Goal: Task Accomplishment & Management: Use online tool/utility

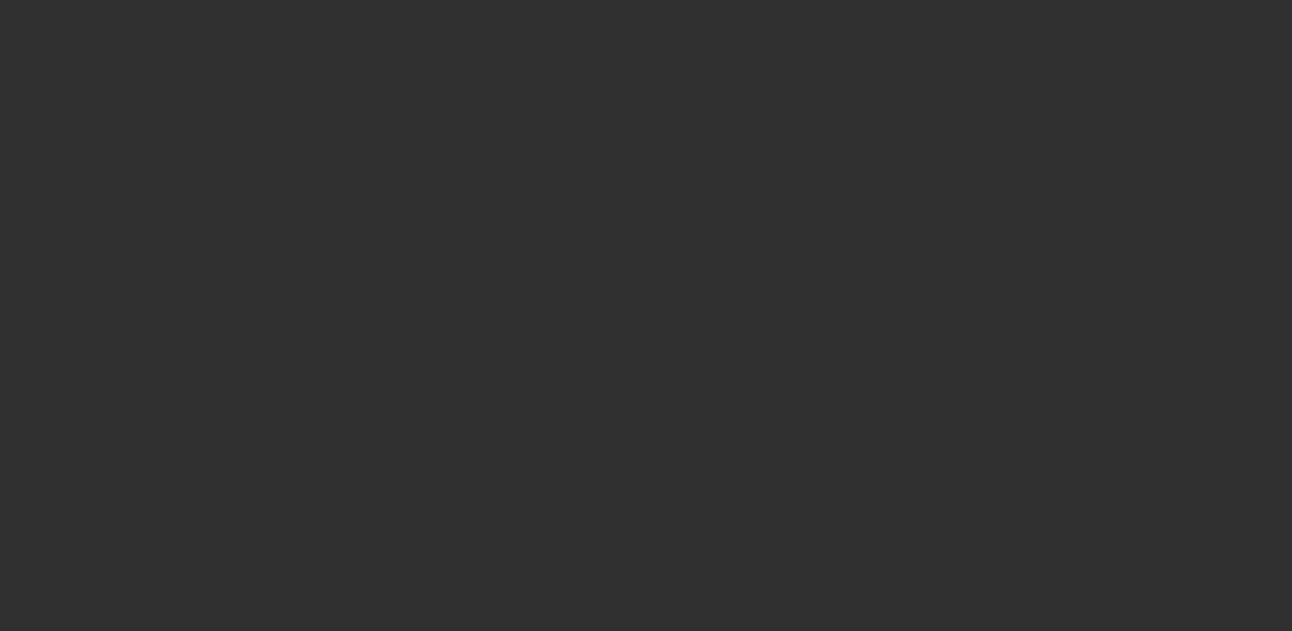
select select "10"
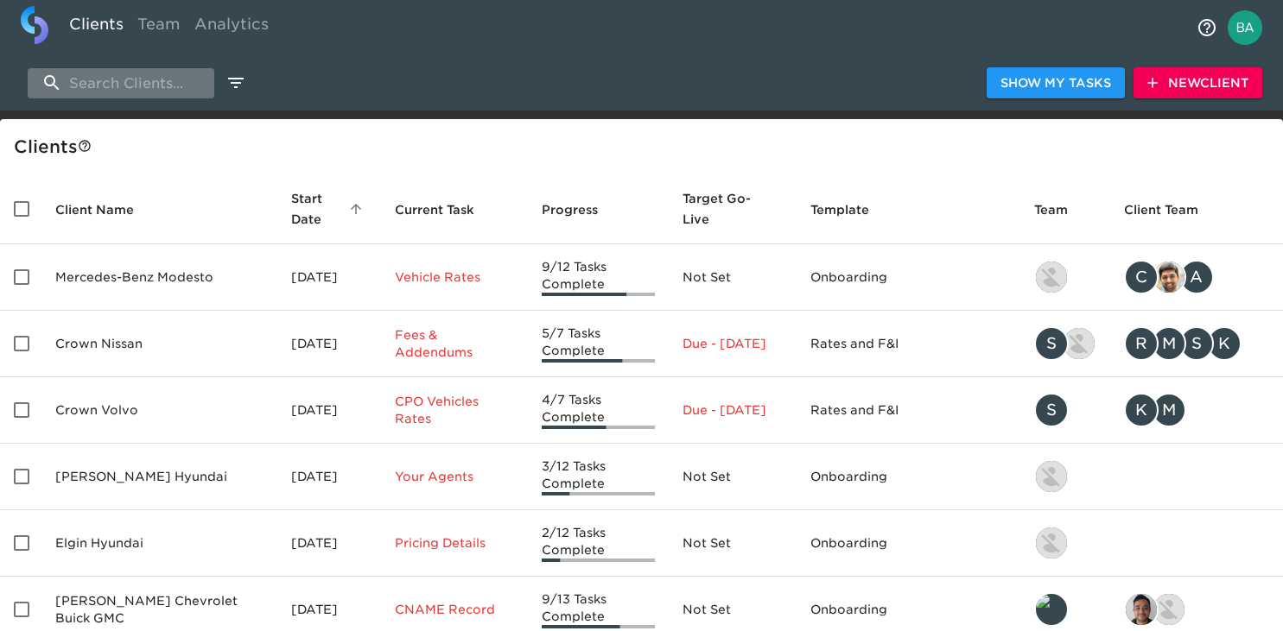
click at [149, 86] on input "search" at bounding box center [121, 83] width 187 height 30
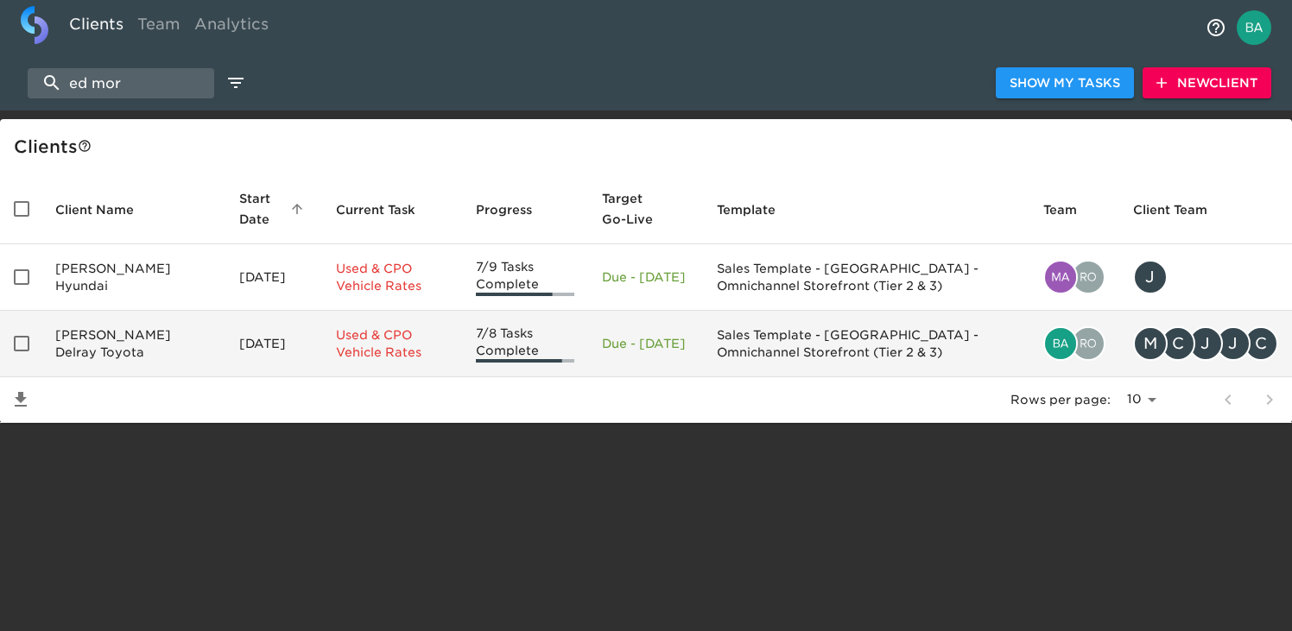
type input "ed mor"
click at [111, 340] on td "Ed Morse Delray Toyota" at bounding box center [133, 344] width 184 height 67
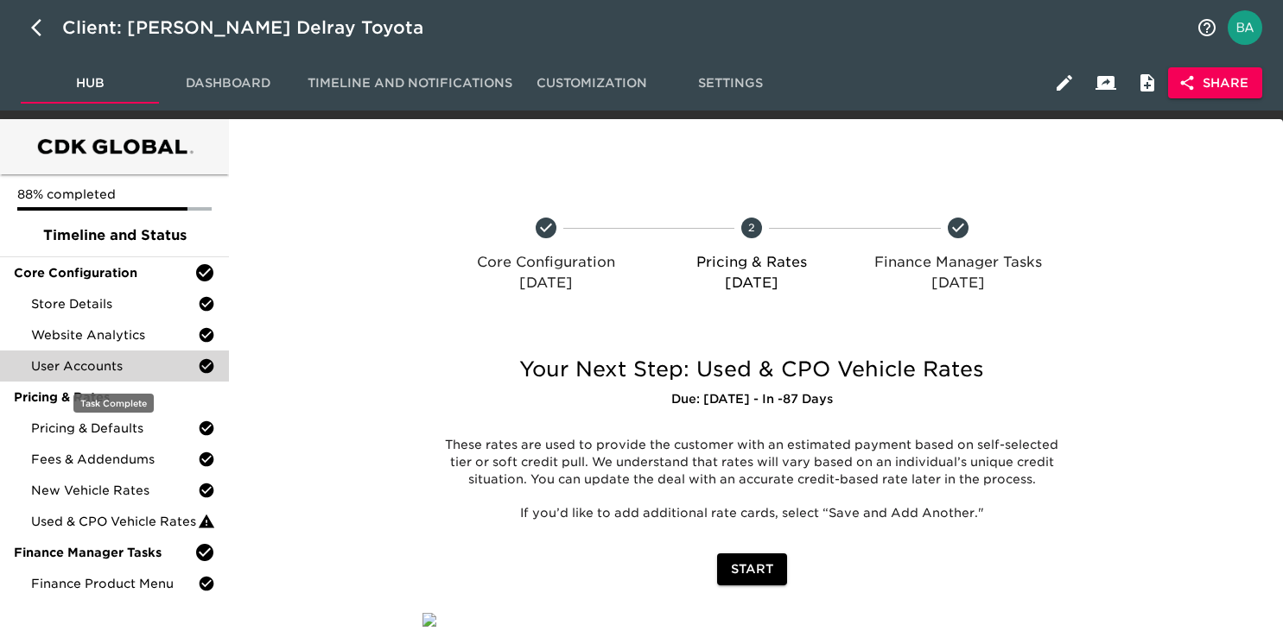
click at [92, 365] on span "User Accounts" at bounding box center [114, 366] width 167 height 17
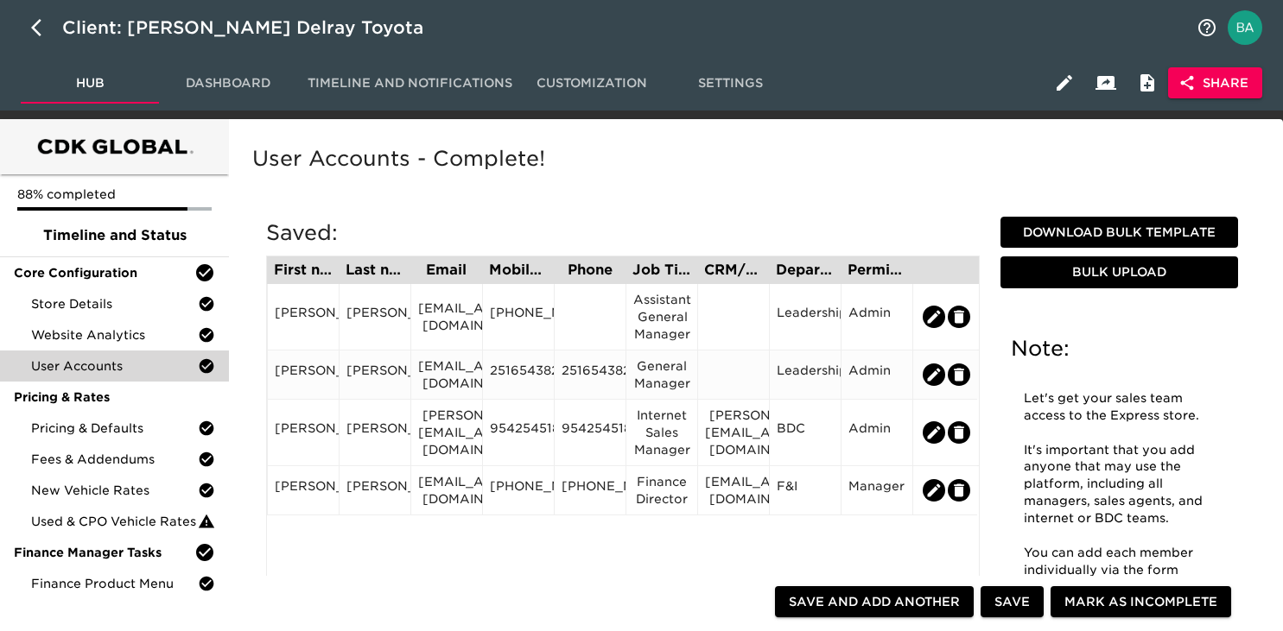
click at [523, 371] on div "2516543822" at bounding box center [518, 375] width 57 height 26
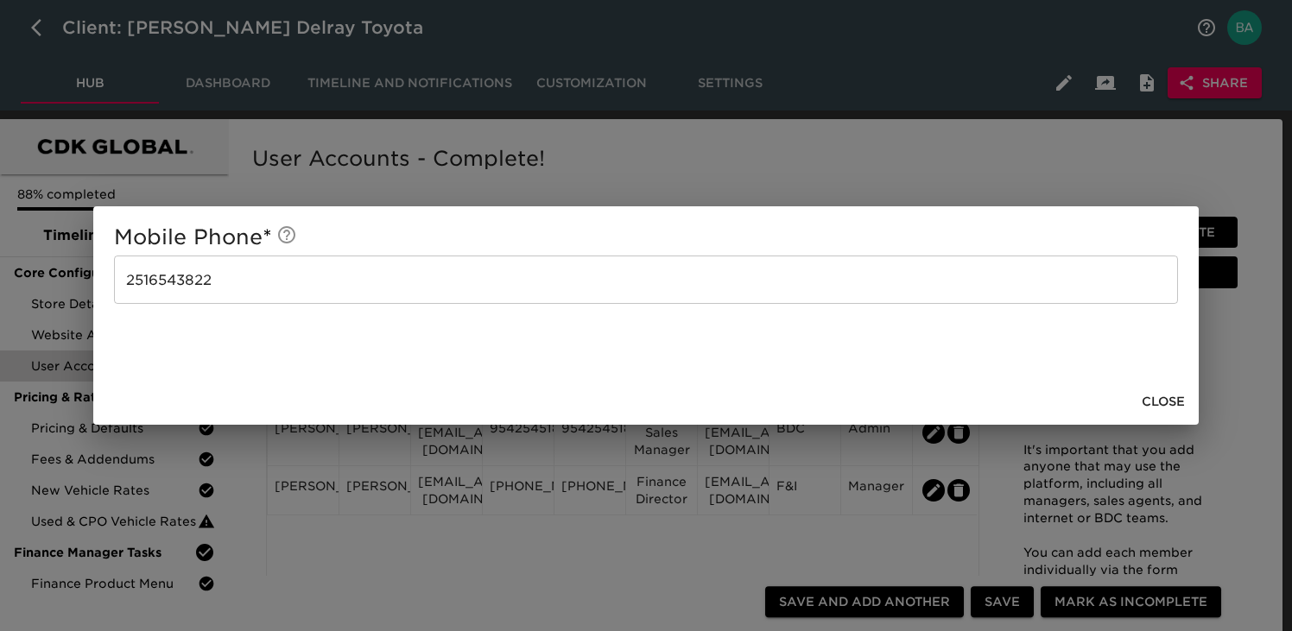
click at [795, 149] on div "Mobile Phone * 2516543822 ​ Close" at bounding box center [646, 315] width 1292 height 631
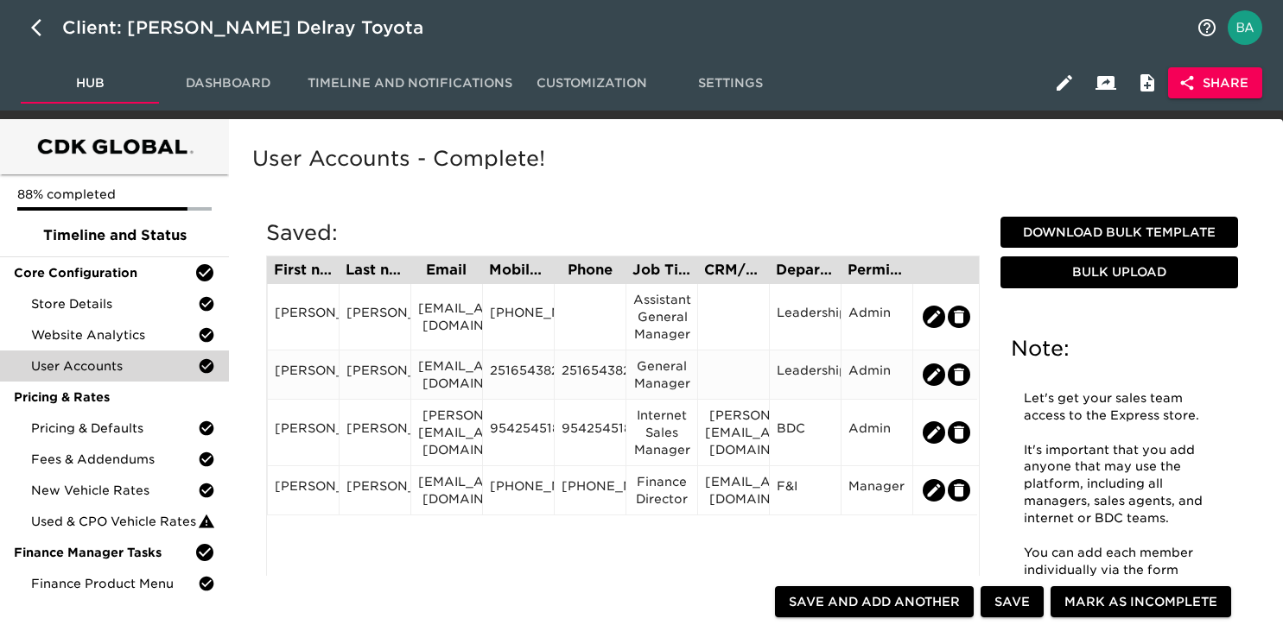
click at [521, 377] on div "2516543822" at bounding box center [518, 375] width 57 height 26
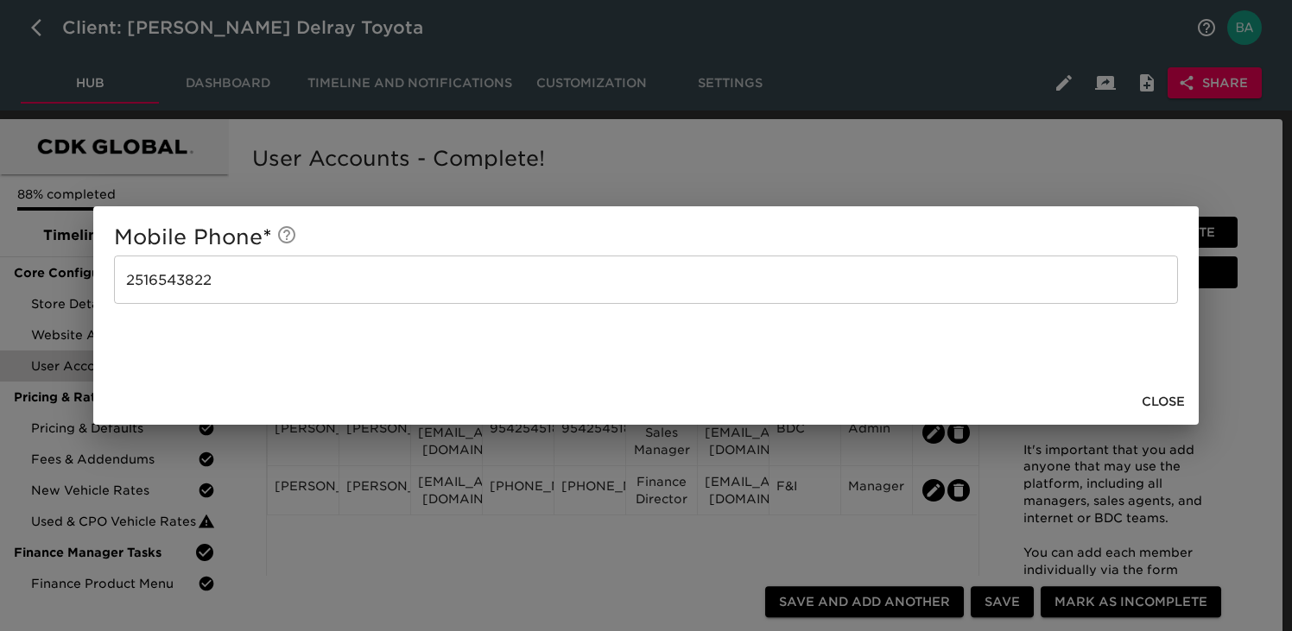
click at [645, 176] on div "Mobile Phone * 2516543822 ​ Close" at bounding box center [646, 315] width 1292 height 631
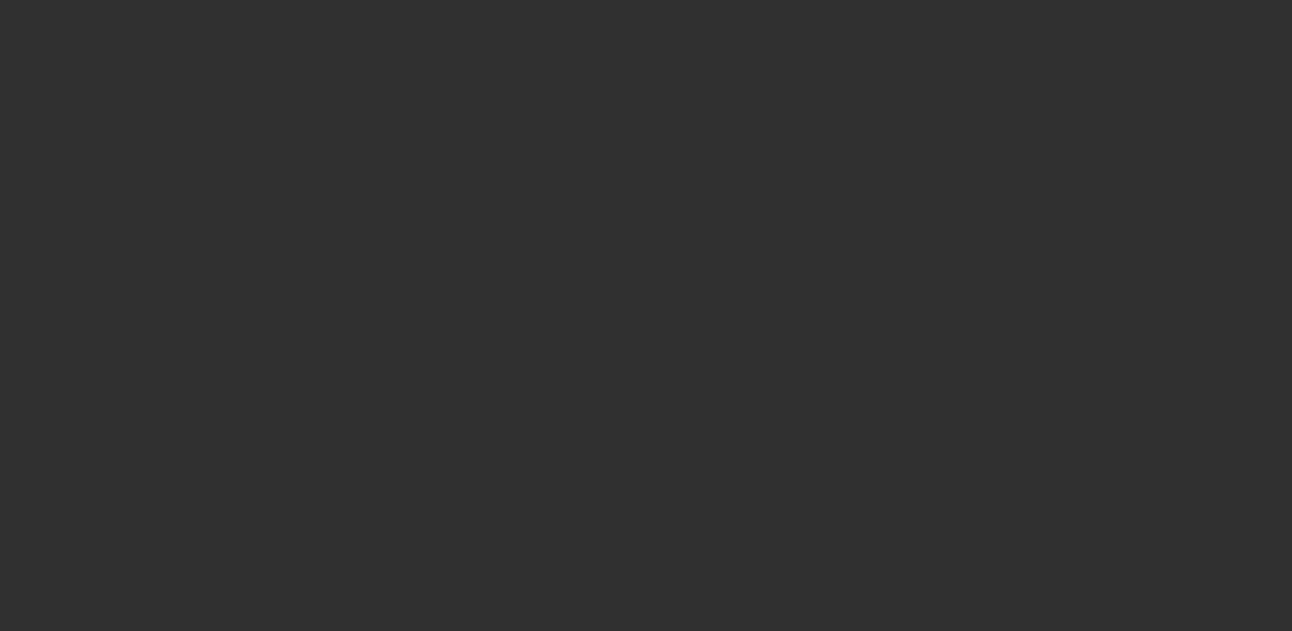
select select "10"
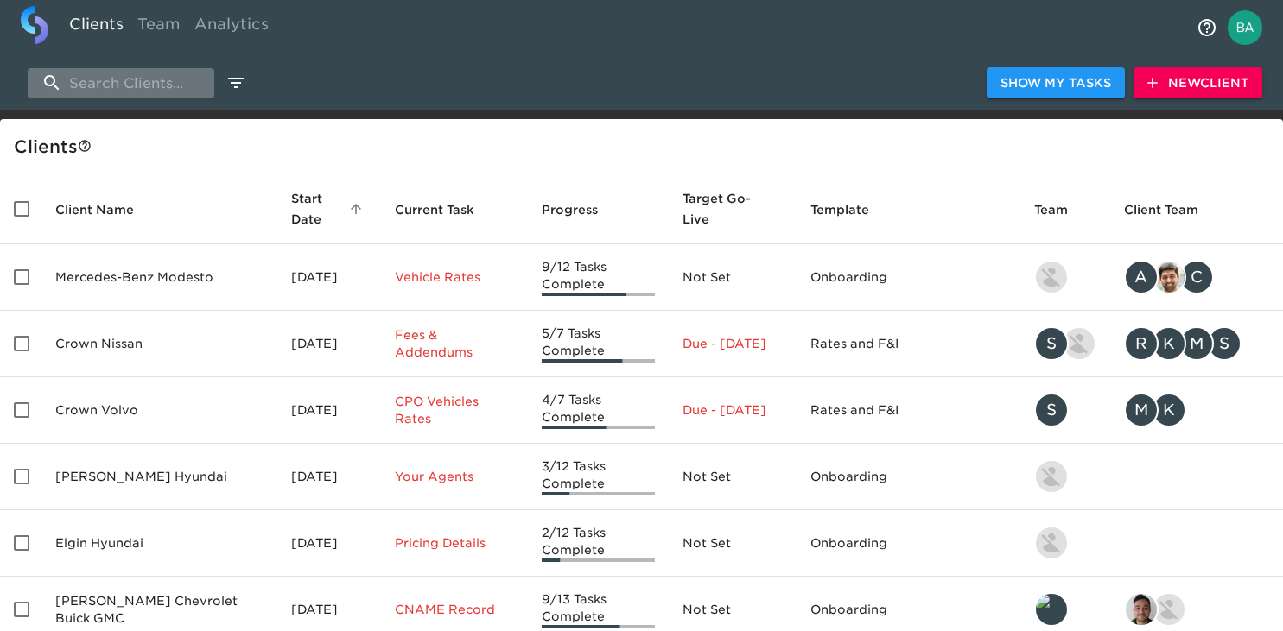
click at [155, 86] on input "search" at bounding box center [121, 83] width 187 height 30
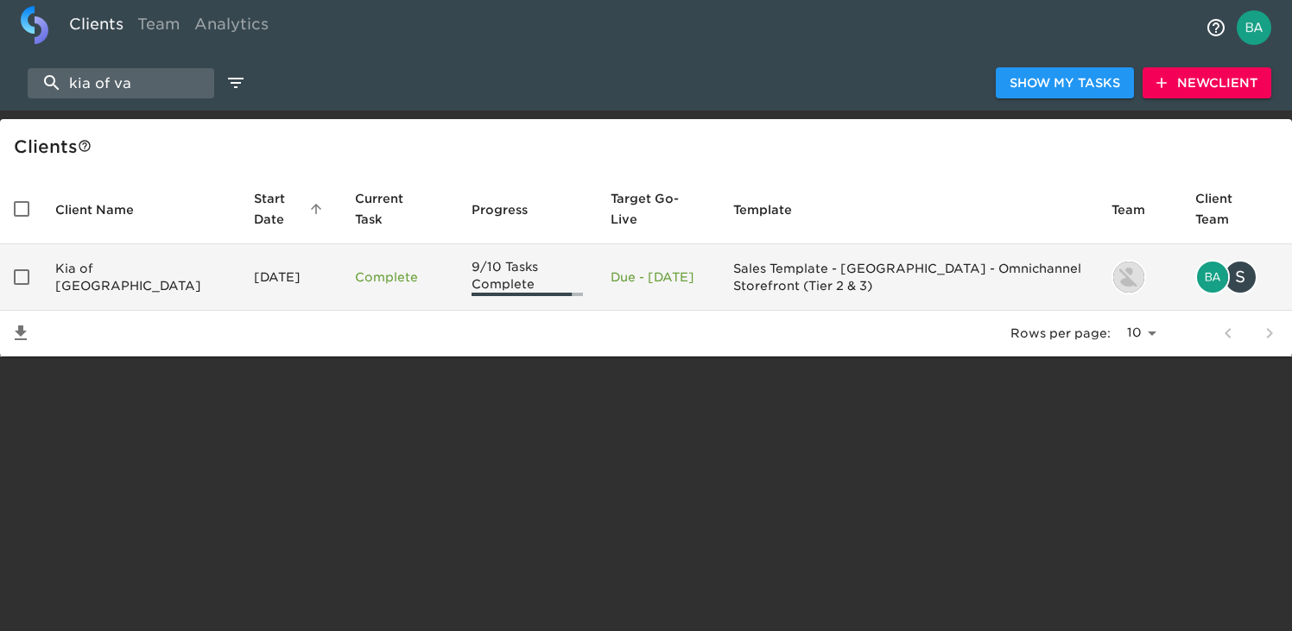
type input "kia of va"
click at [114, 283] on td "Kia of Vacaville" at bounding box center [140, 277] width 199 height 67
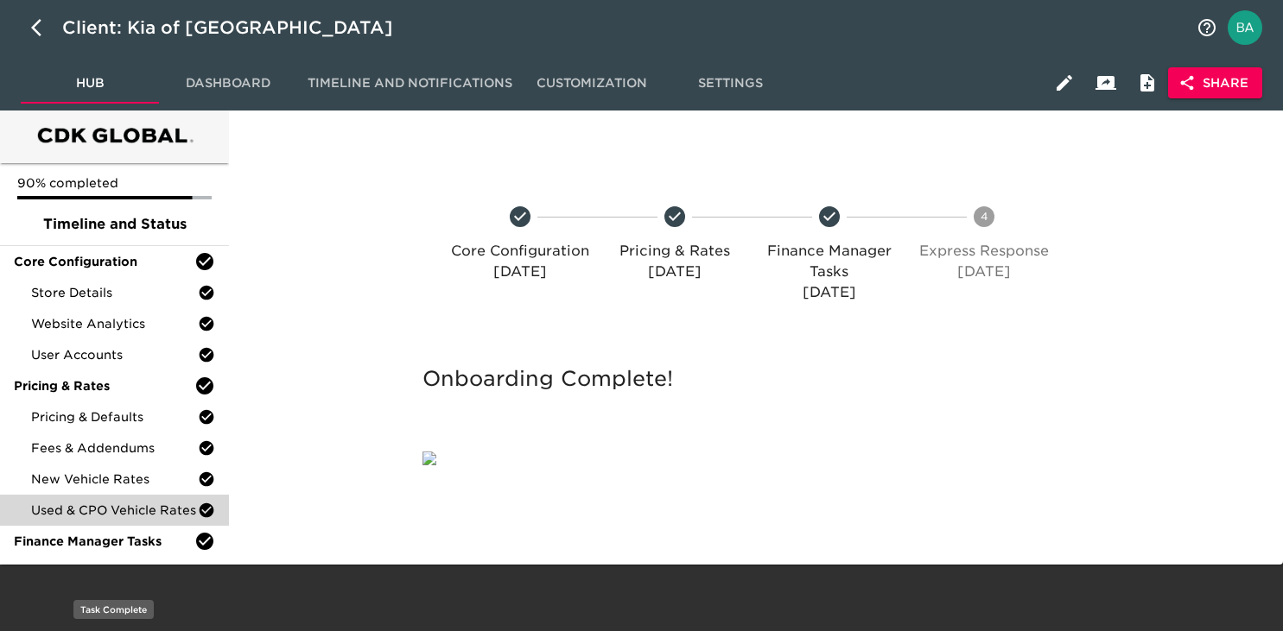
scroll to position [135, 0]
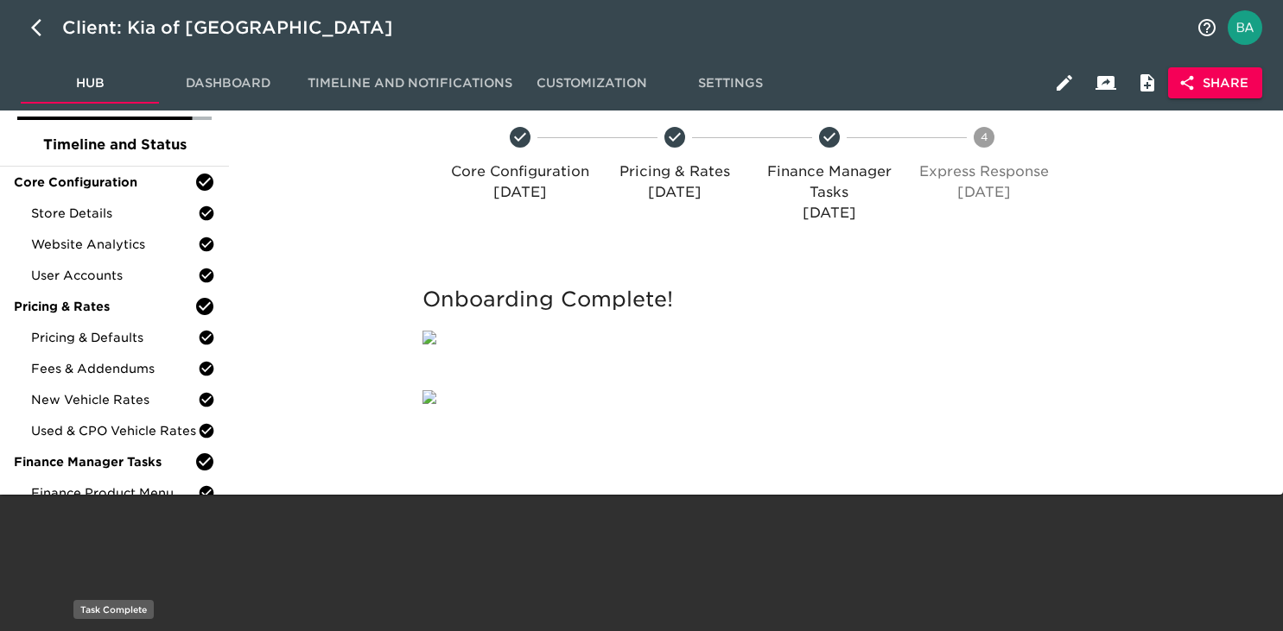
click at [82, 547] on span "Express Response Configuration" at bounding box center [114, 564] width 167 height 35
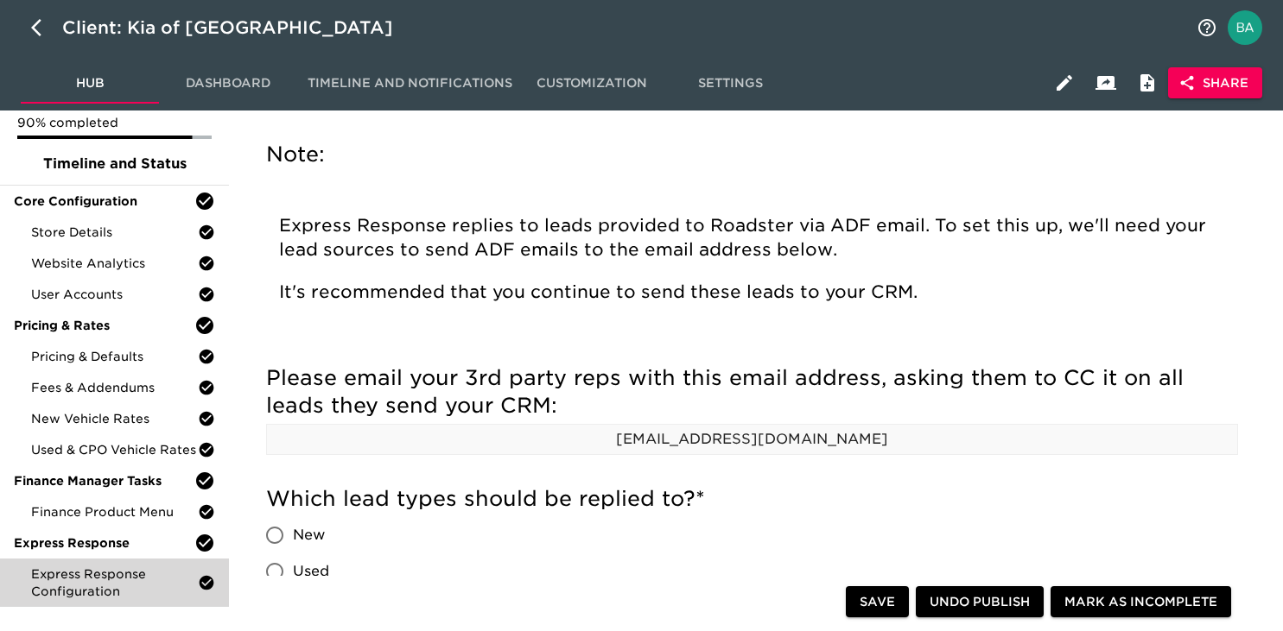
scroll to position [39, 0]
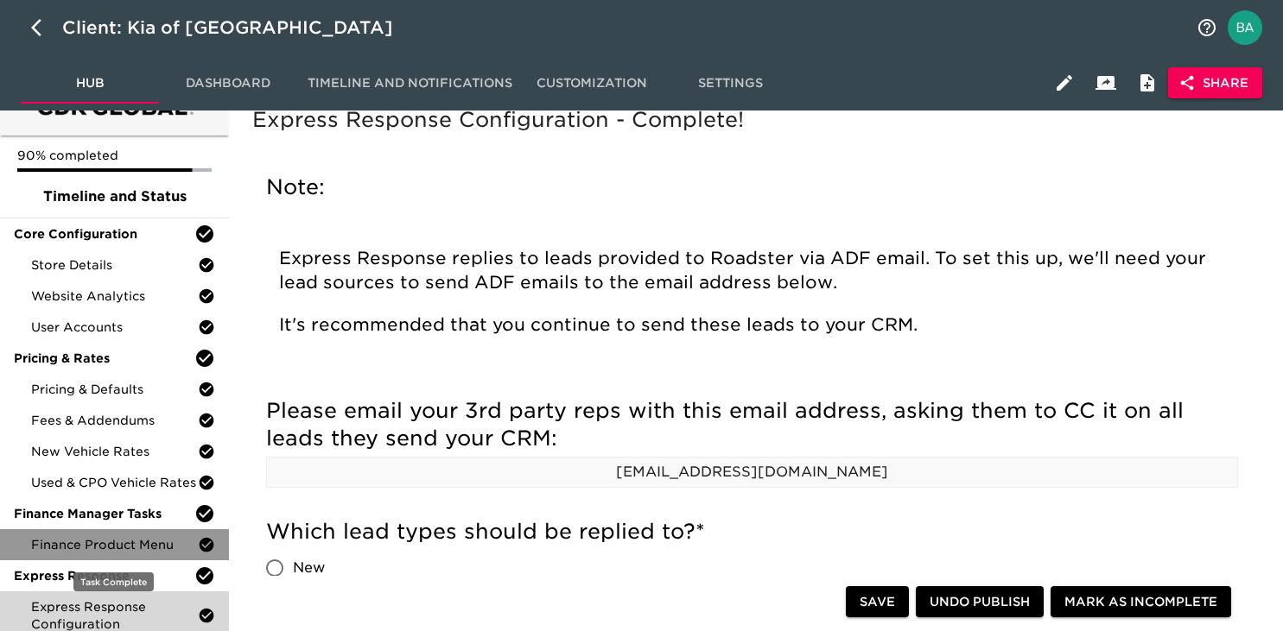
click at [100, 548] on span "Finance Product Menu" at bounding box center [114, 544] width 167 height 17
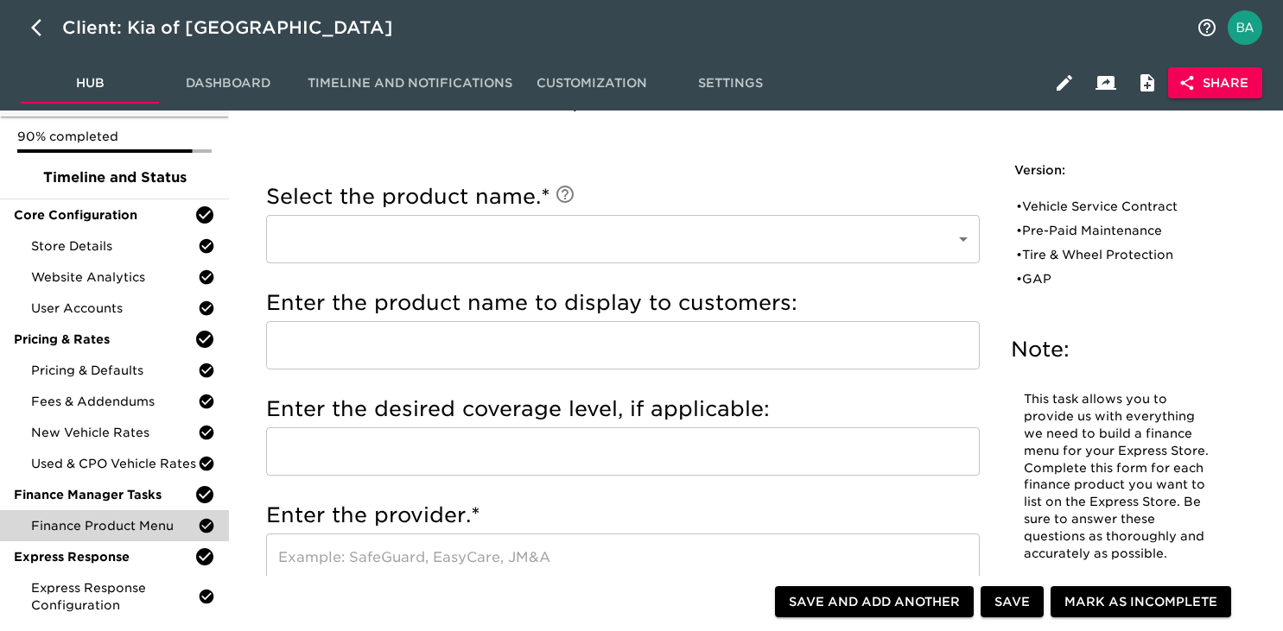
scroll to position [60, 0]
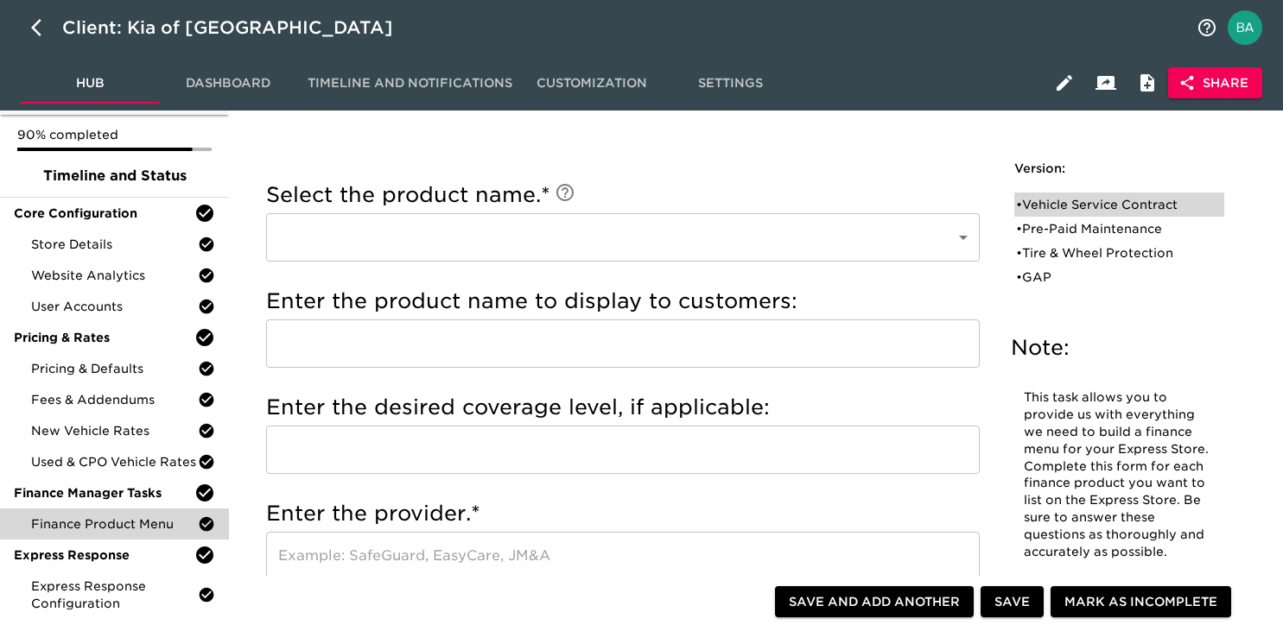
click at [1073, 206] on div "• Vehicle Service Contract" at bounding box center [1107, 204] width 182 height 17
type input "Vehicle Service Contract"
type input "Platinum"
type input "Kia Power Protect"
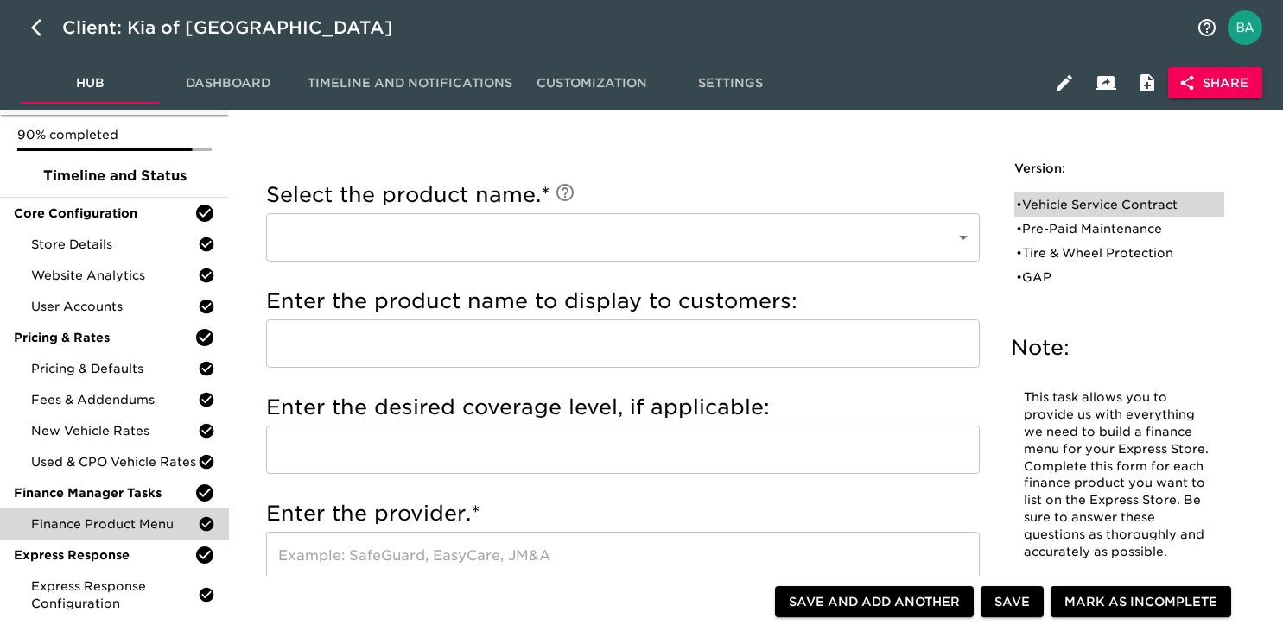
checkbox input "true"
radio input "true"
type input "0KMCA305"
radio input "true"
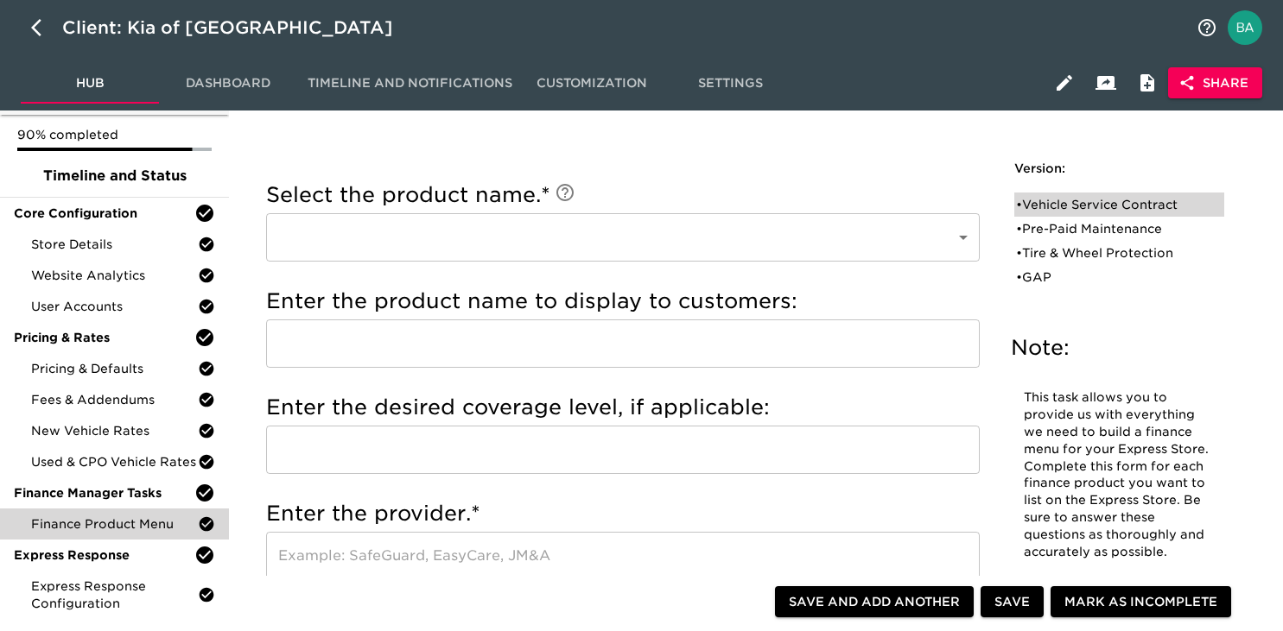
type input "$1000"
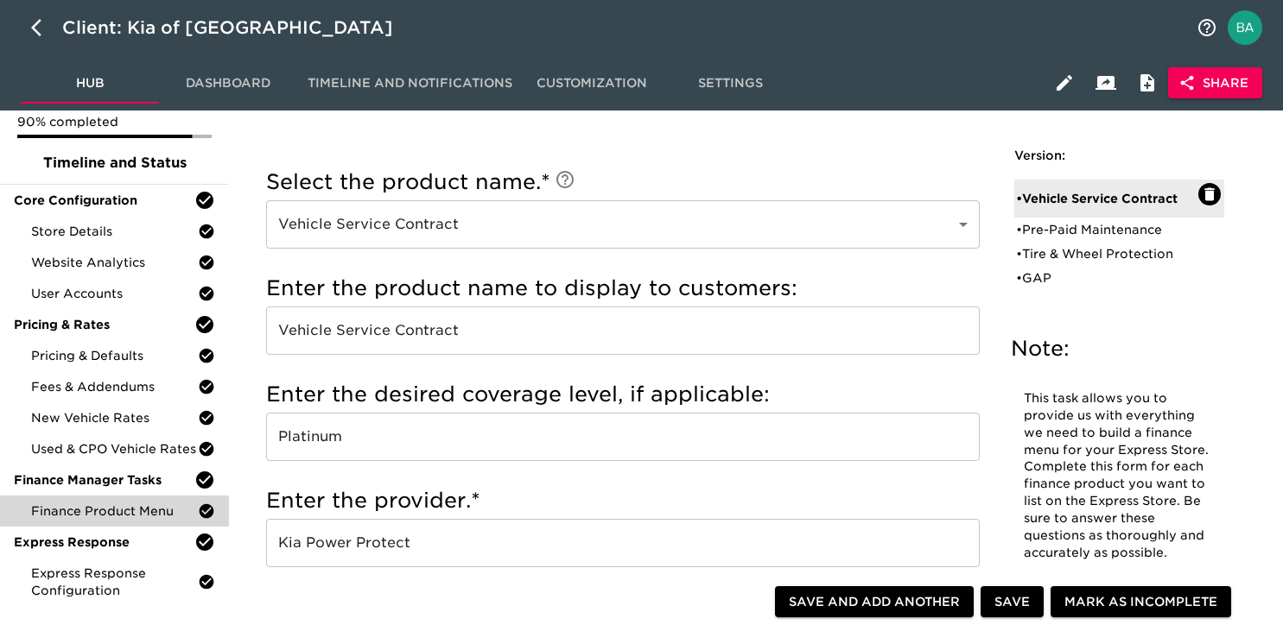
scroll to position [0, 0]
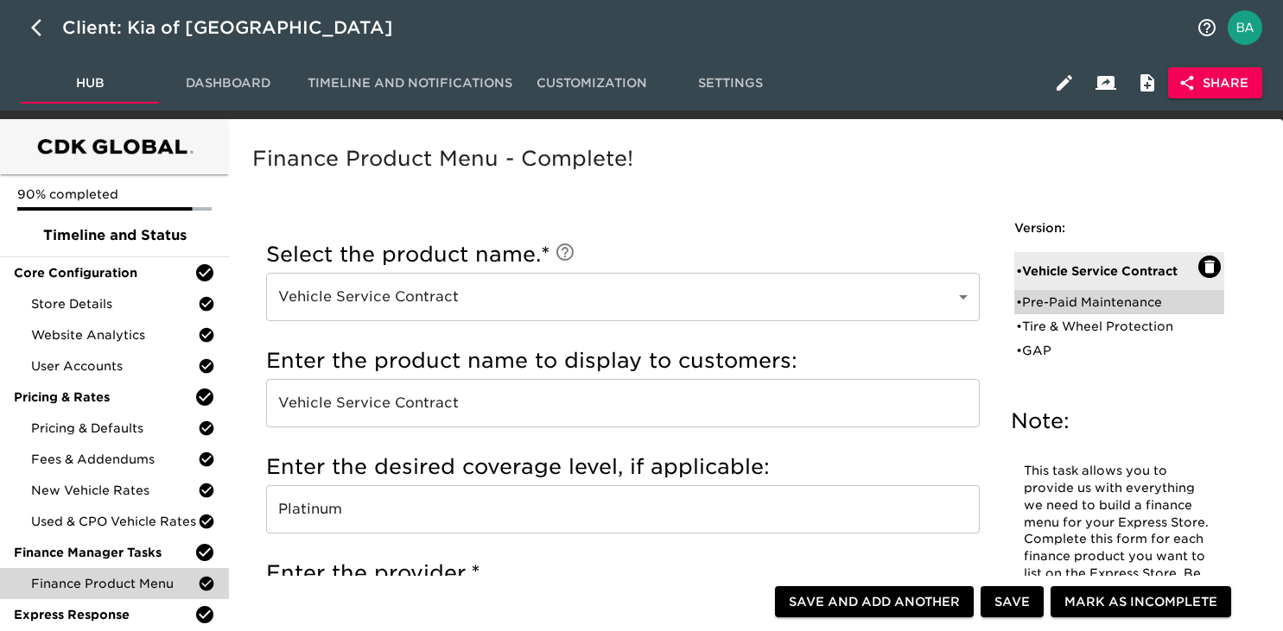
click at [1059, 304] on div "• Pre-Paid Maintenance" at bounding box center [1107, 302] width 182 height 17
type input "Pre-Paid Maintenance"
type input "Prepaid Maintenance"
type input "Kia American Maintenance"
checkbox input "true"
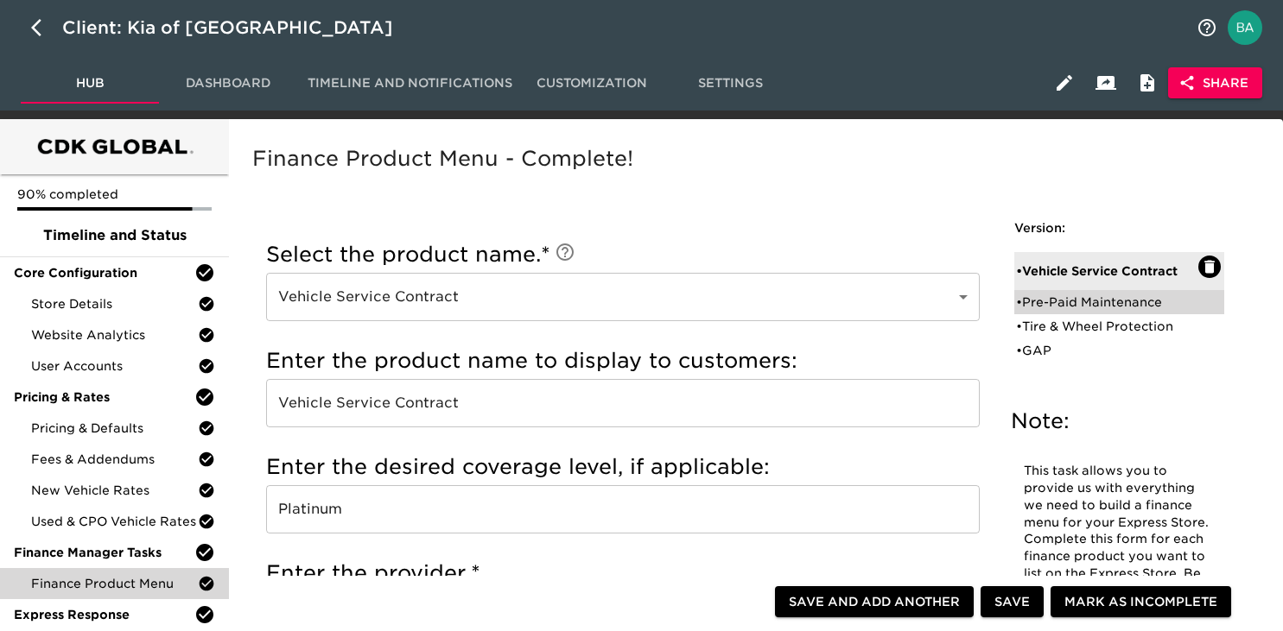
radio input "true"
type input "500"
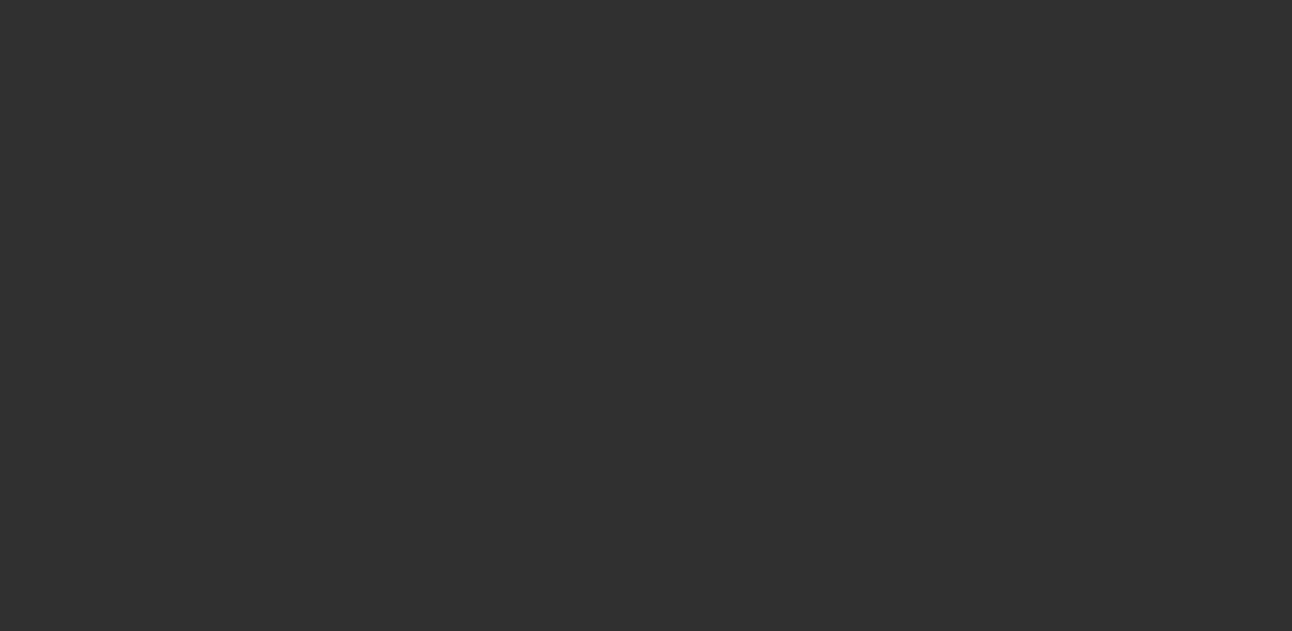
select select "10"
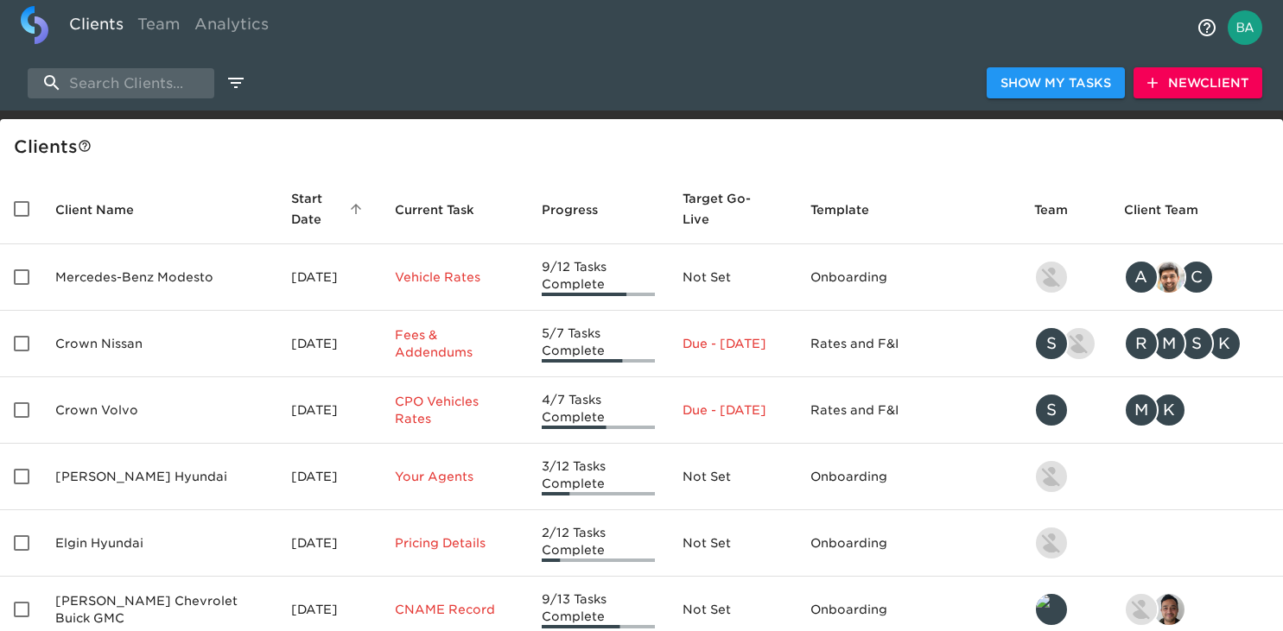
click at [121, 100] on div "Show My Tasks New Client" at bounding box center [641, 82] width 1283 height 55
click at [119, 91] on input "search" at bounding box center [121, 83] width 187 height 30
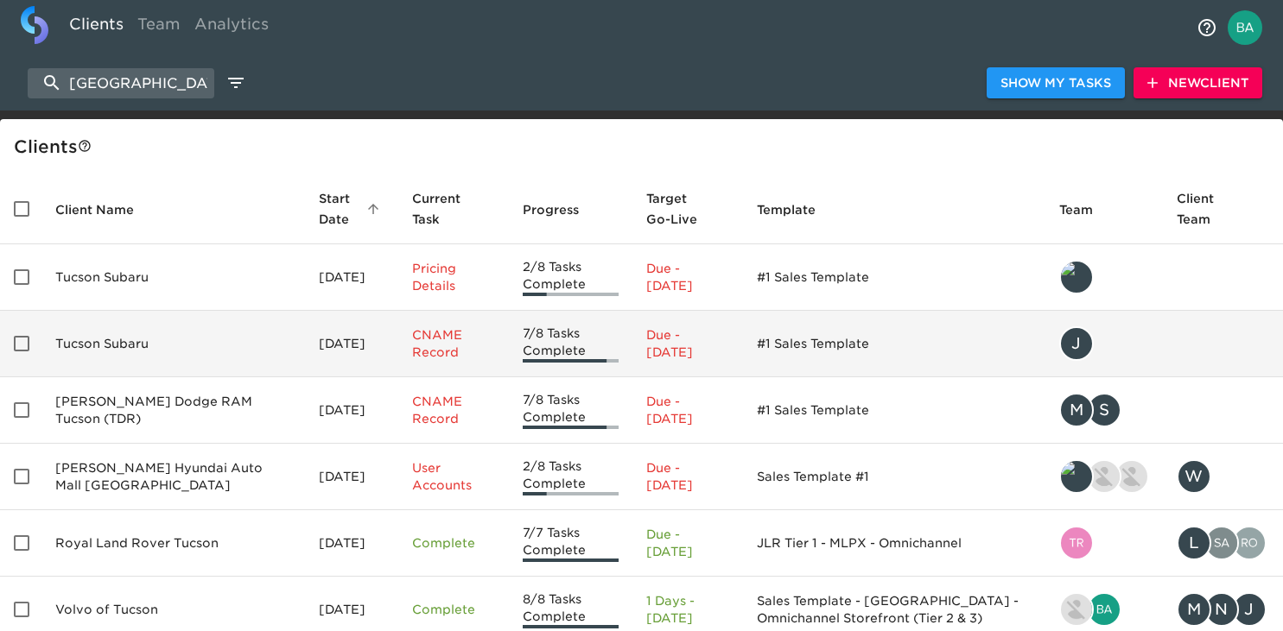
scroll to position [113, 0]
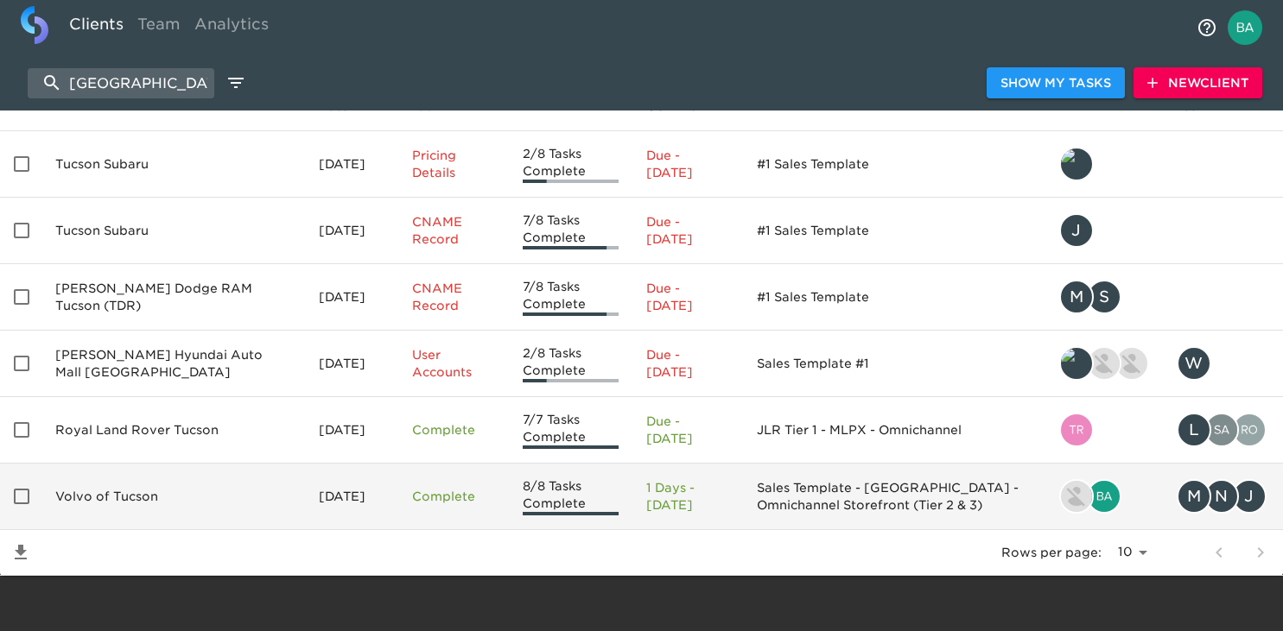
type input "tucson"
click at [112, 489] on td "Volvo of Tucson" at bounding box center [172, 497] width 263 height 67
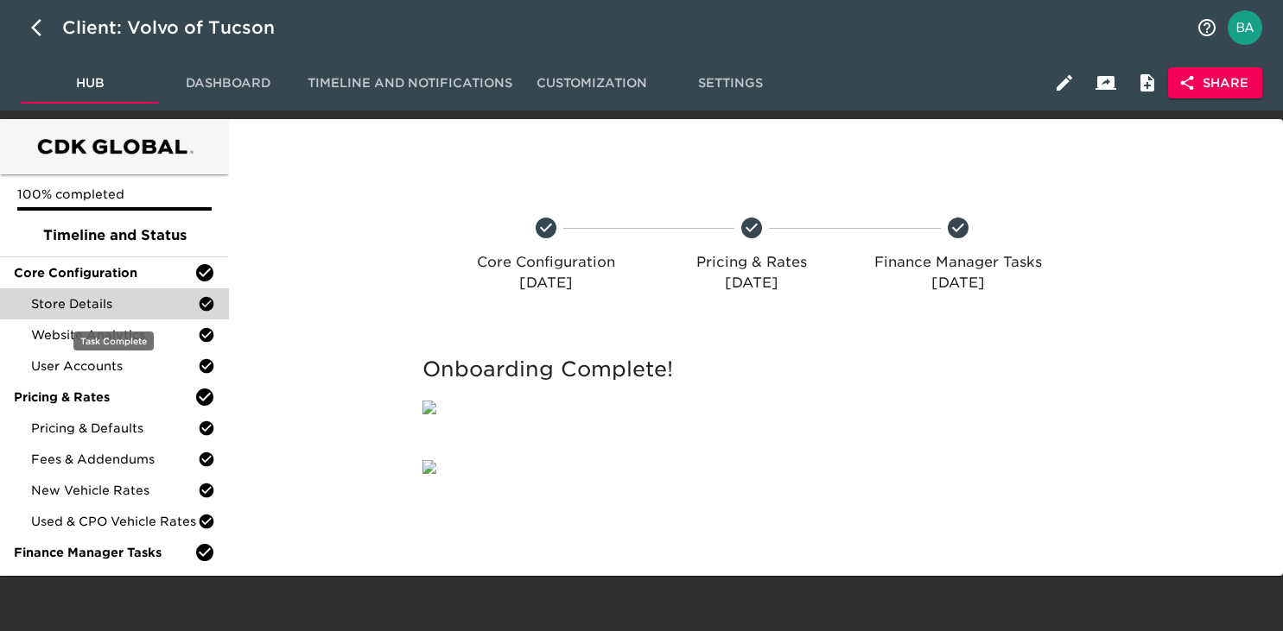
click at [86, 314] on div "Store Details" at bounding box center [114, 303] width 229 height 31
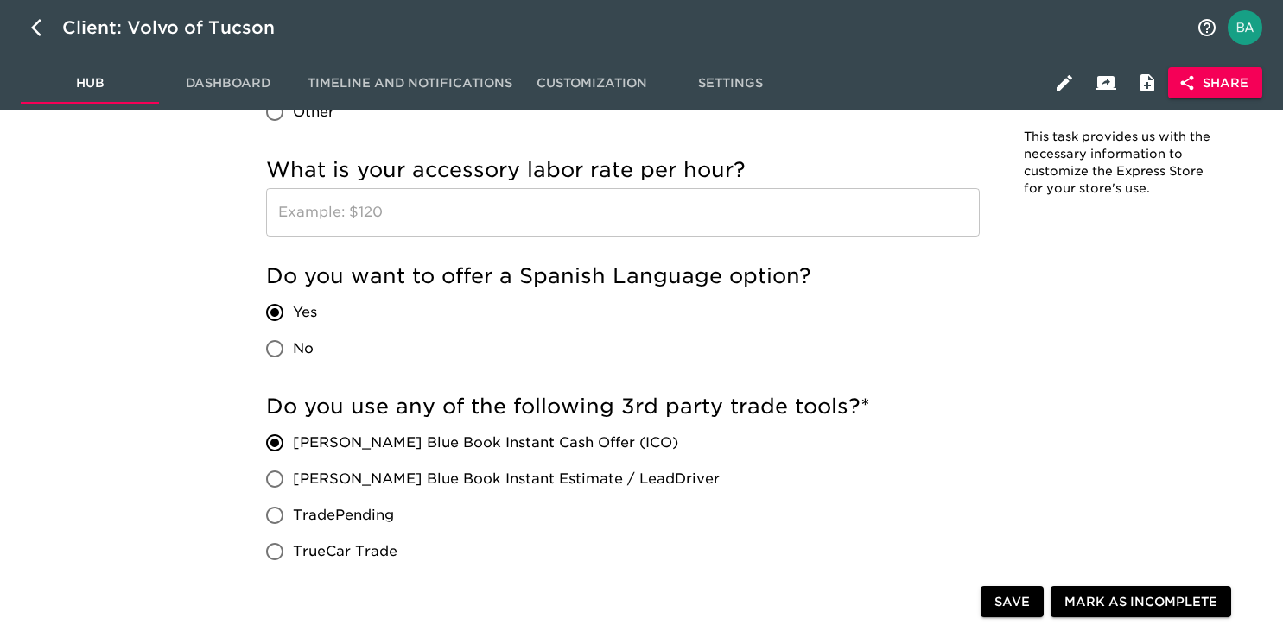
scroll to position [3064, 0]
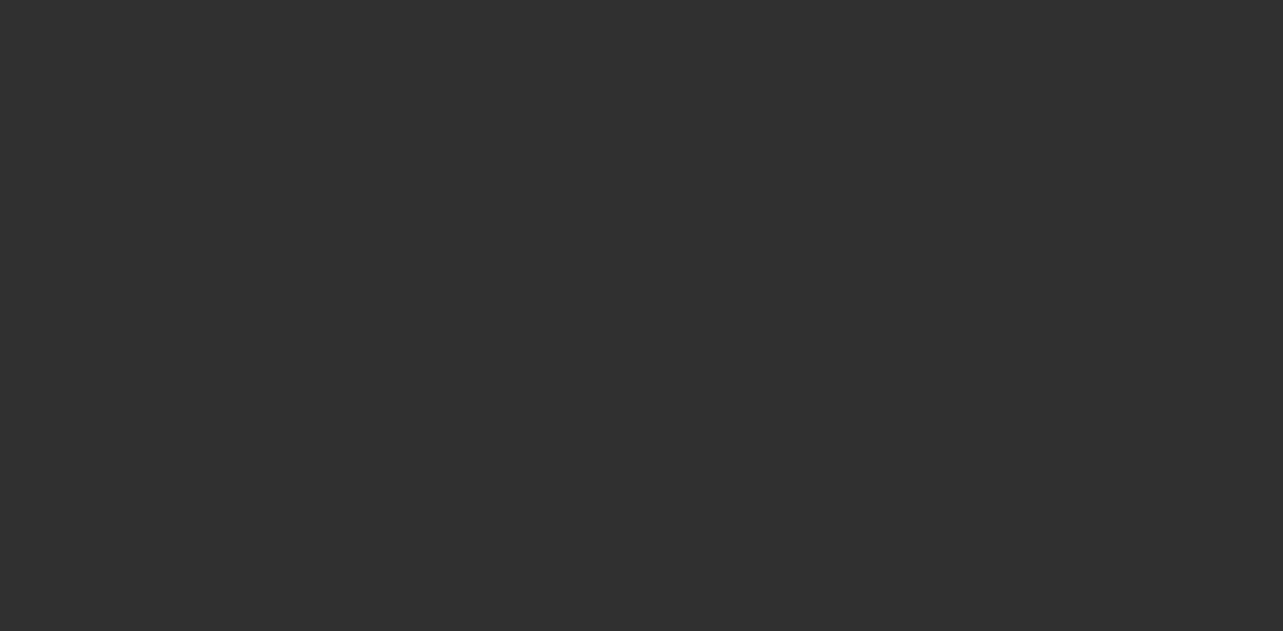
select select "10"
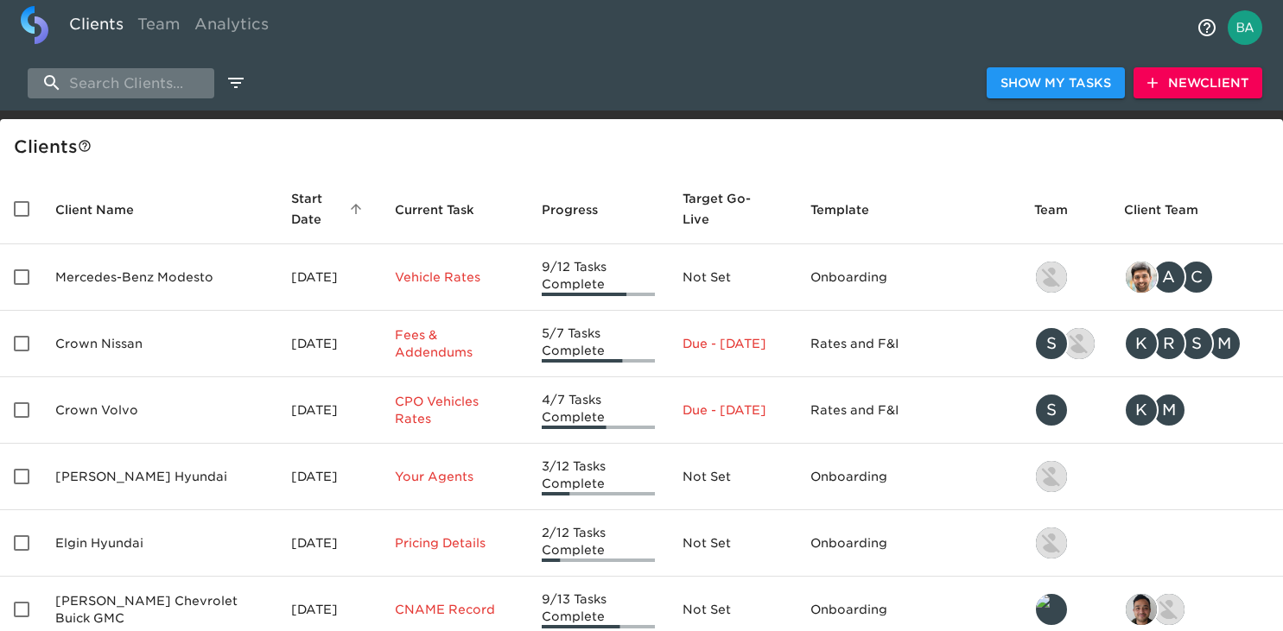
click at [127, 85] on input "search" at bounding box center [121, 83] width 187 height 30
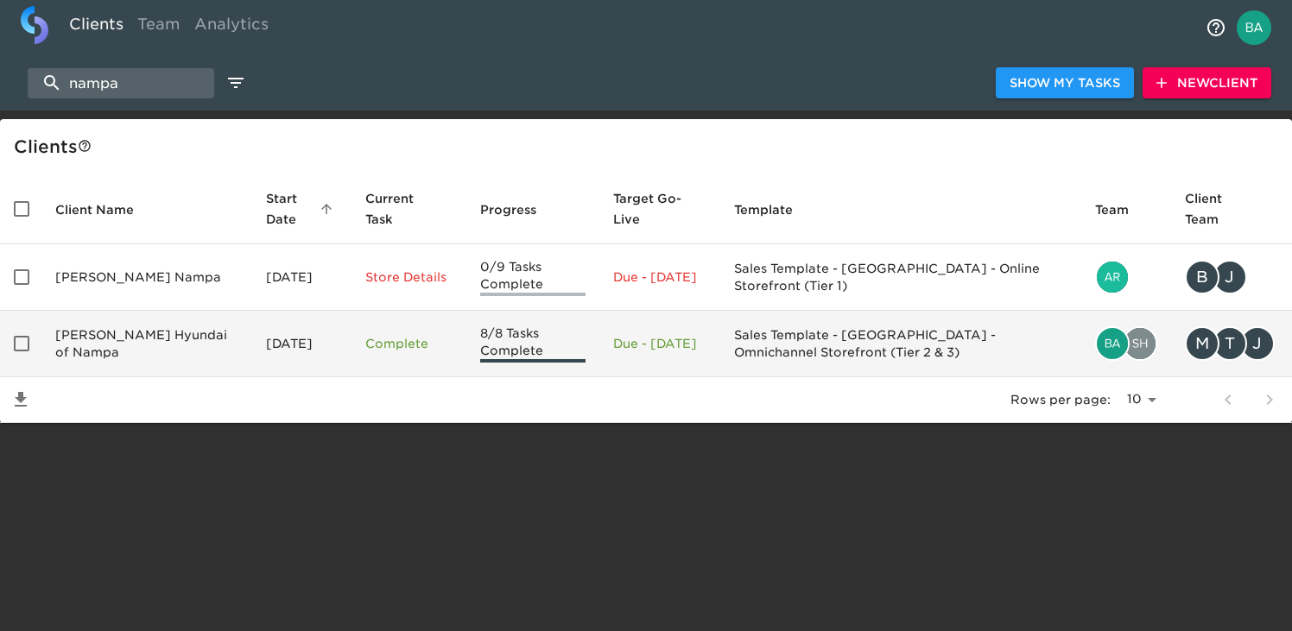
type input "nampa"
click at [109, 332] on td "[PERSON_NAME] Hyundai of Nampa" at bounding box center [146, 344] width 211 height 67
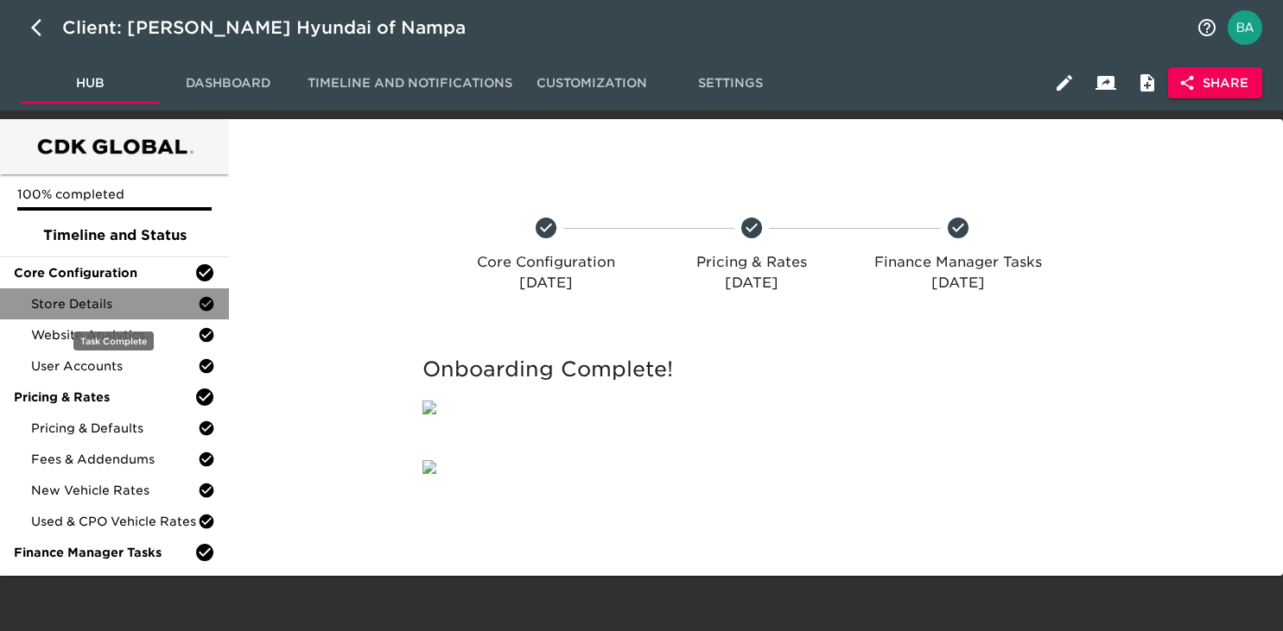
click at [104, 288] on div "Store Details" at bounding box center [114, 303] width 229 height 31
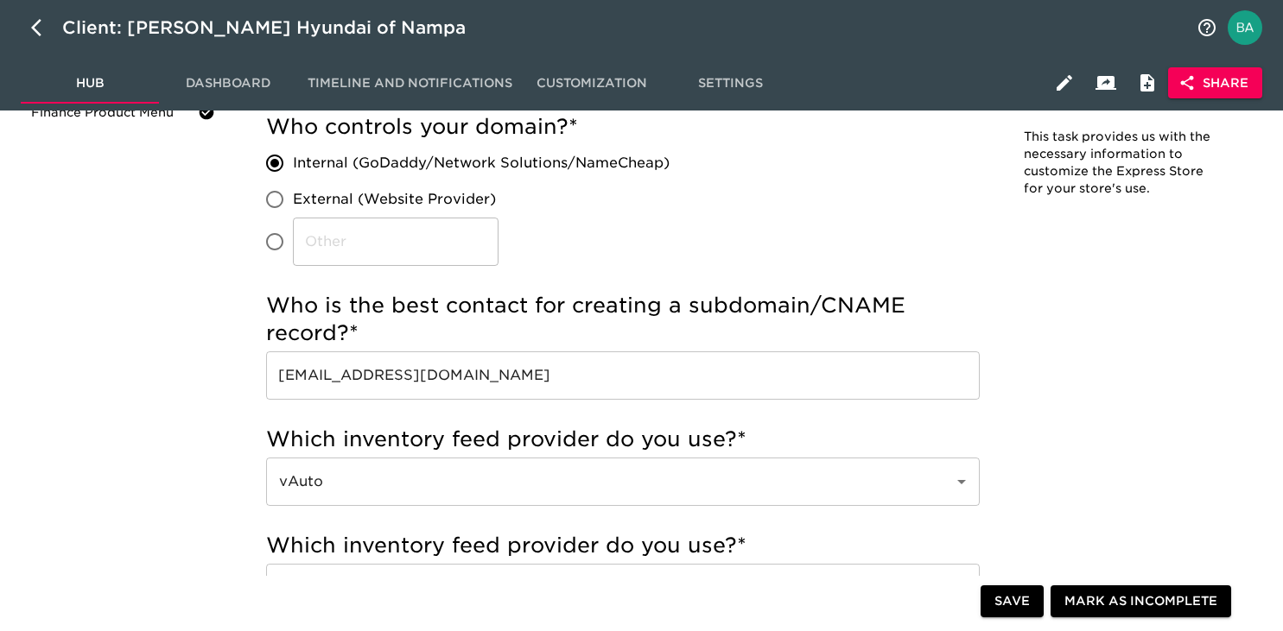
scroll to position [479, 0]
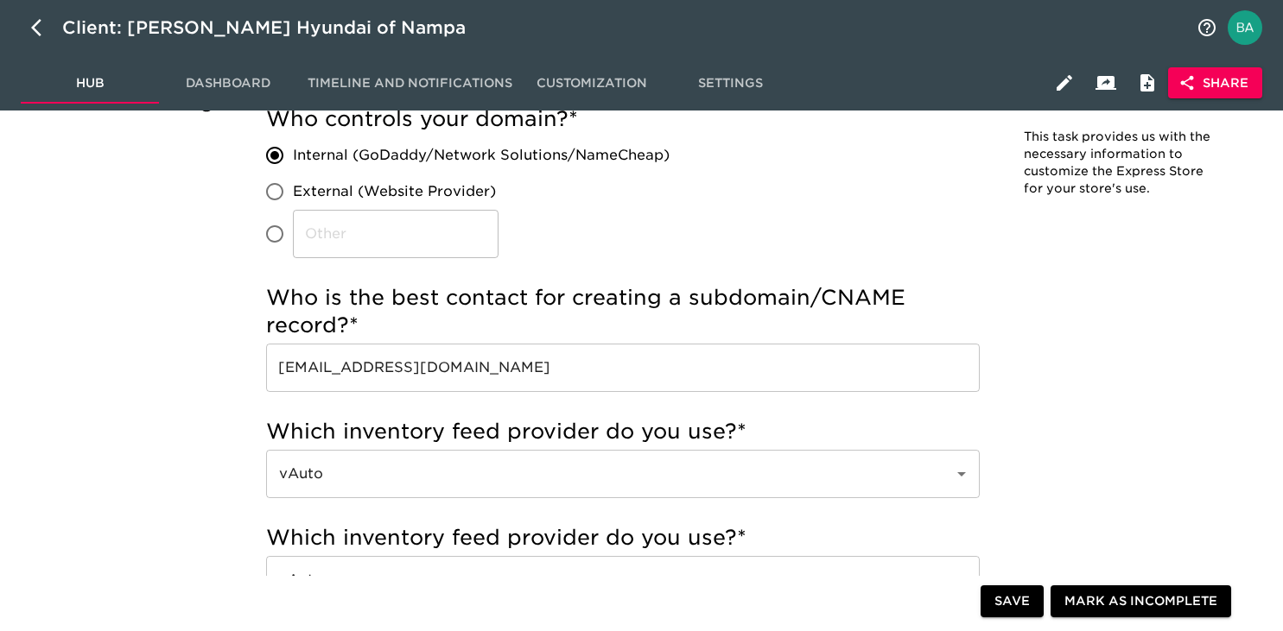
click at [434, 369] on input "[EMAIL_ADDRESS][DOMAIN_NAME]" at bounding box center [622, 368] width 713 height 48
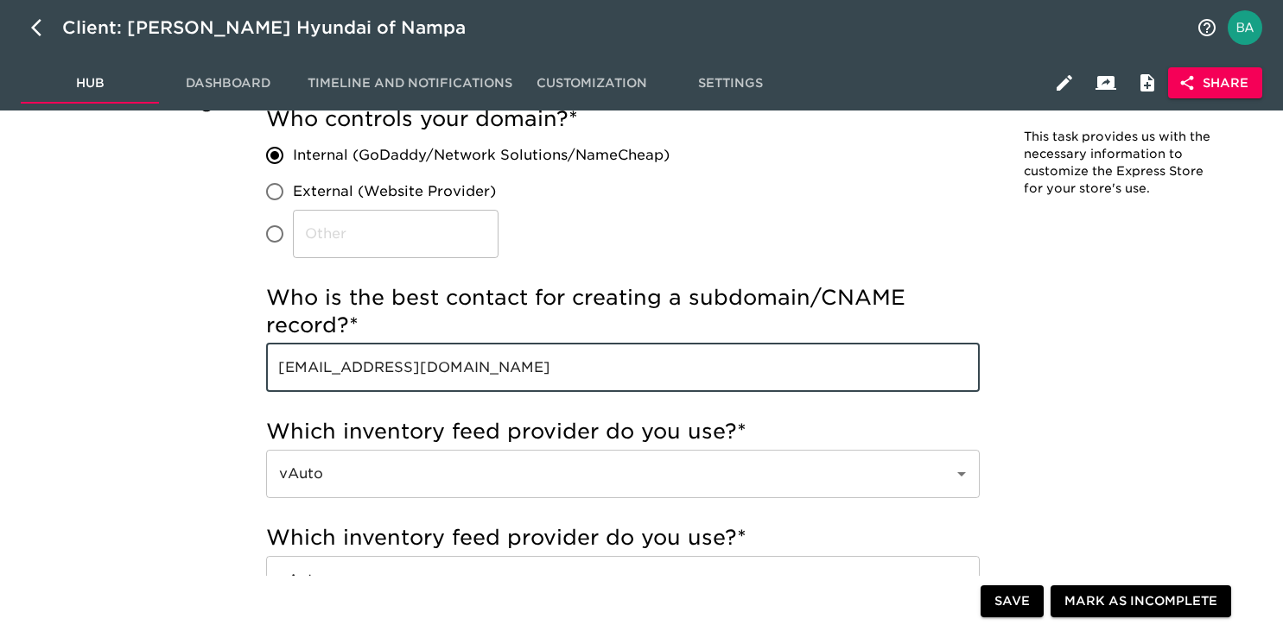
click at [434, 369] on input "[EMAIL_ADDRESS][DOMAIN_NAME]" at bounding box center [622, 368] width 713 height 48
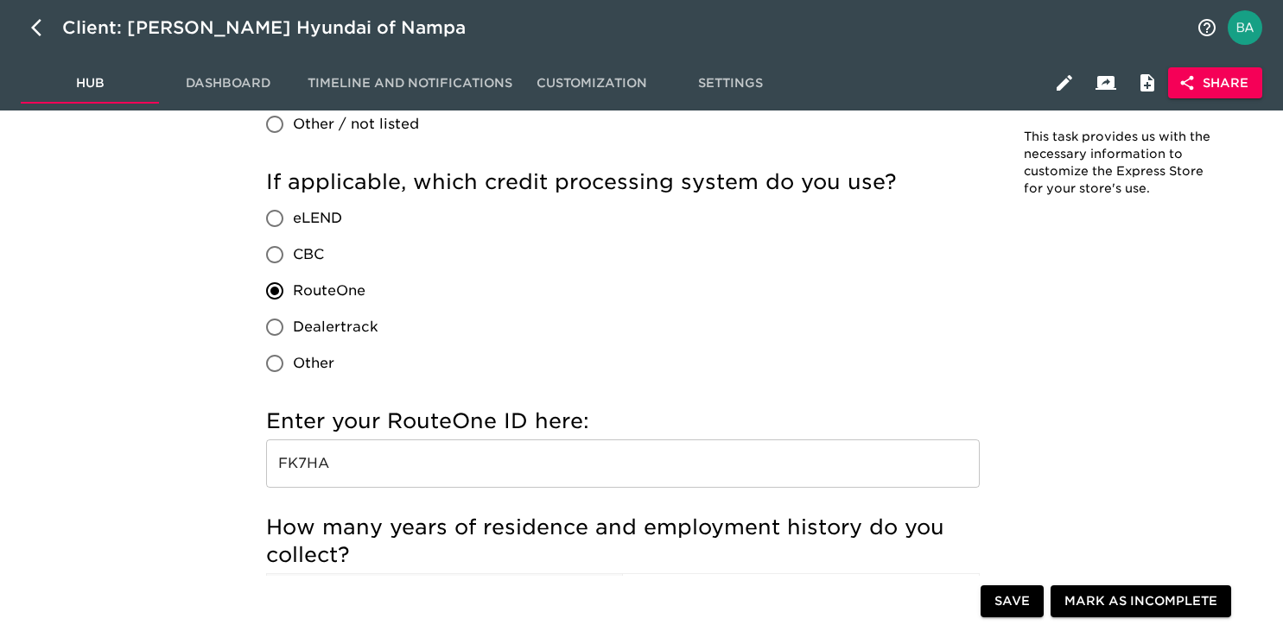
scroll to position [2009, 0]
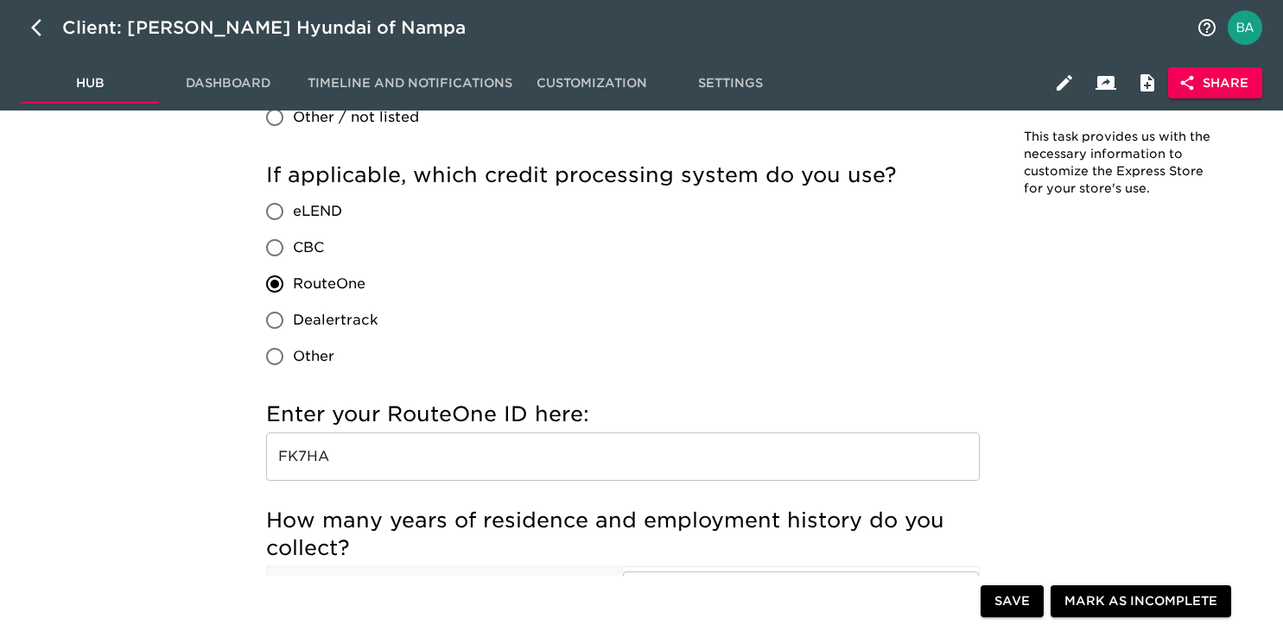
click at [316, 457] on input "FK7HA" at bounding box center [622, 457] width 713 height 48
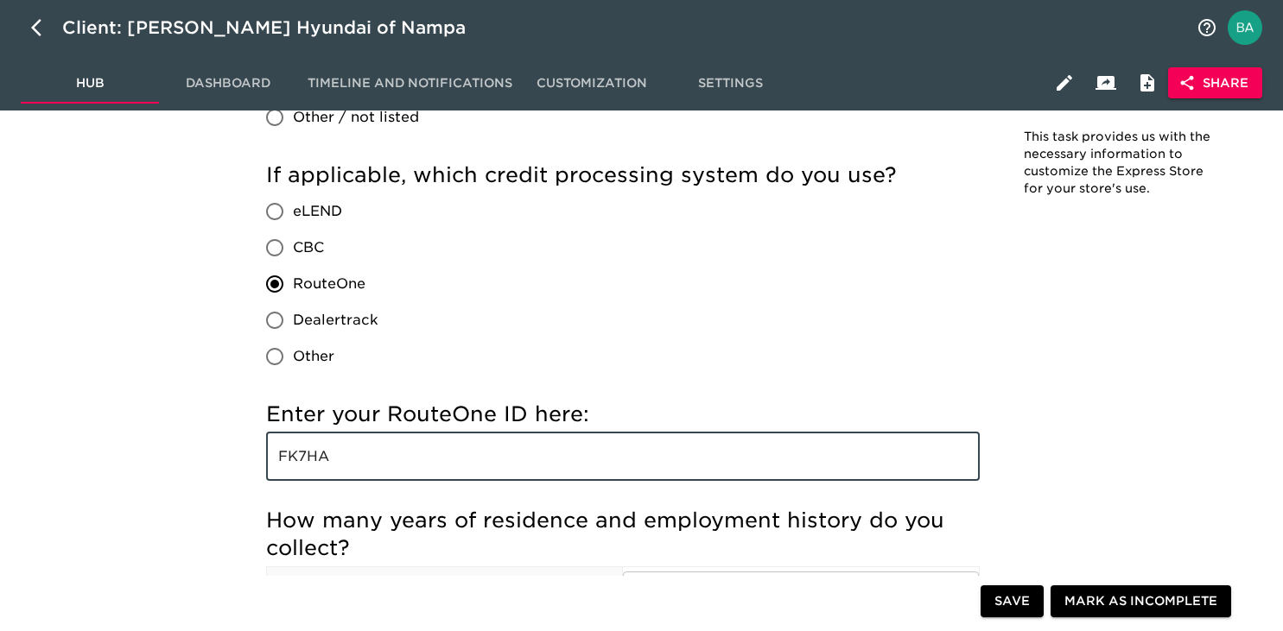
click at [316, 457] on input "FK7HA" at bounding box center [622, 457] width 713 height 48
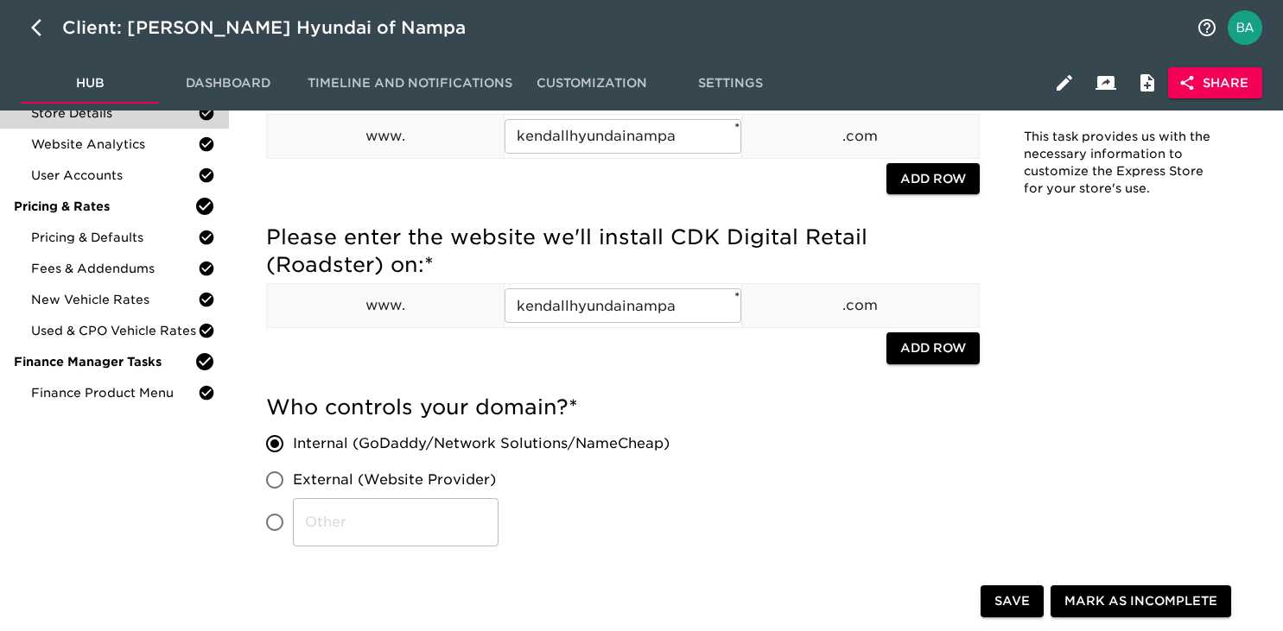
scroll to position [0, 0]
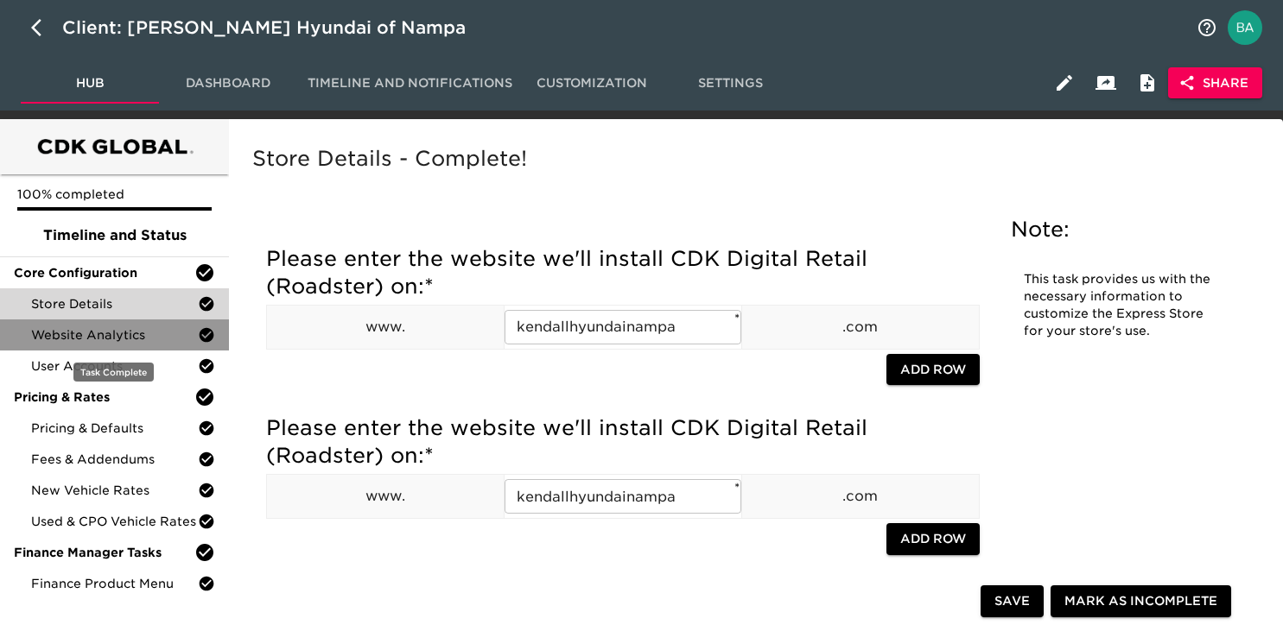
click at [139, 346] on div "Website Analytics" at bounding box center [114, 335] width 229 height 31
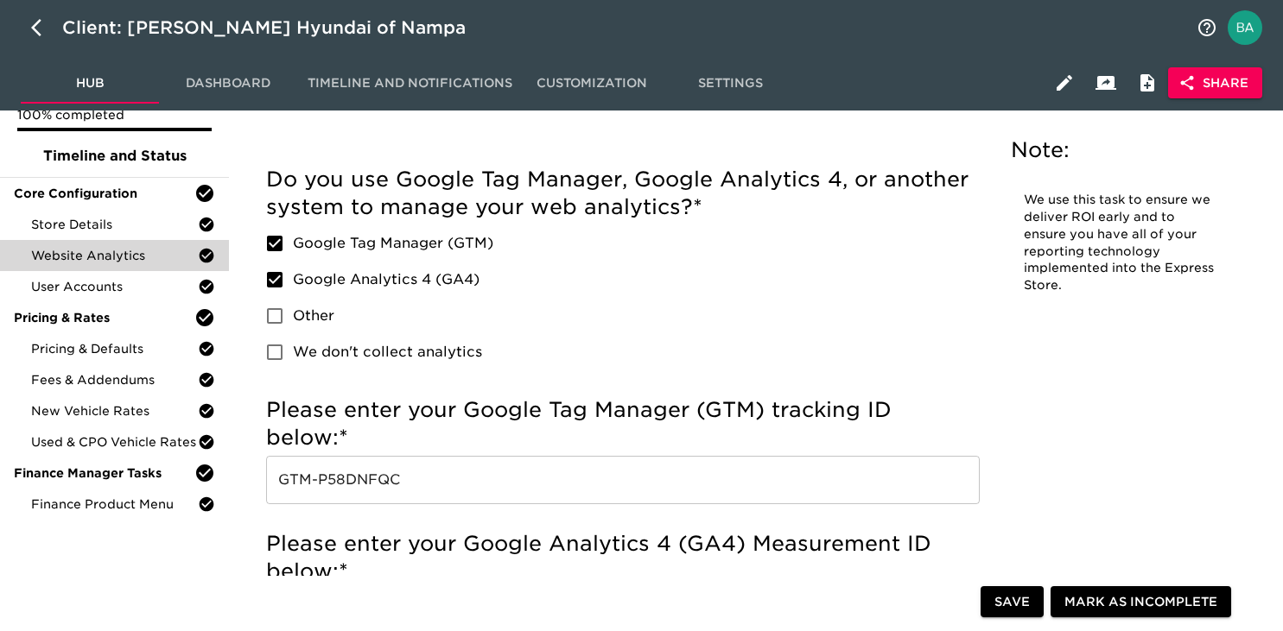
scroll to position [92, 0]
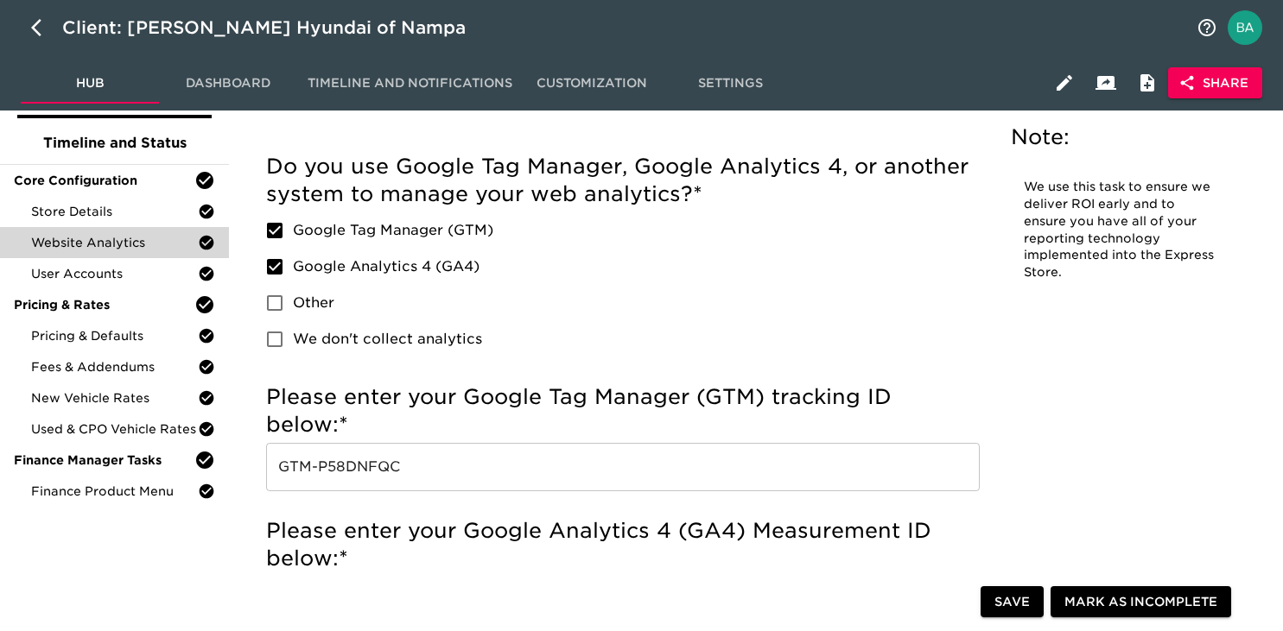
click at [354, 469] on input "GTM-P58DNFQC" at bounding box center [622, 467] width 713 height 48
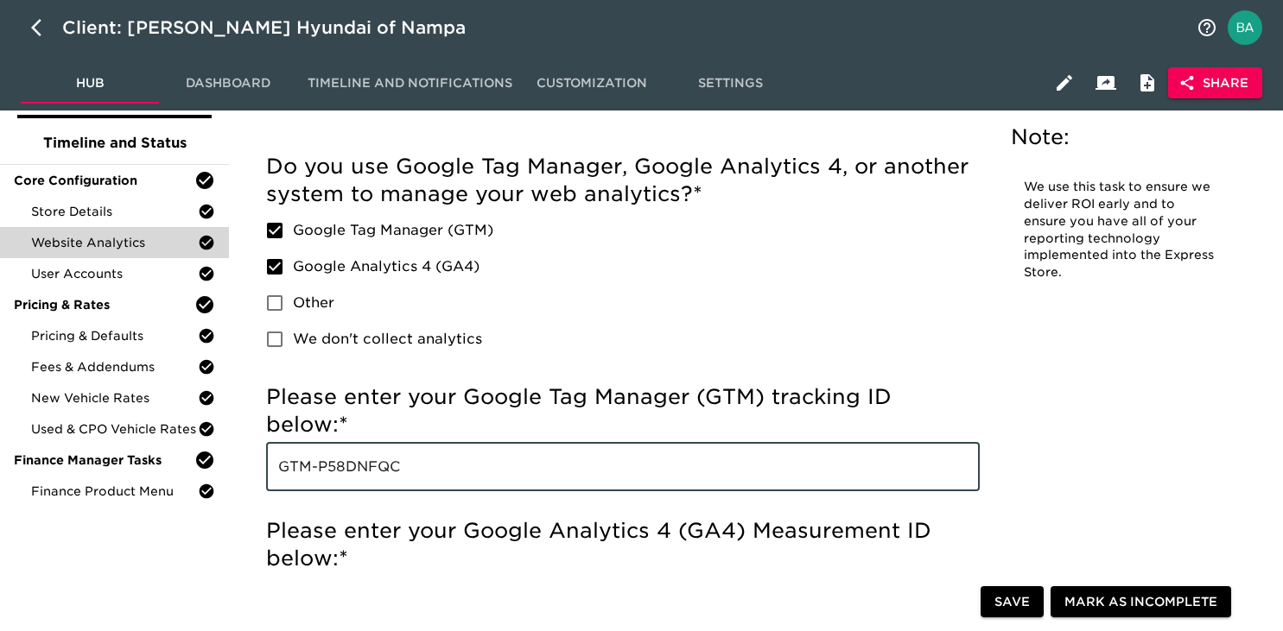
click at [354, 469] on input "GTM-P58DNFQC" at bounding box center [622, 467] width 713 height 48
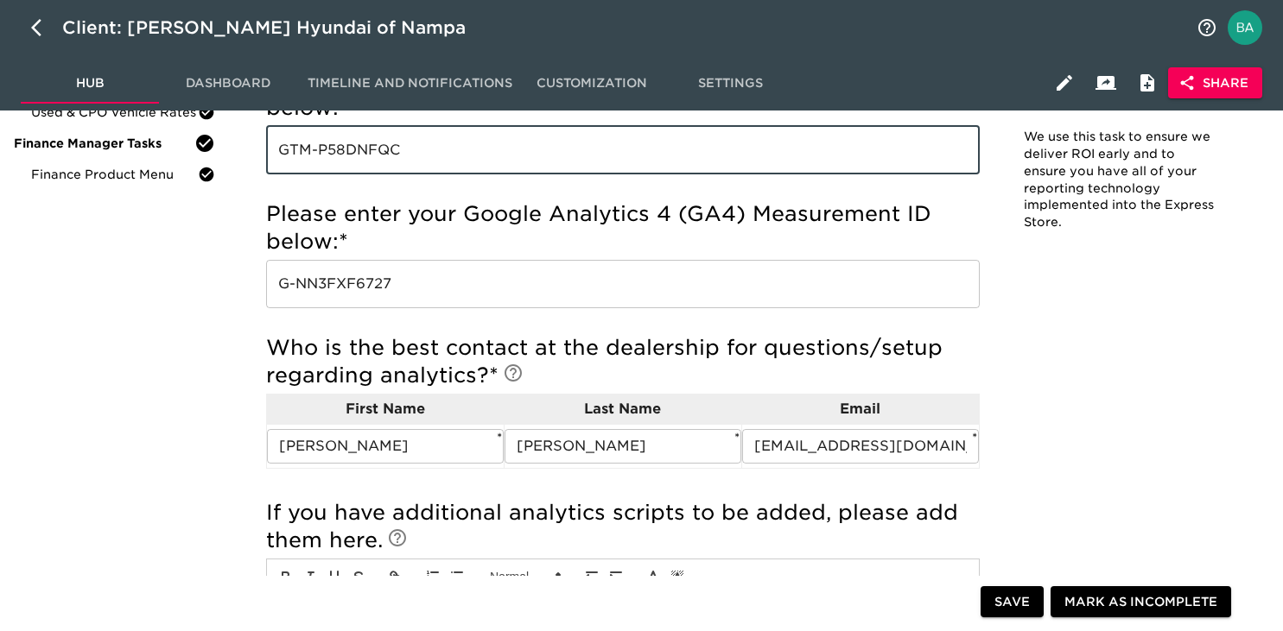
scroll to position [417, 0]
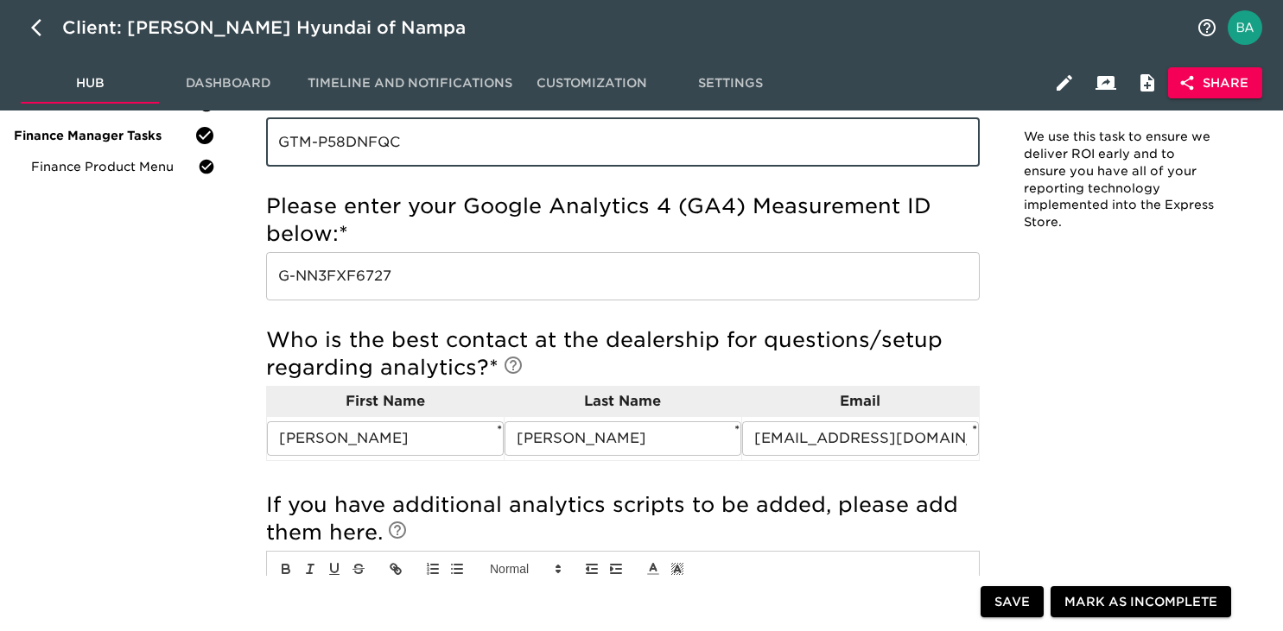
click at [385, 284] on input "G-NN3FXF6727" at bounding box center [622, 276] width 713 height 48
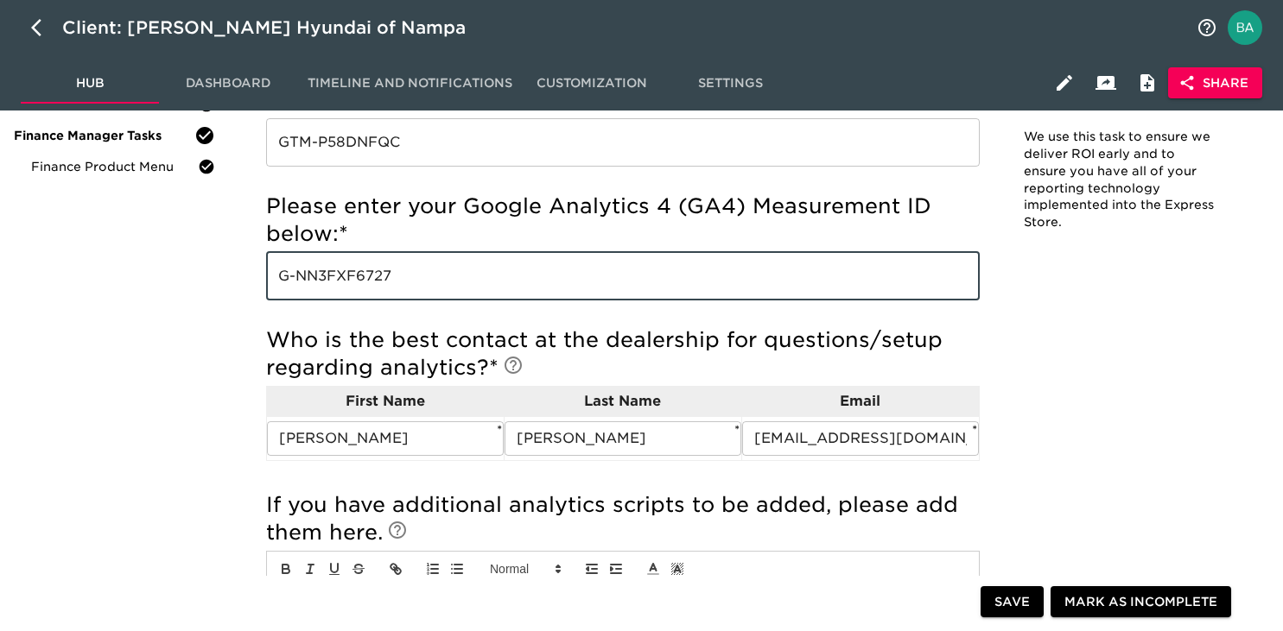
click at [385, 284] on input "G-NN3FXF6727" at bounding box center [622, 276] width 713 height 48
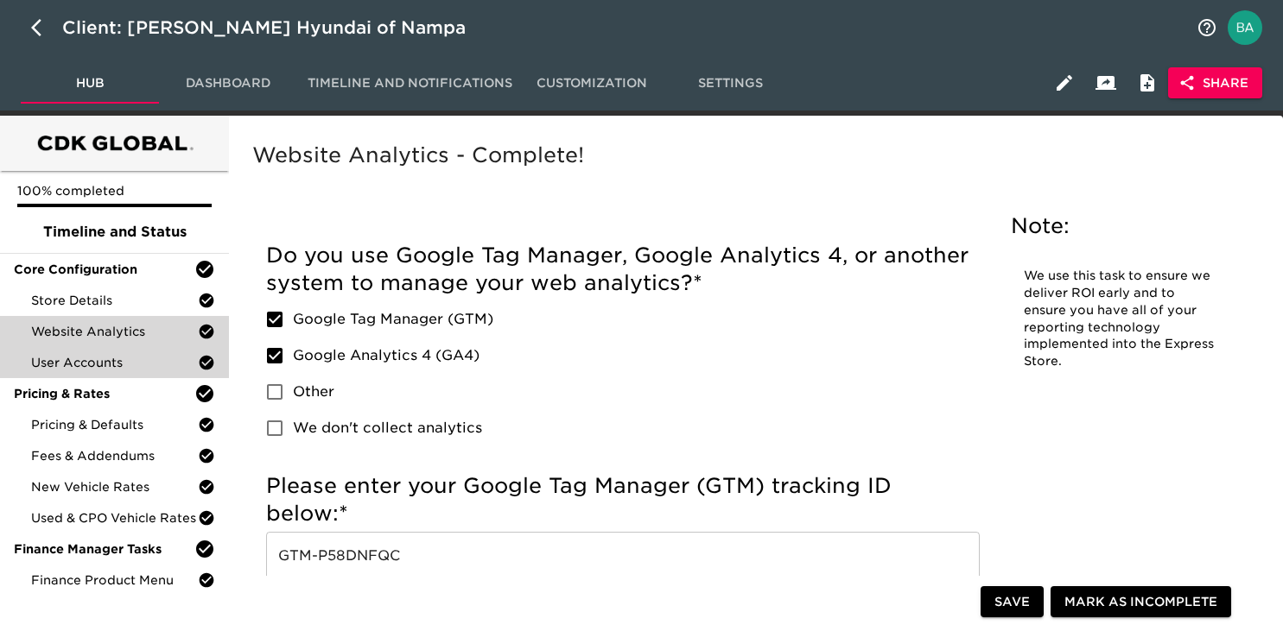
scroll to position [0, 0]
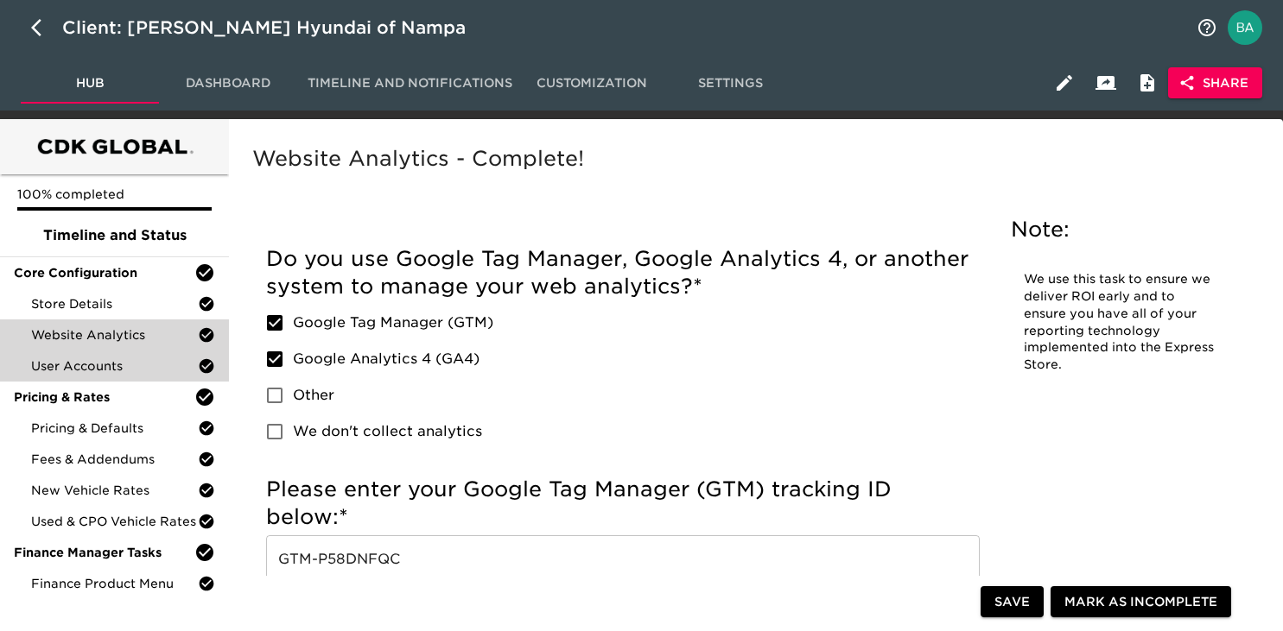
click at [78, 374] on span "User Accounts" at bounding box center [114, 366] width 167 height 17
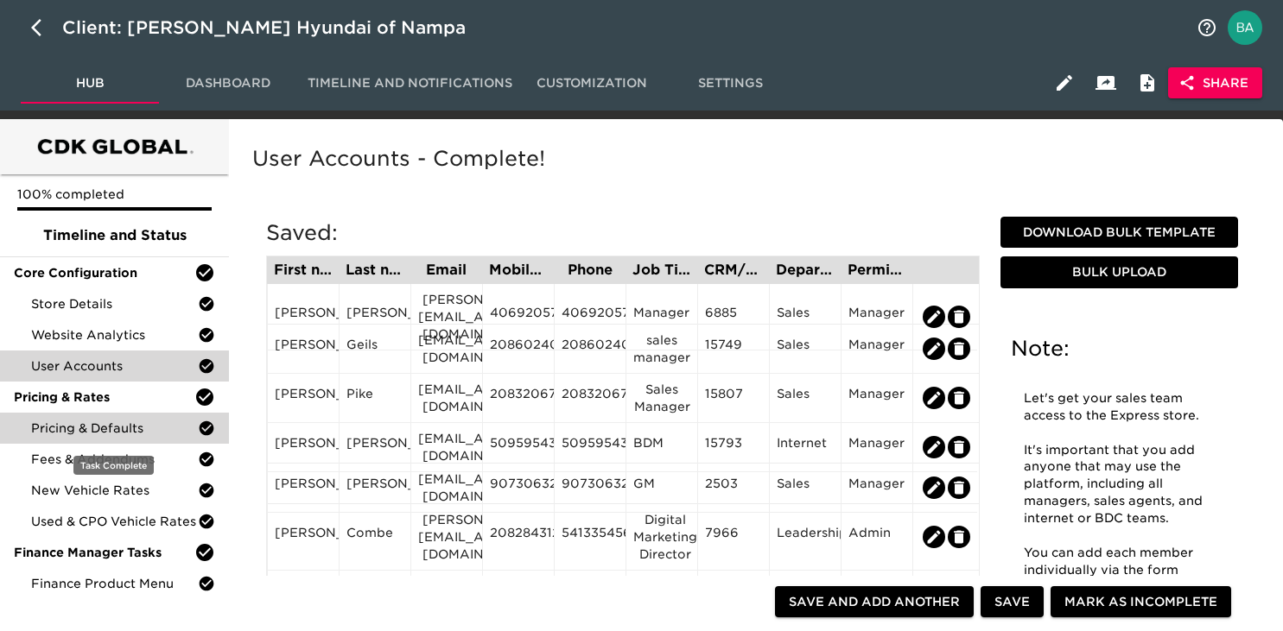
click at [89, 432] on span "Pricing & Defaults" at bounding box center [114, 428] width 167 height 17
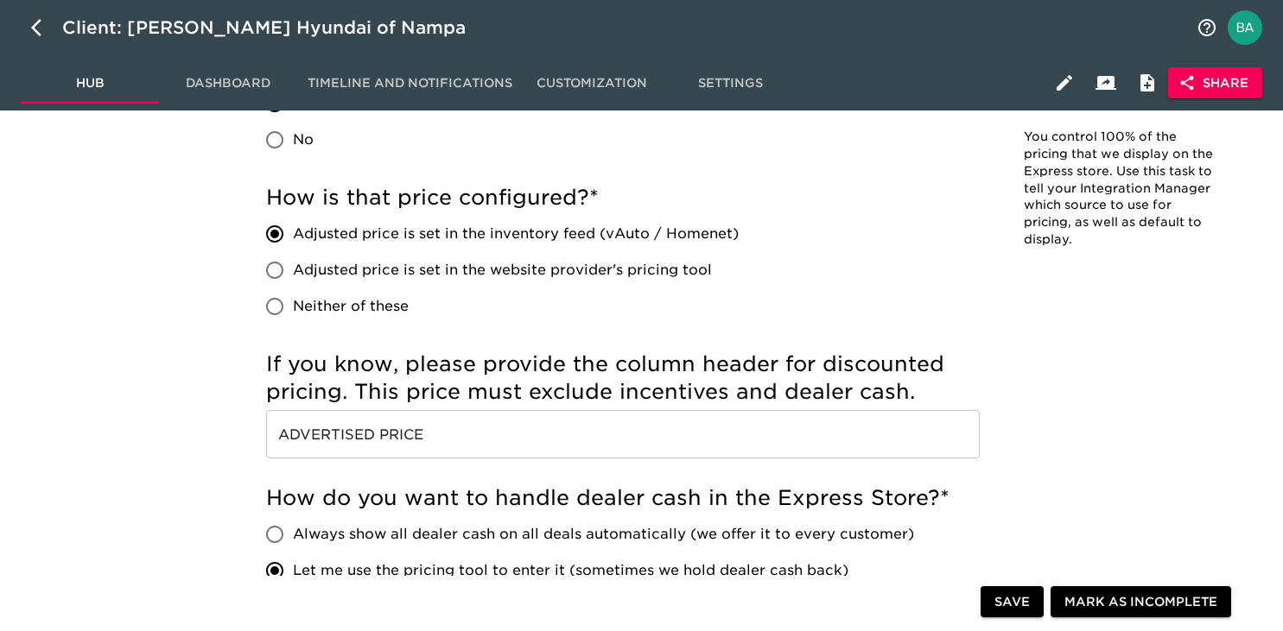
scroll to position [765, 0]
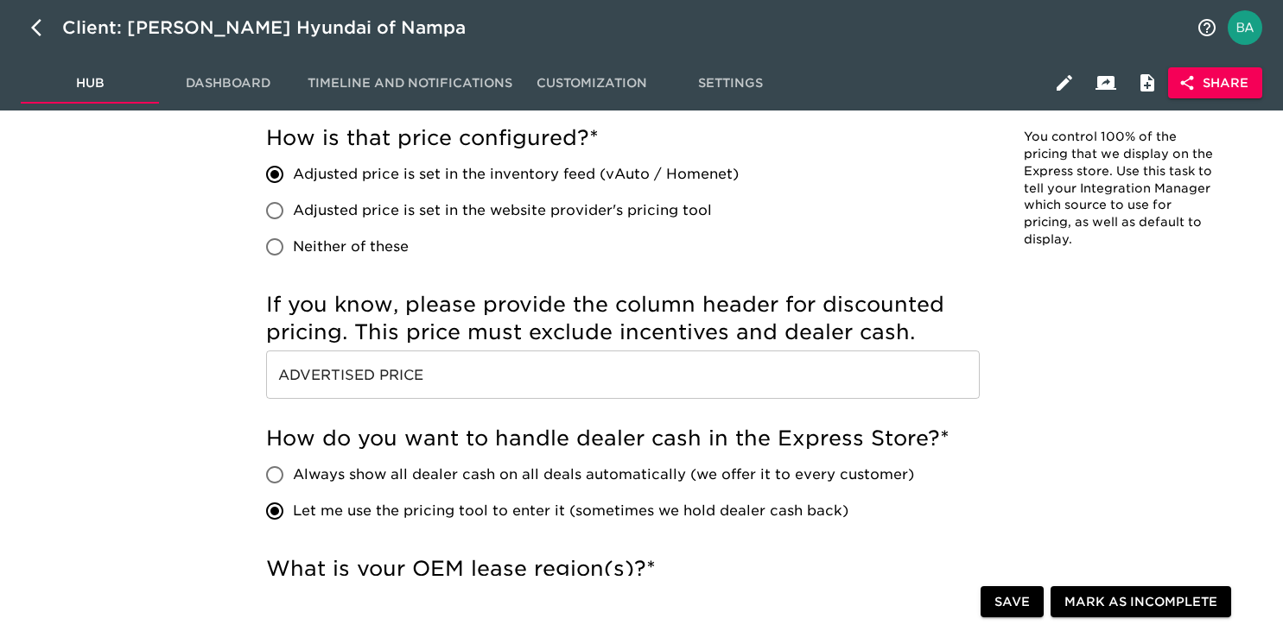
click at [370, 381] on input "ADVERTISED PRICE" at bounding box center [622, 375] width 713 height 48
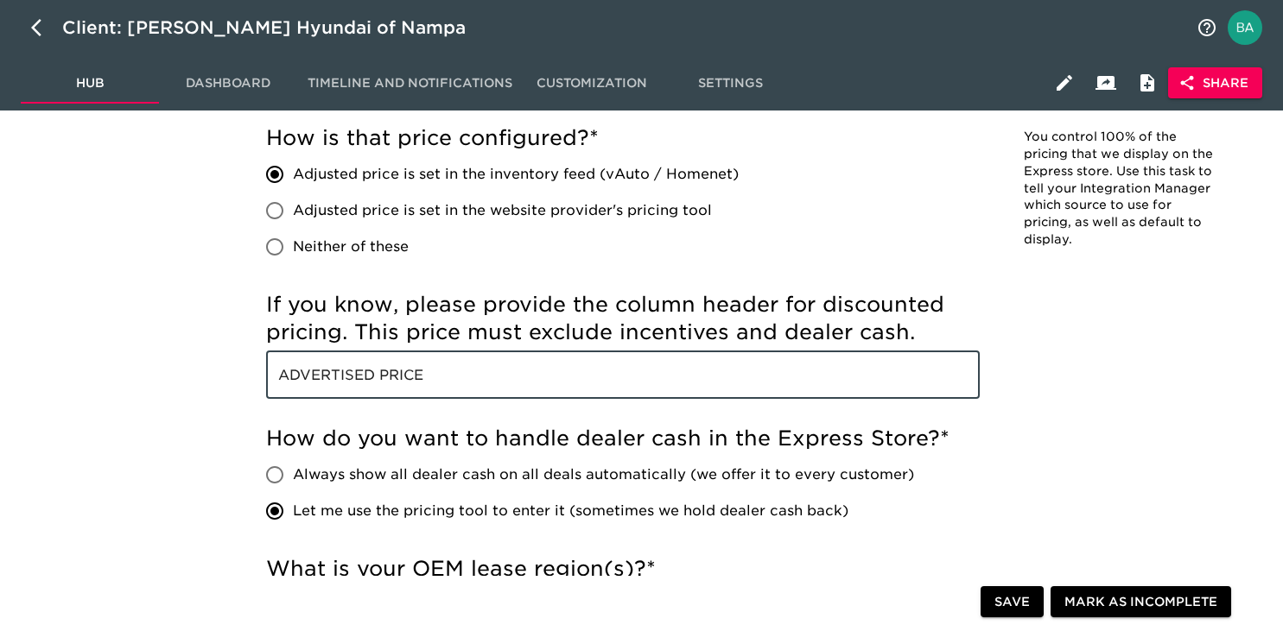
click at [370, 381] on input "ADVERTISED PRICE" at bounding box center [622, 375] width 713 height 48
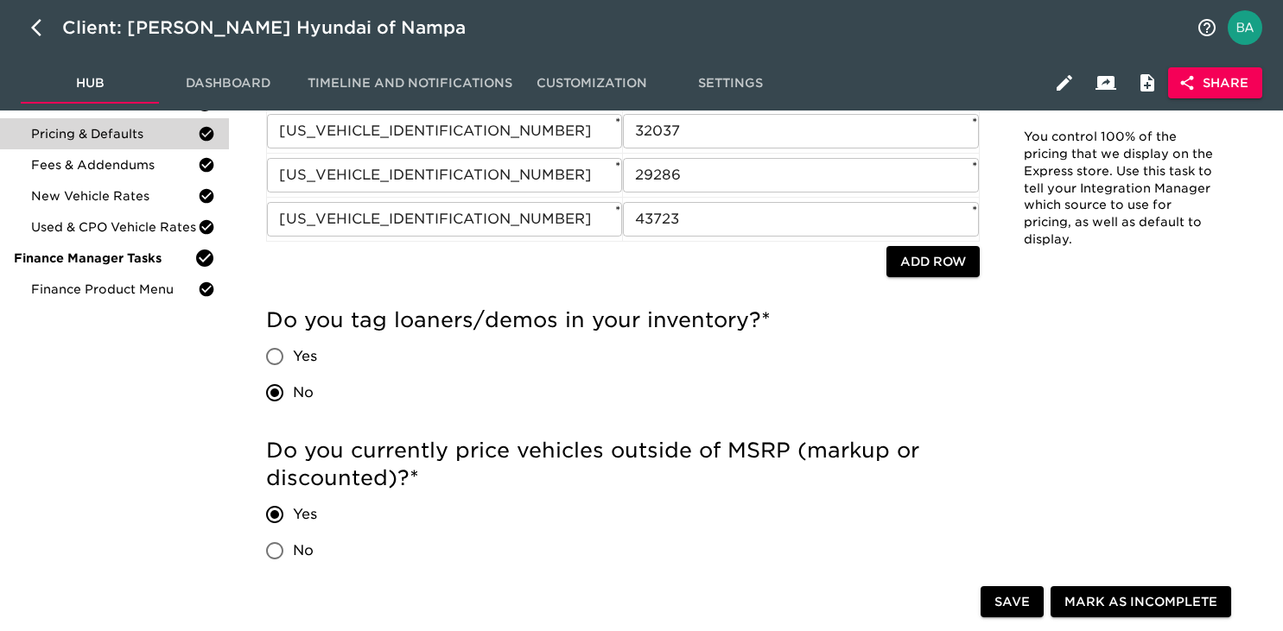
scroll to position [0, 0]
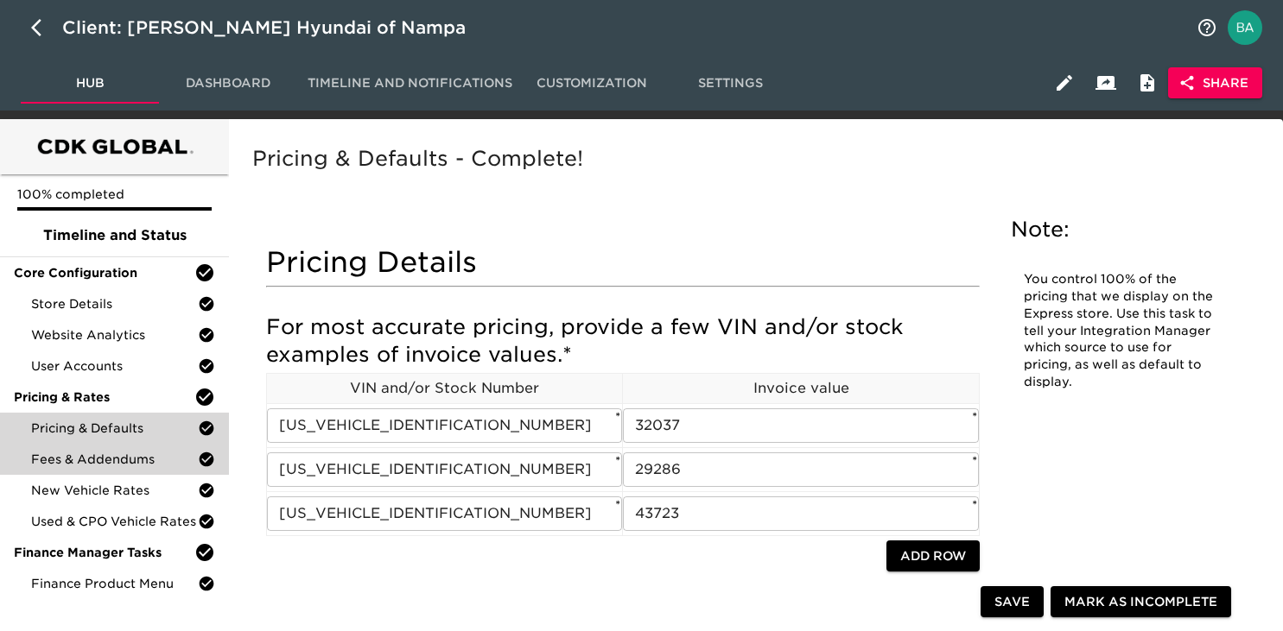
click at [124, 463] on span "Fees & Addendums" at bounding box center [114, 459] width 167 height 17
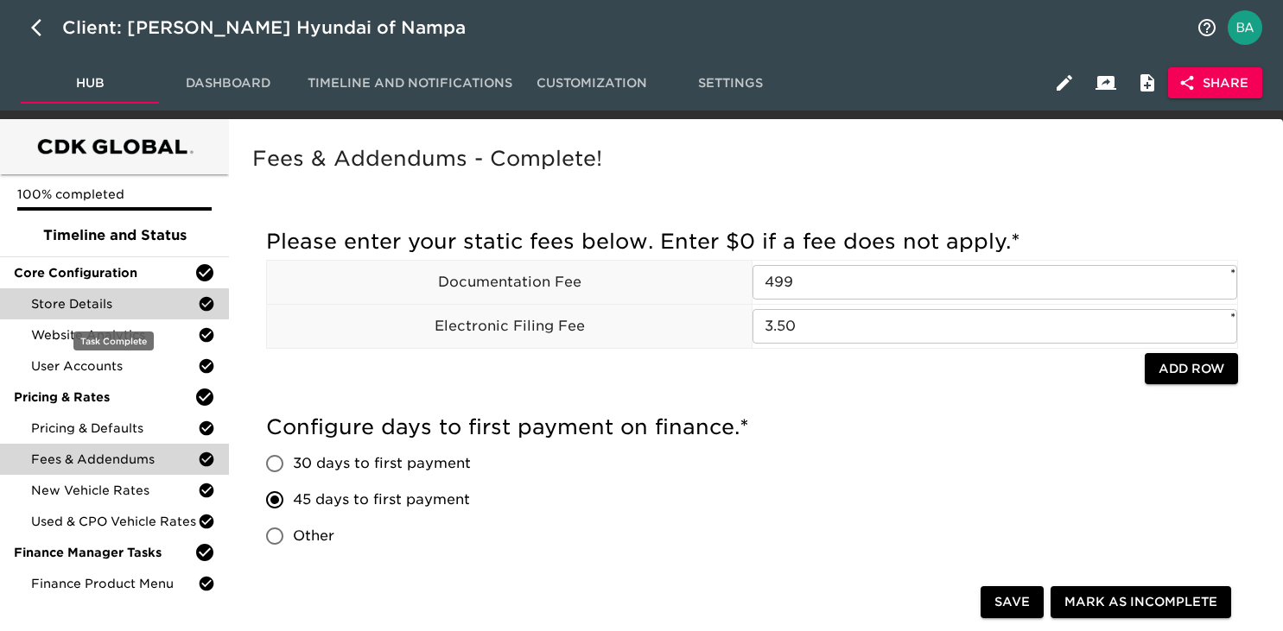
click at [71, 309] on span "Store Details" at bounding box center [114, 303] width 167 height 17
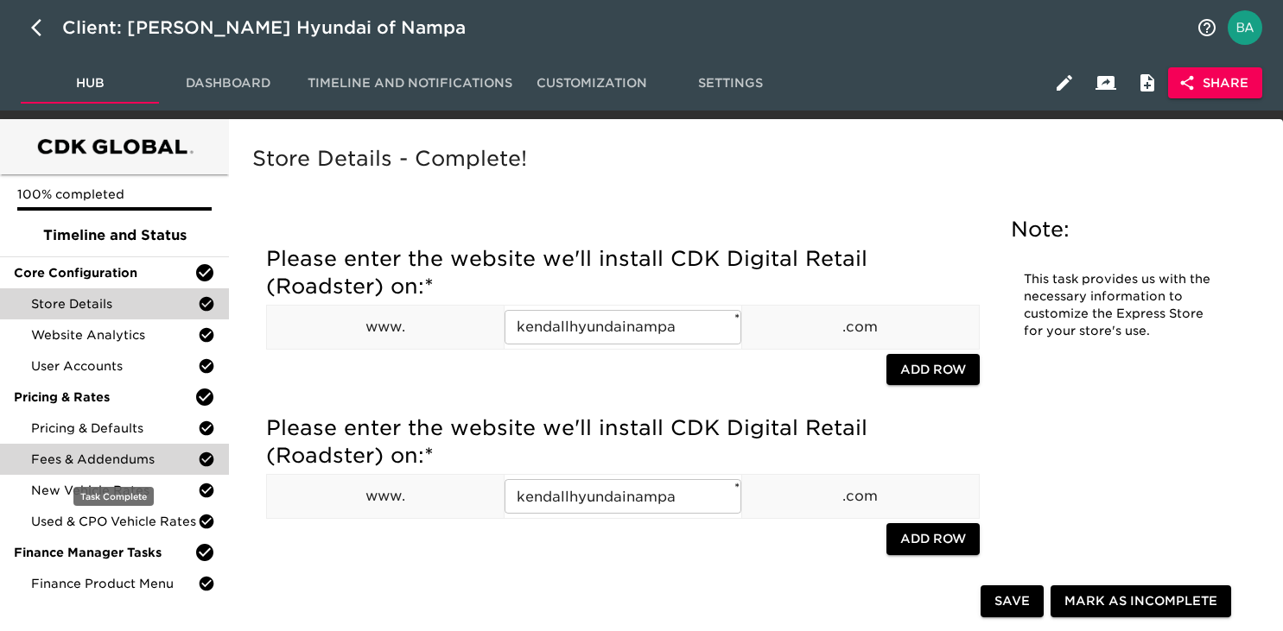
click at [117, 444] on div "Fees & Addendums" at bounding box center [114, 459] width 229 height 31
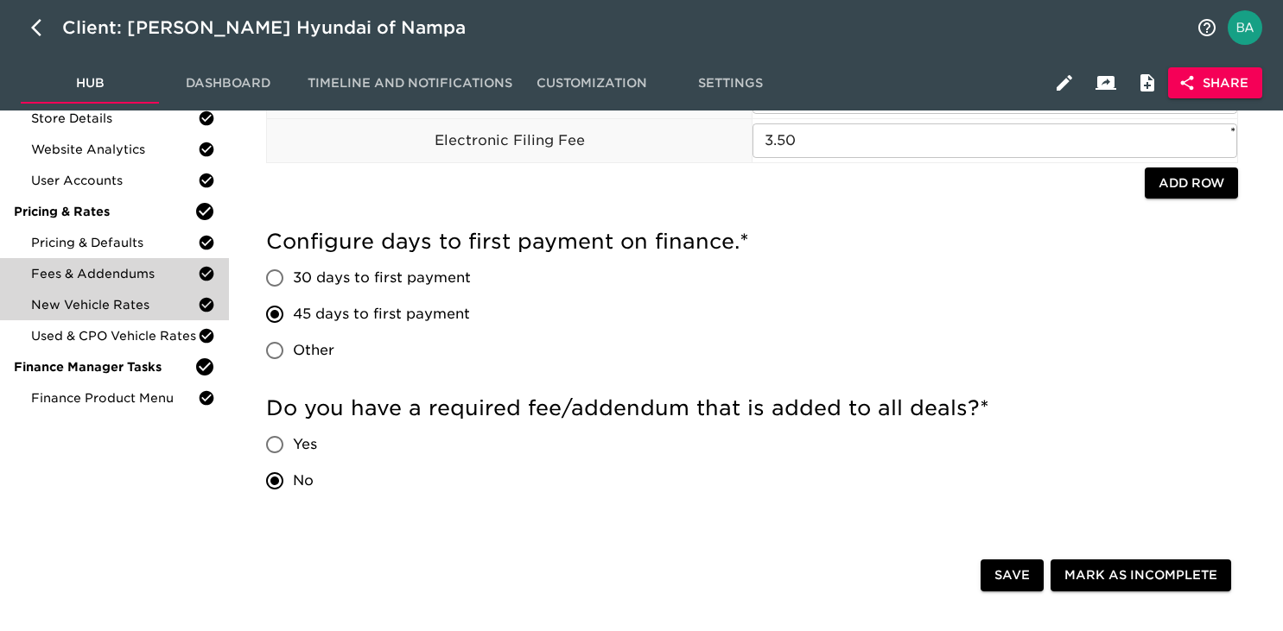
scroll to position [58, 0]
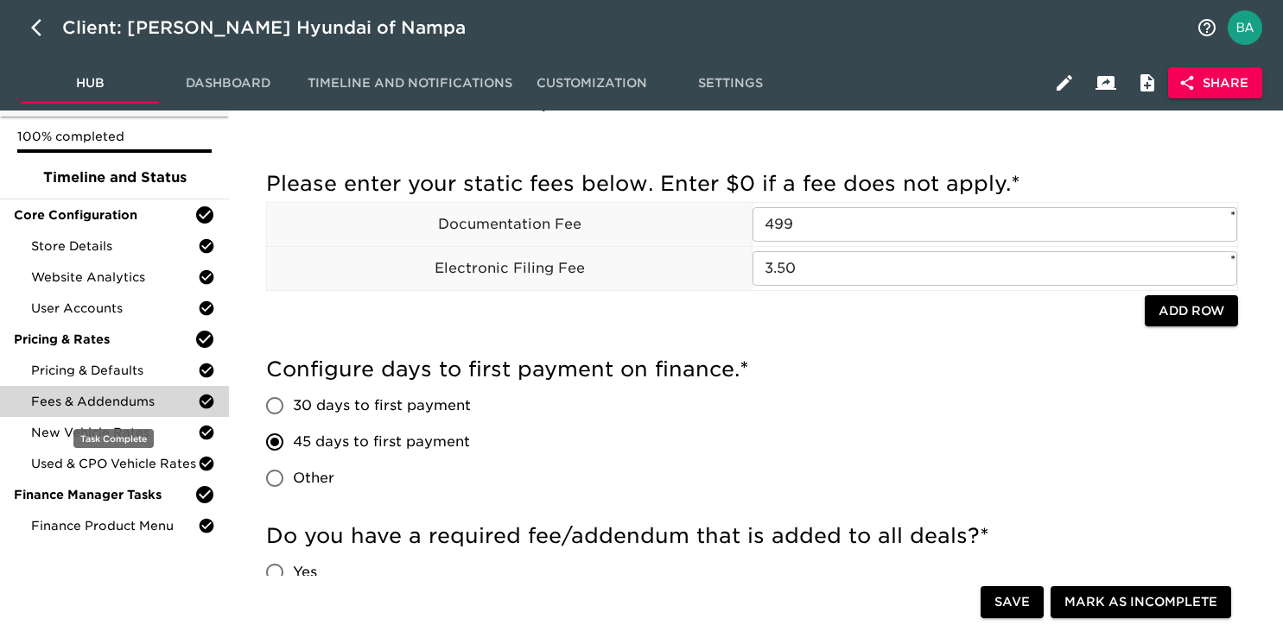
click at [90, 415] on div "Fees & Addendums" at bounding box center [114, 401] width 229 height 31
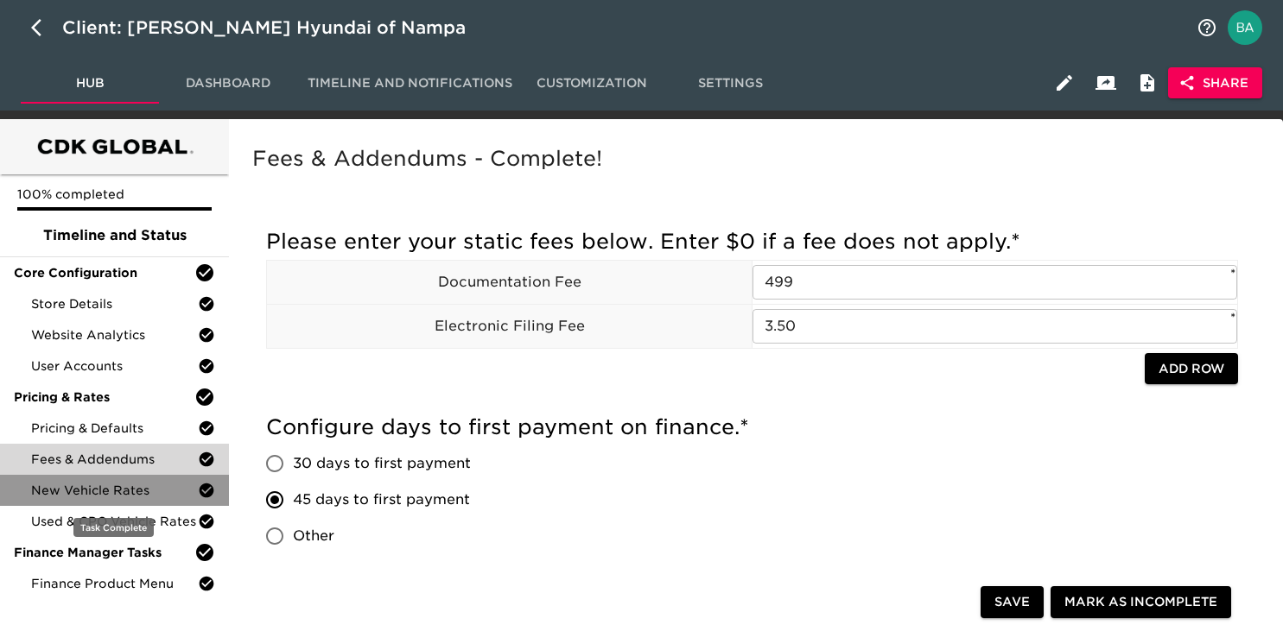
click at [78, 485] on span "New Vehicle Rates" at bounding box center [114, 490] width 167 height 17
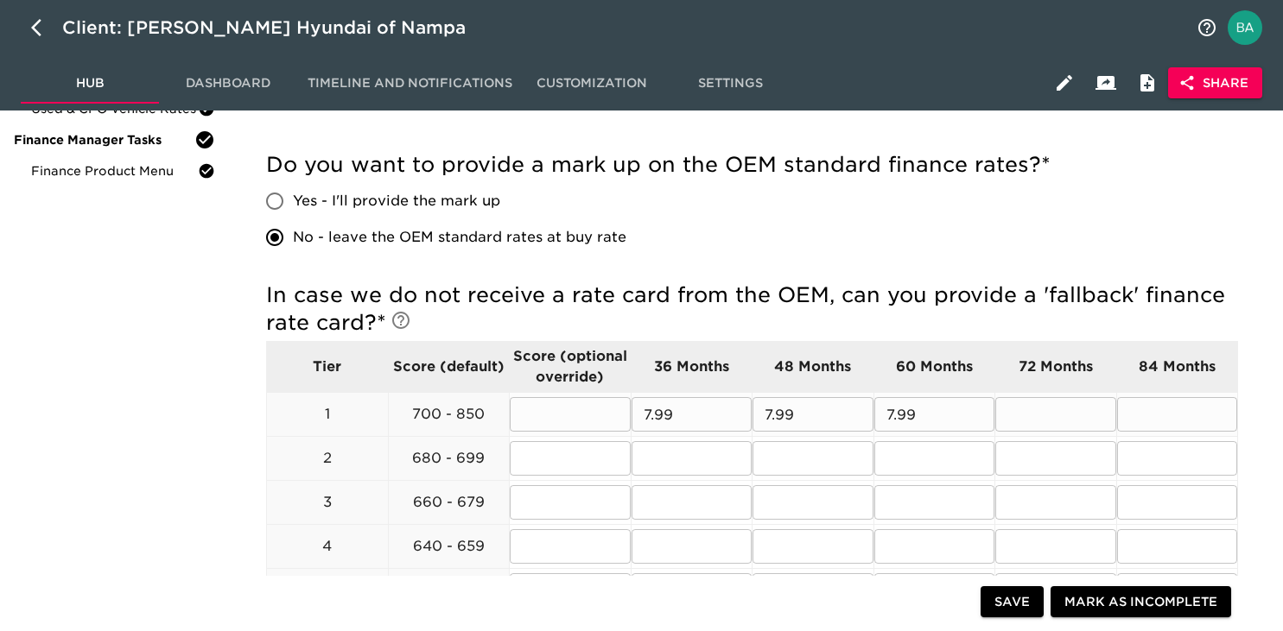
scroll to position [396, 0]
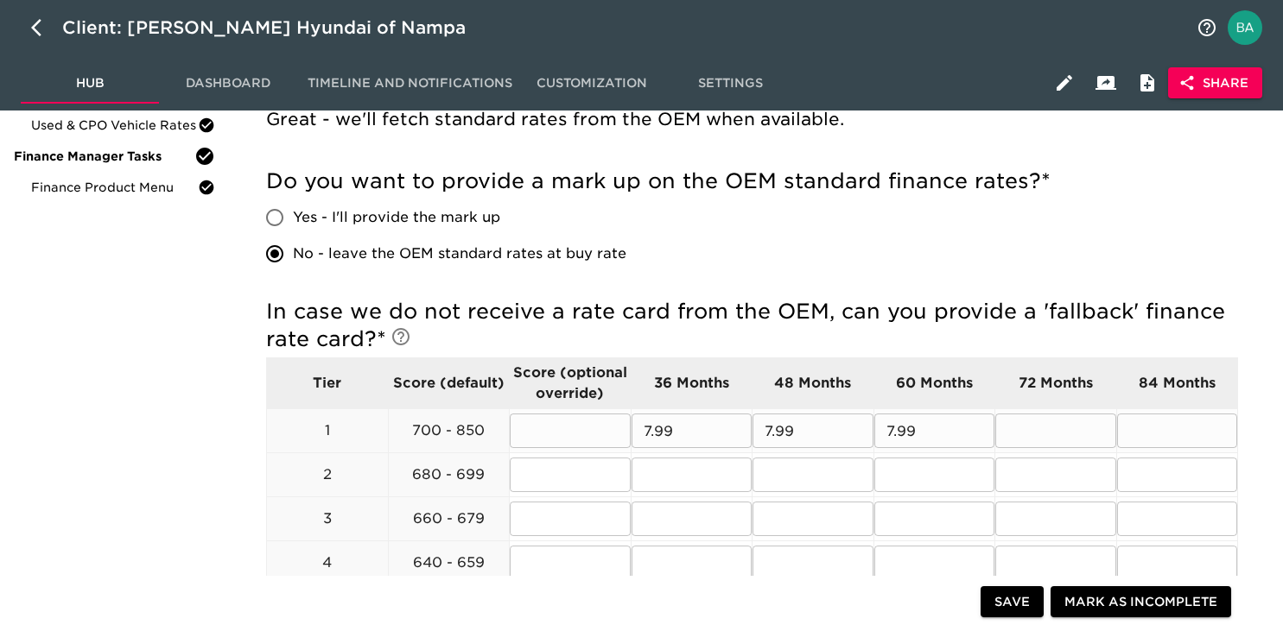
click at [679, 436] on input "7.99" at bounding box center [691, 431] width 121 height 35
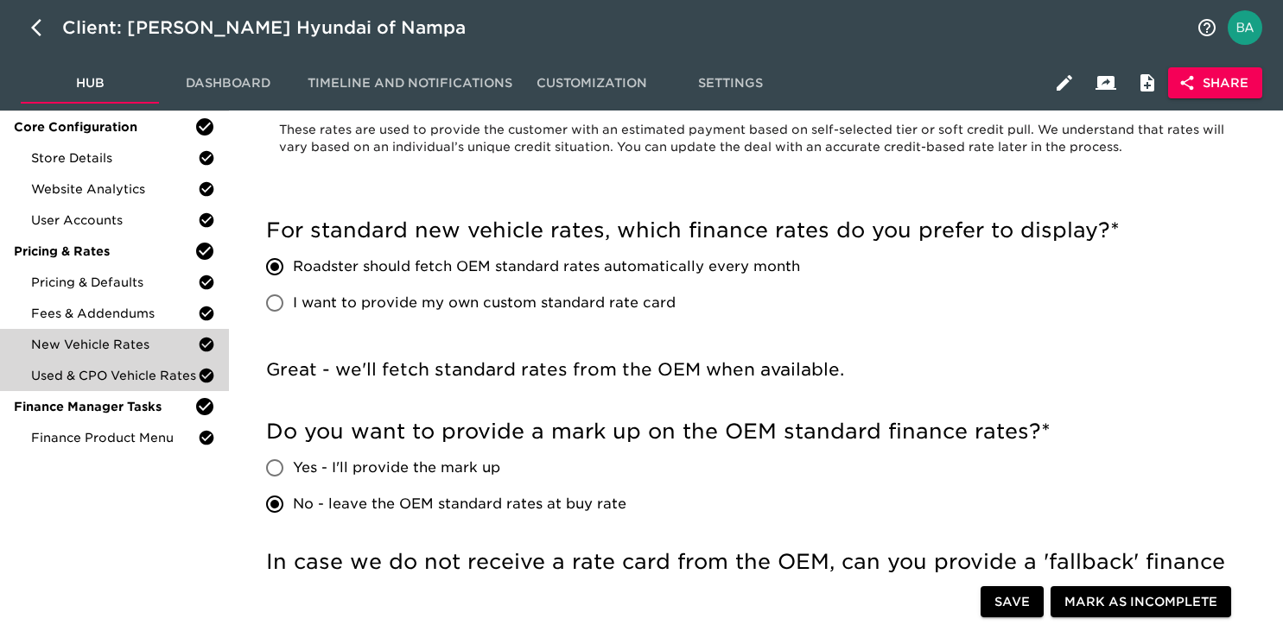
scroll to position [120, 0]
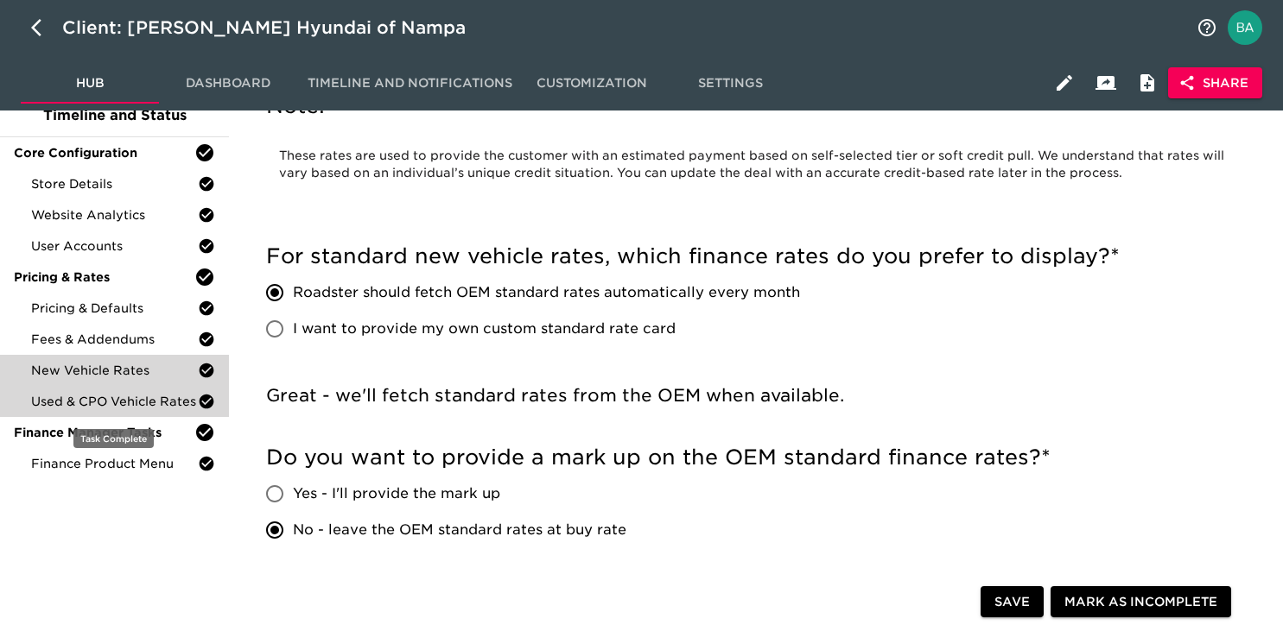
click at [86, 406] on span "Used & CPO Vehicle Rates" at bounding box center [114, 401] width 167 height 17
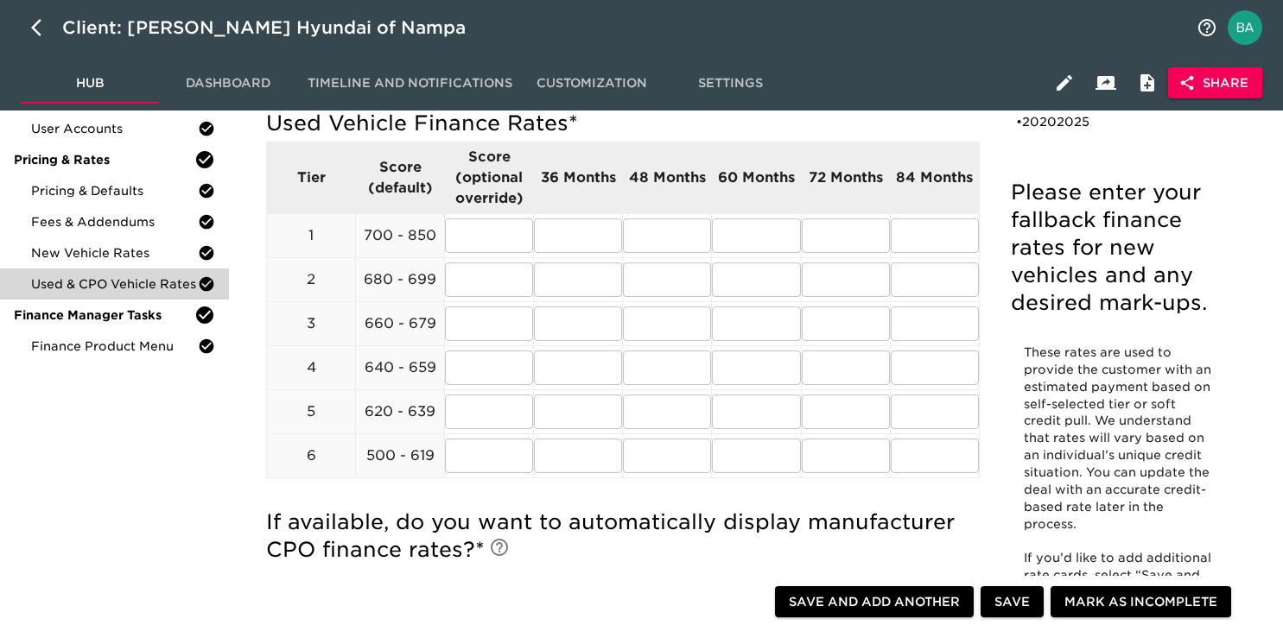
scroll to position [253, 0]
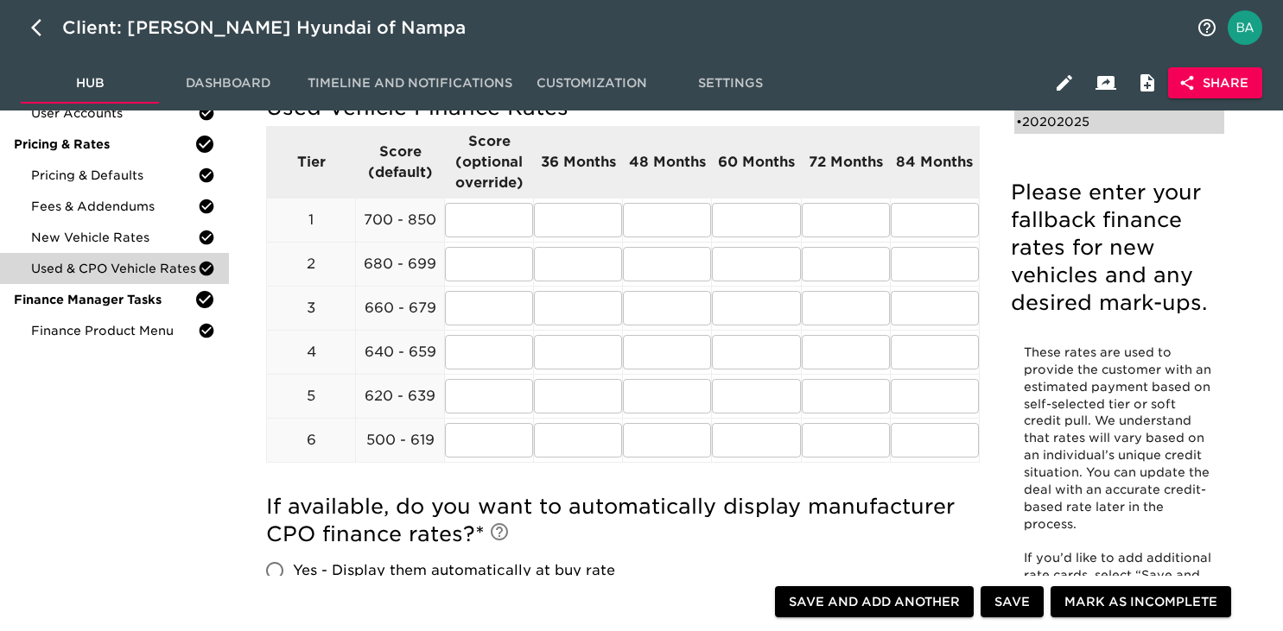
click at [1061, 121] on div "• 20202025" at bounding box center [1107, 121] width 182 height 17
type input "2020"
type input "2025"
radio input "true"
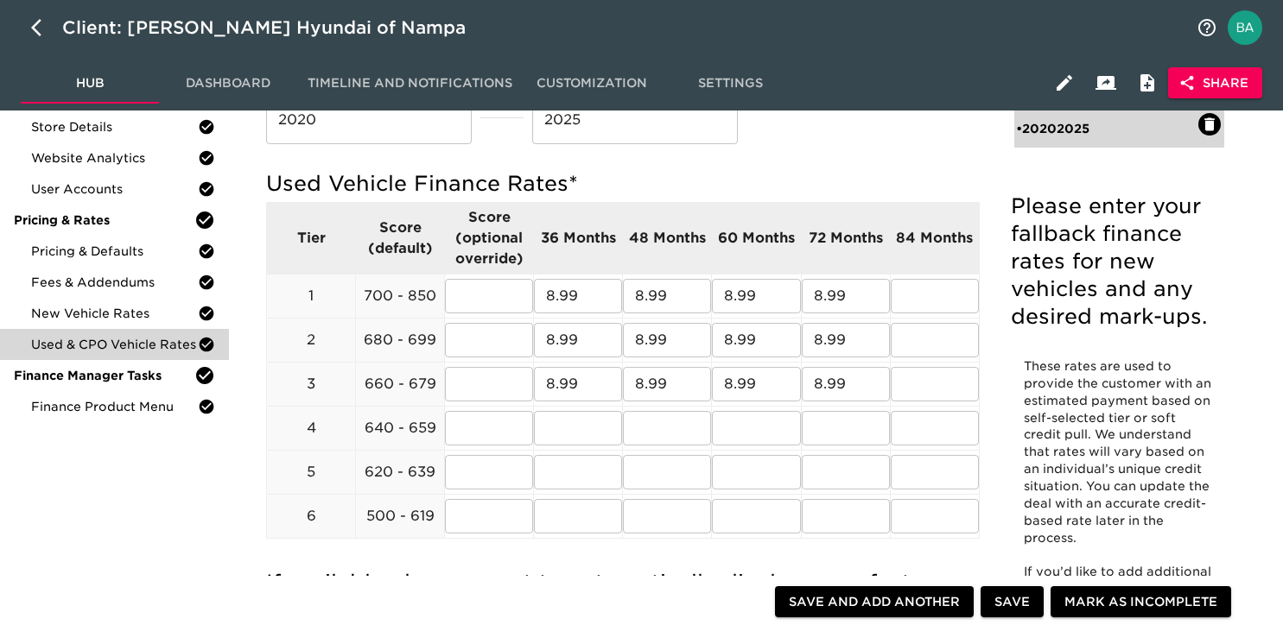
scroll to position [176, 0]
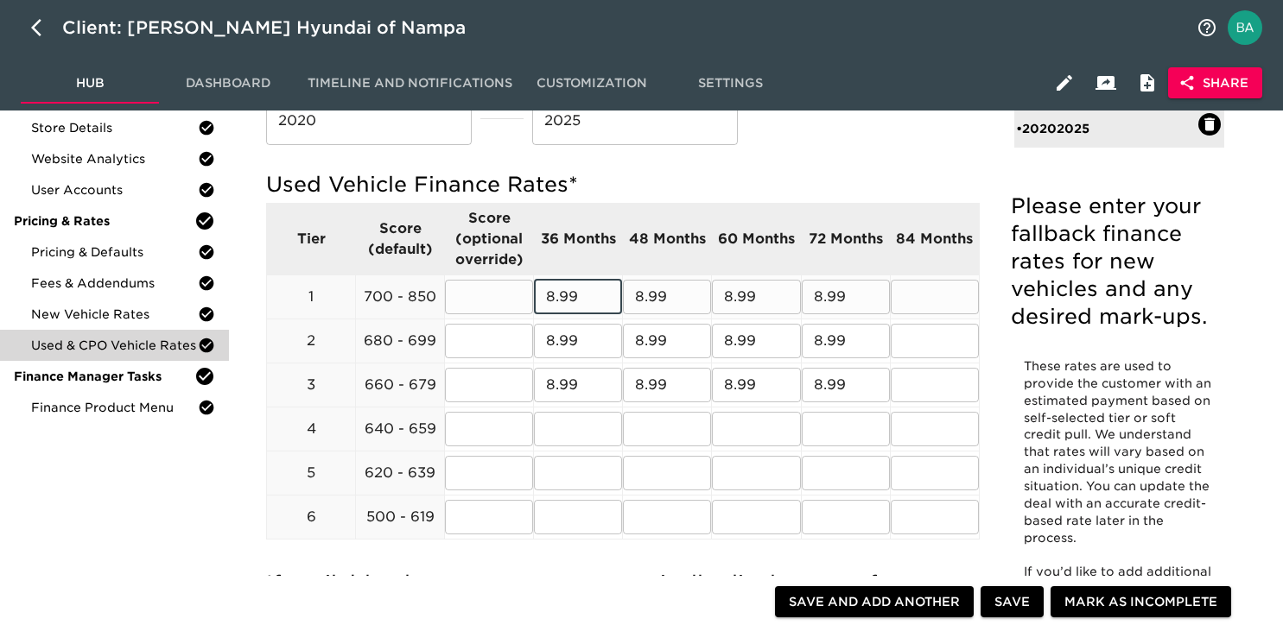
click at [570, 296] on input "8.99" at bounding box center [578, 297] width 88 height 35
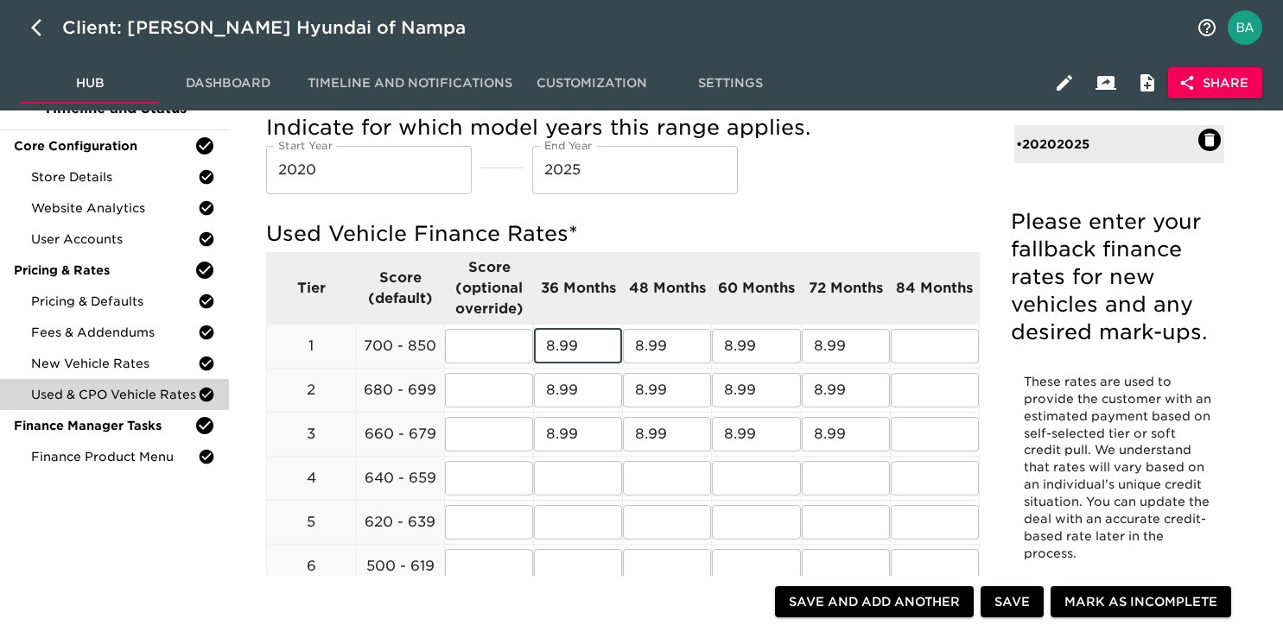
scroll to position [82, 0]
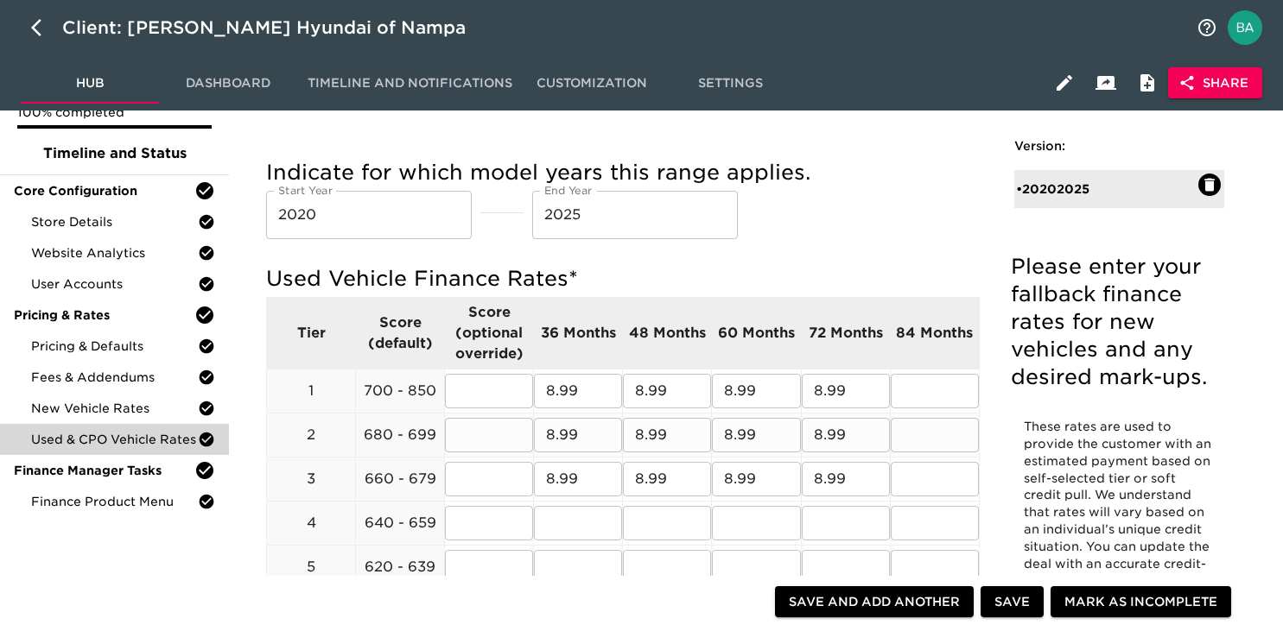
click at [377, 434] on p "680 - 699" at bounding box center [400, 435] width 88 height 21
copy p "680"
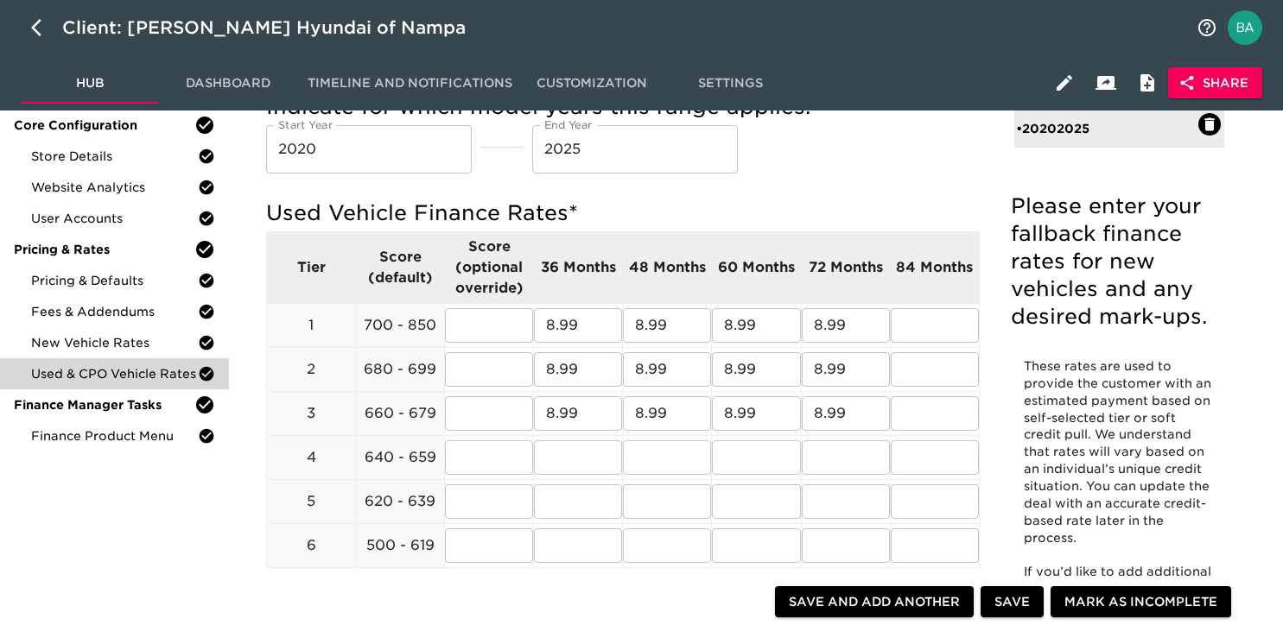
scroll to position [162, 0]
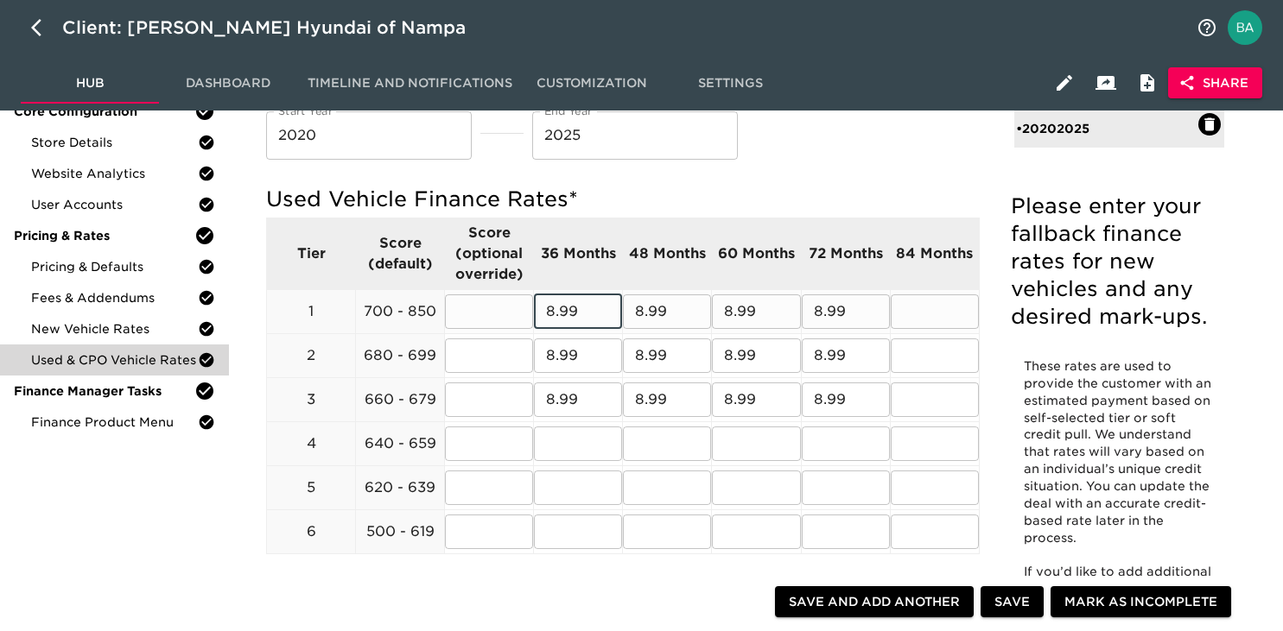
click at [573, 320] on input "8.99" at bounding box center [578, 312] width 88 height 35
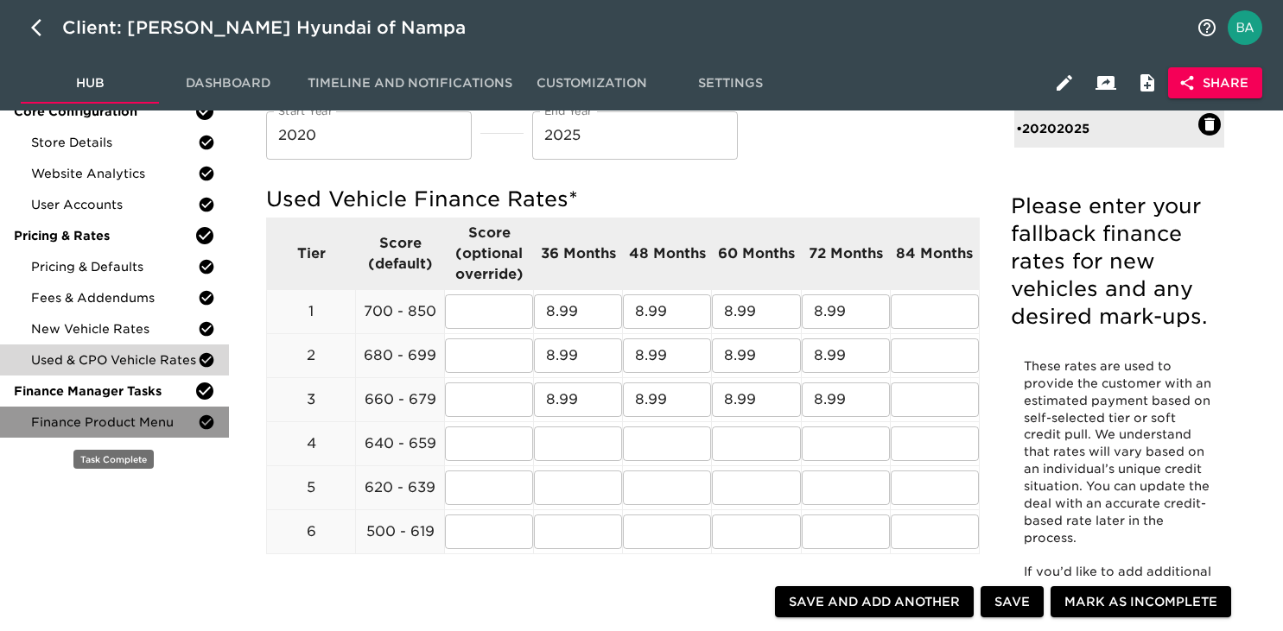
click at [100, 428] on span "Finance Product Menu" at bounding box center [114, 422] width 167 height 17
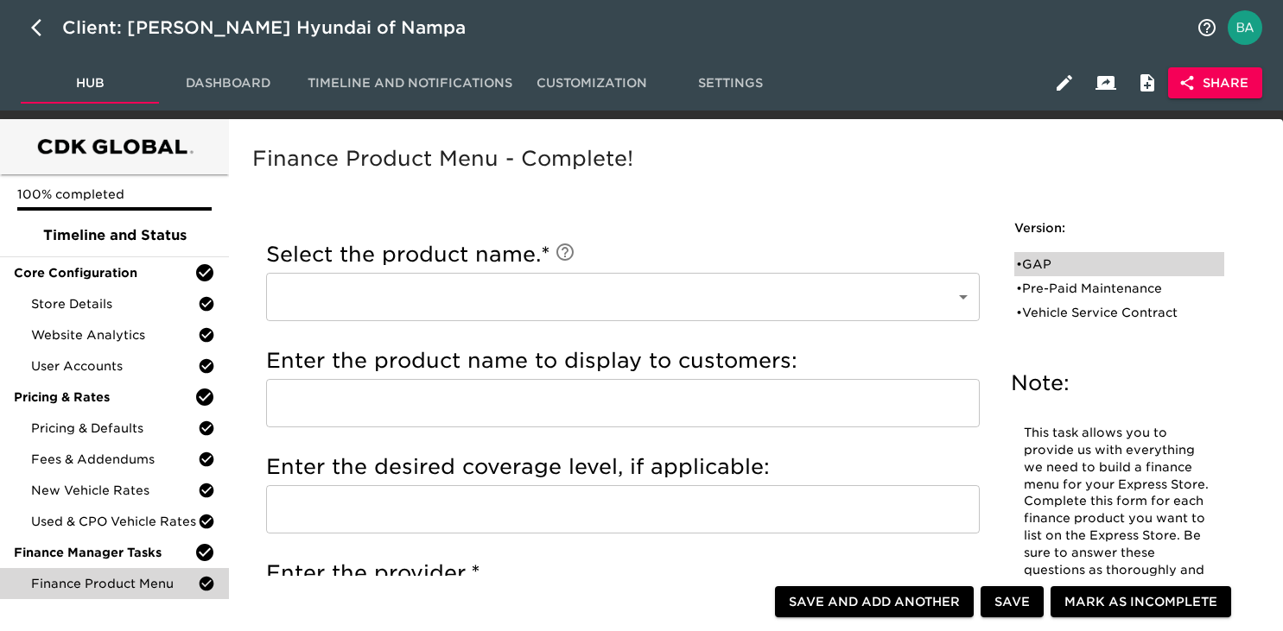
click at [1036, 272] on div "• GAP" at bounding box center [1107, 264] width 182 height 17
type input "GAP"
type input "LENGTH OF LOAN"
type input "MANUFACTURER"
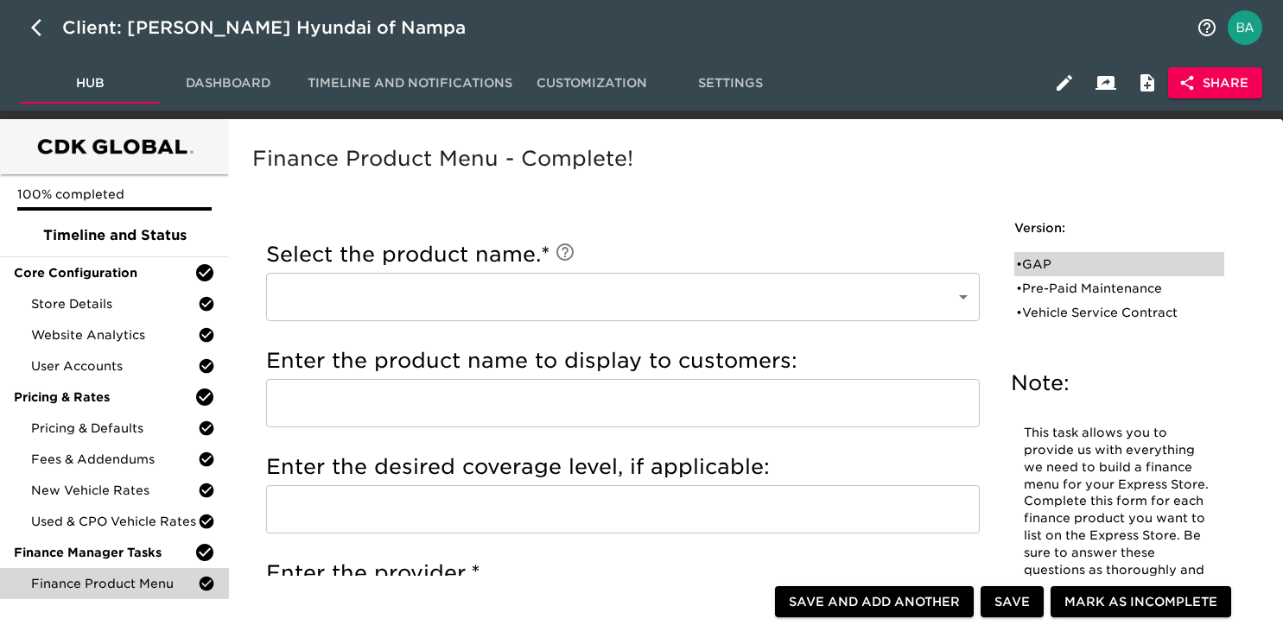
checkbox input "true"
radio input "true"
checkbox input "true"
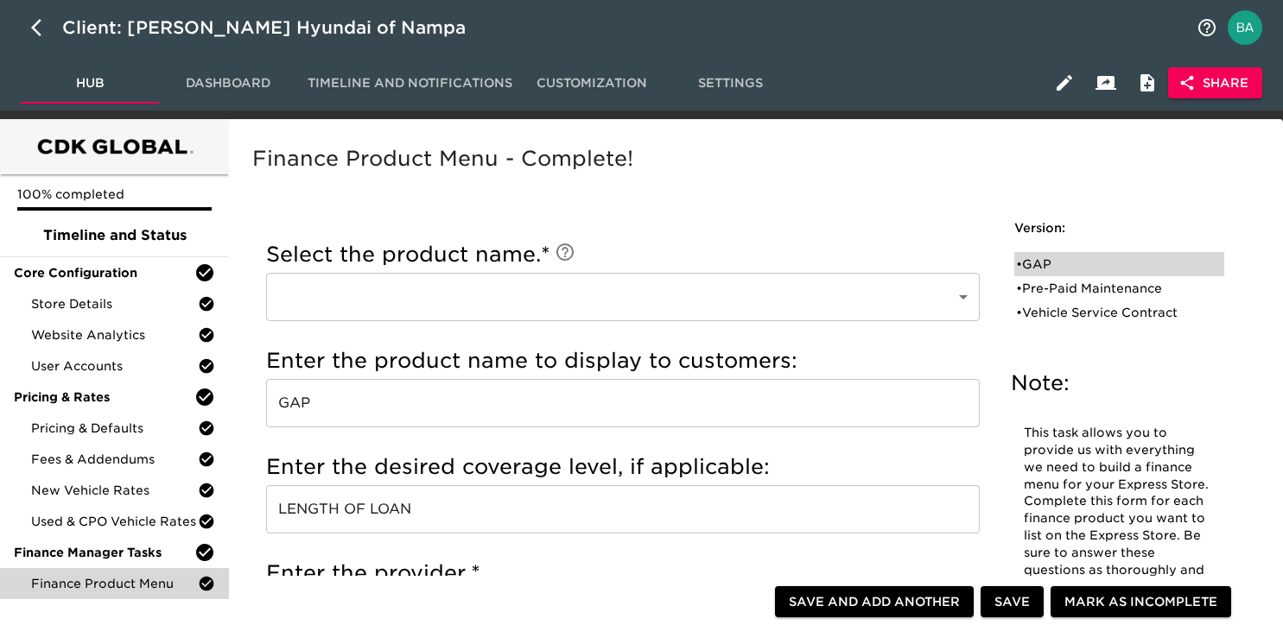
checkbox input "true"
radio input "true"
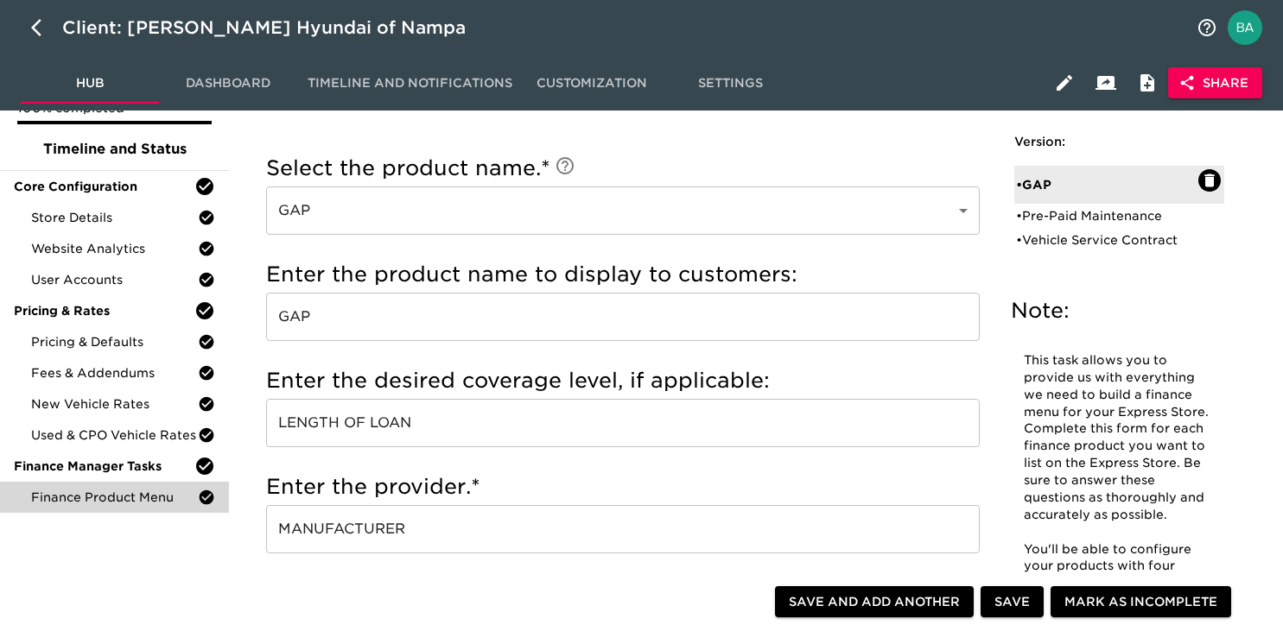
scroll to position [105, 0]
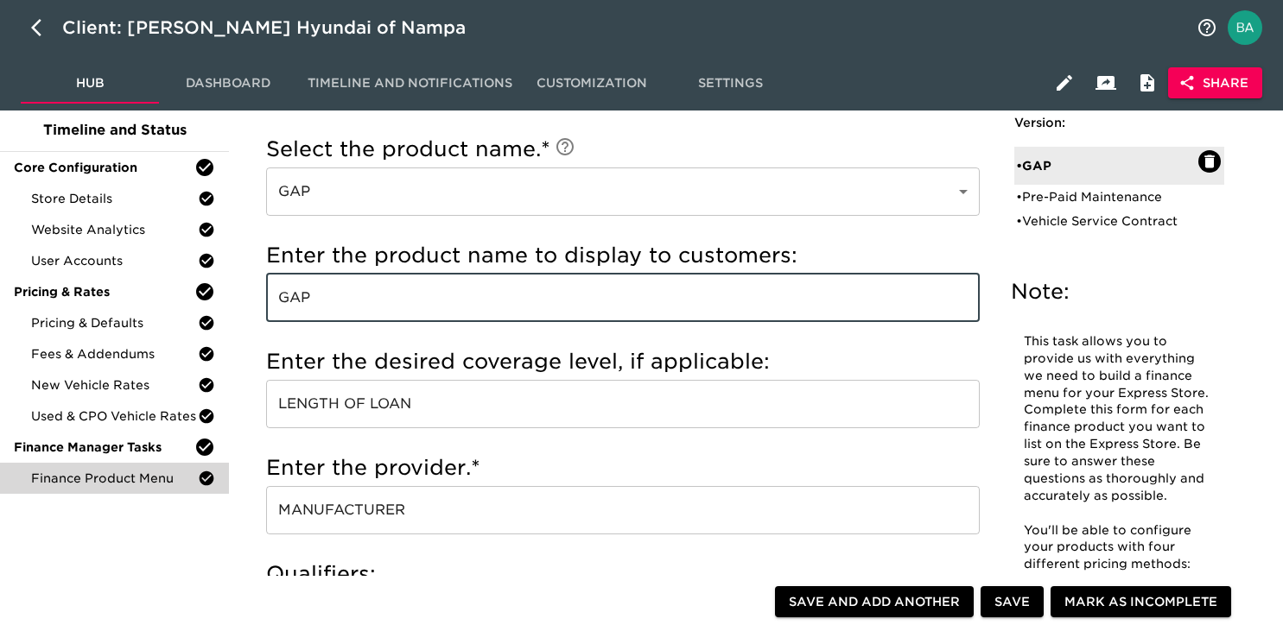
click at [310, 304] on input "GAP" at bounding box center [622, 298] width 713 height 48
click at [333, 307] on input "GAP" at bounding box center [622, 298] width 713 height 48
click at [279, 313] on input "GAP" at bounding box center [622, 298] width 713 height 48
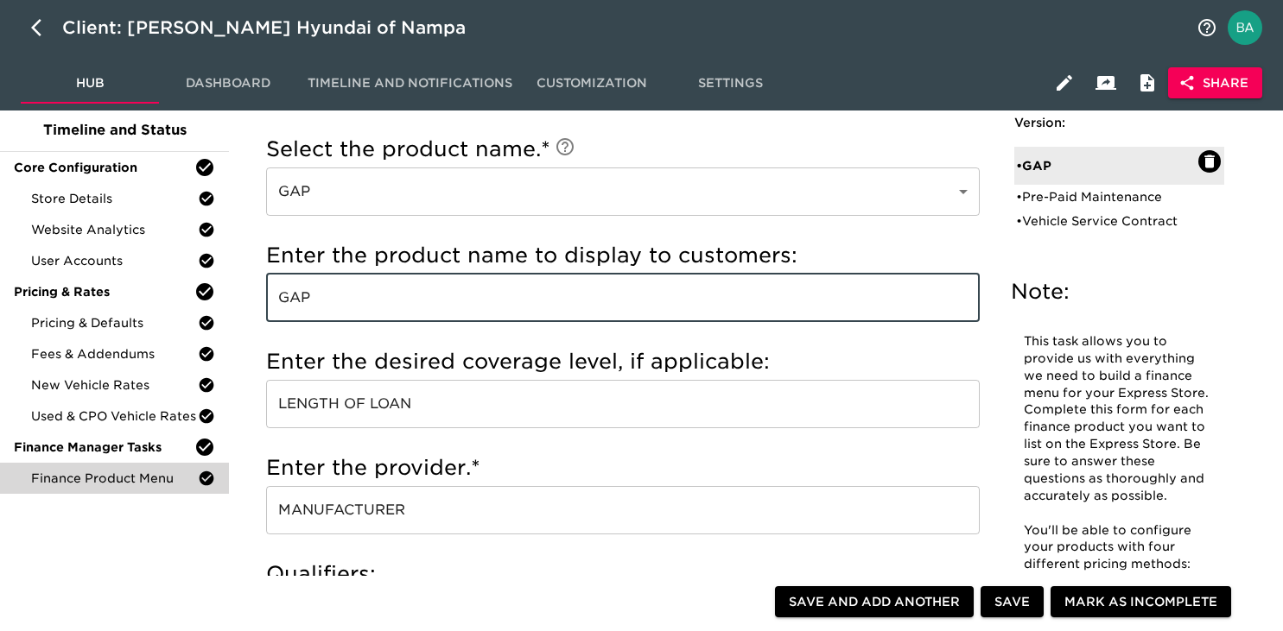
click at [279, 313] on input "GAP" at bounding box center [622, 298] width 713 height 48
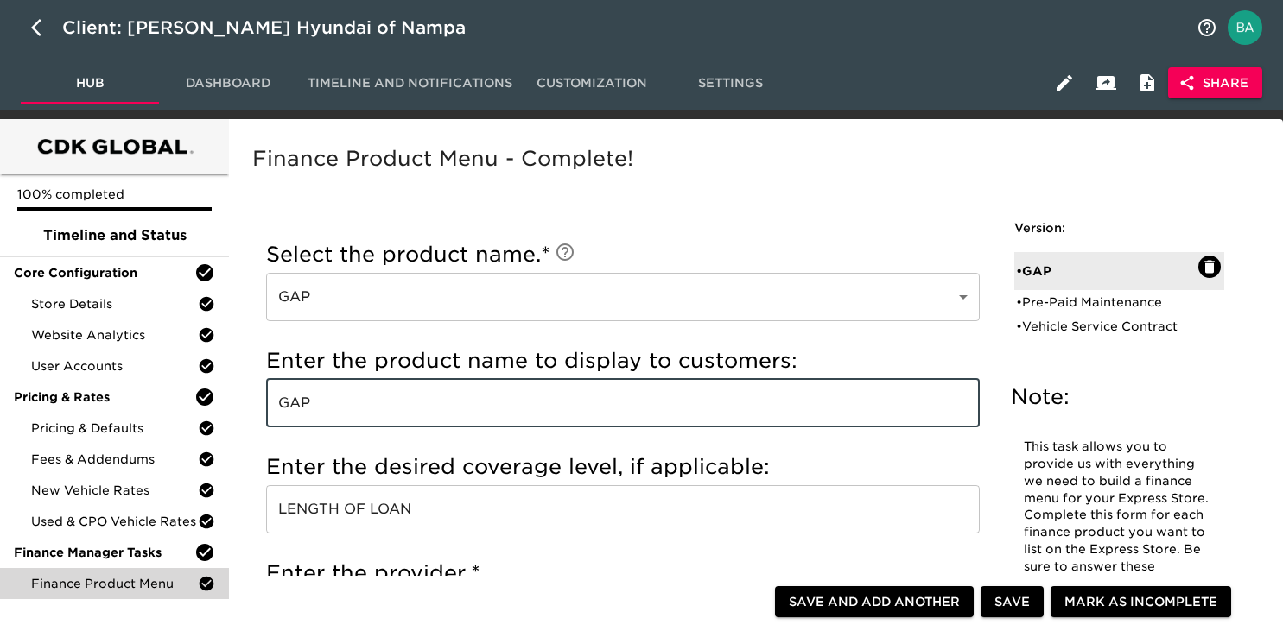
scroll to position [41, 0]
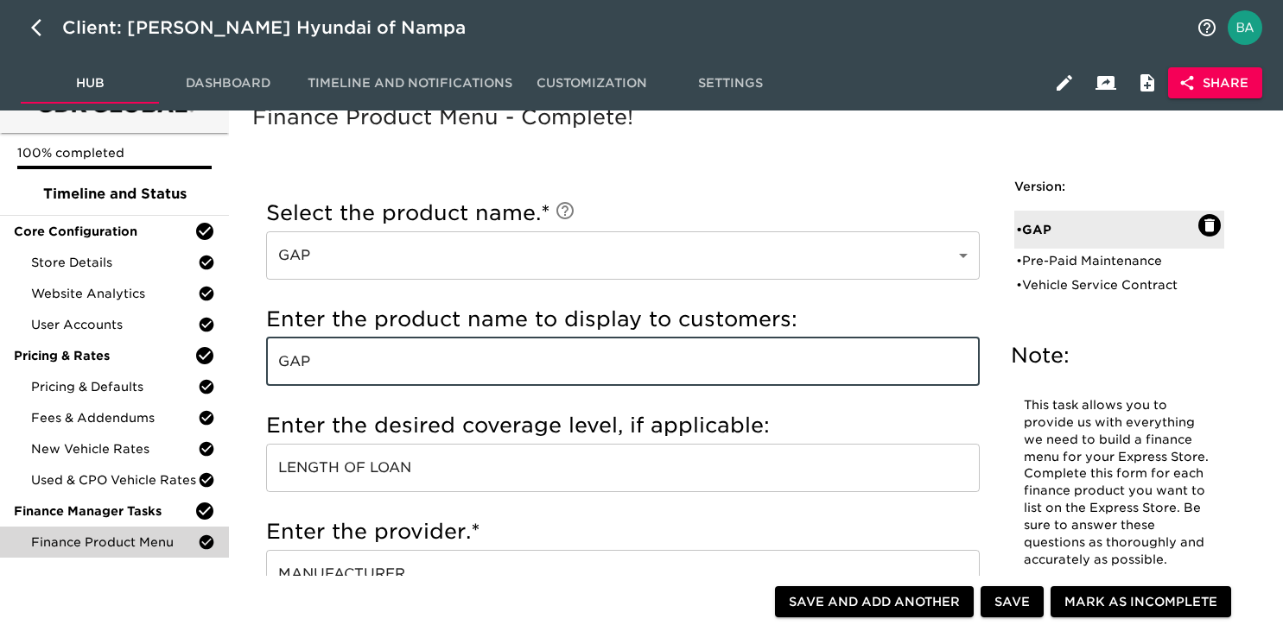
click at [336, 384] on input "GAP" at bounding box center [622, 362] width 713 height 48
click at [297, 368] on input "GAP" at bounding box center [622, 362] width 713 height 48
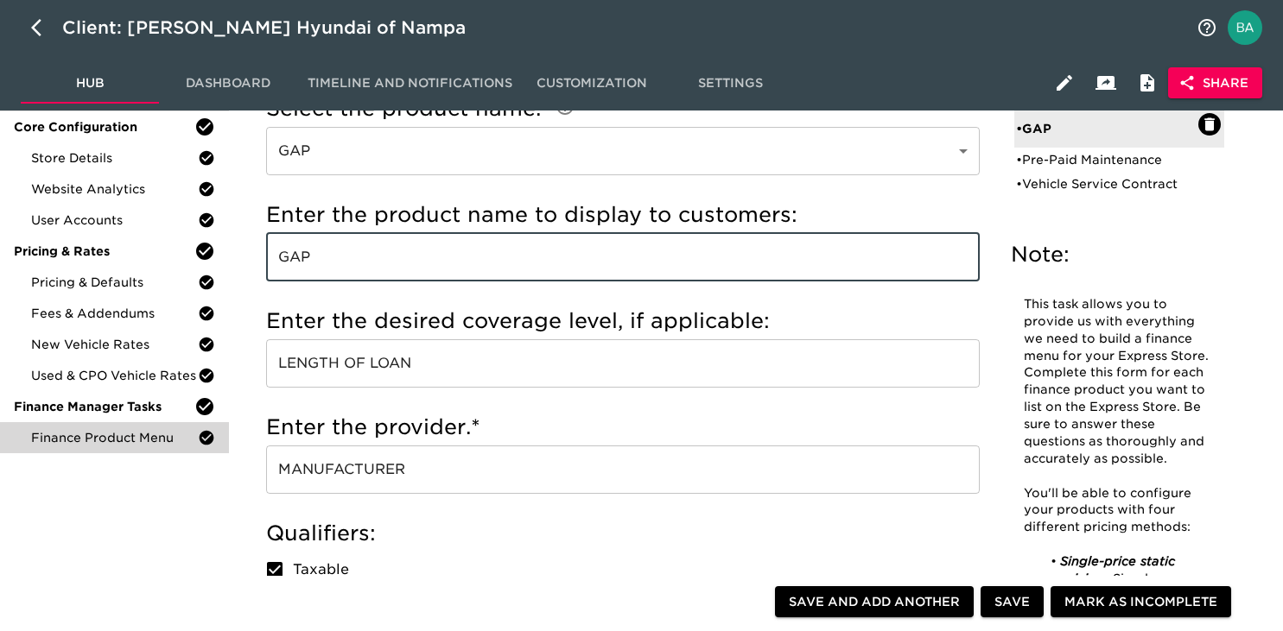
scroll to position [183, 0]
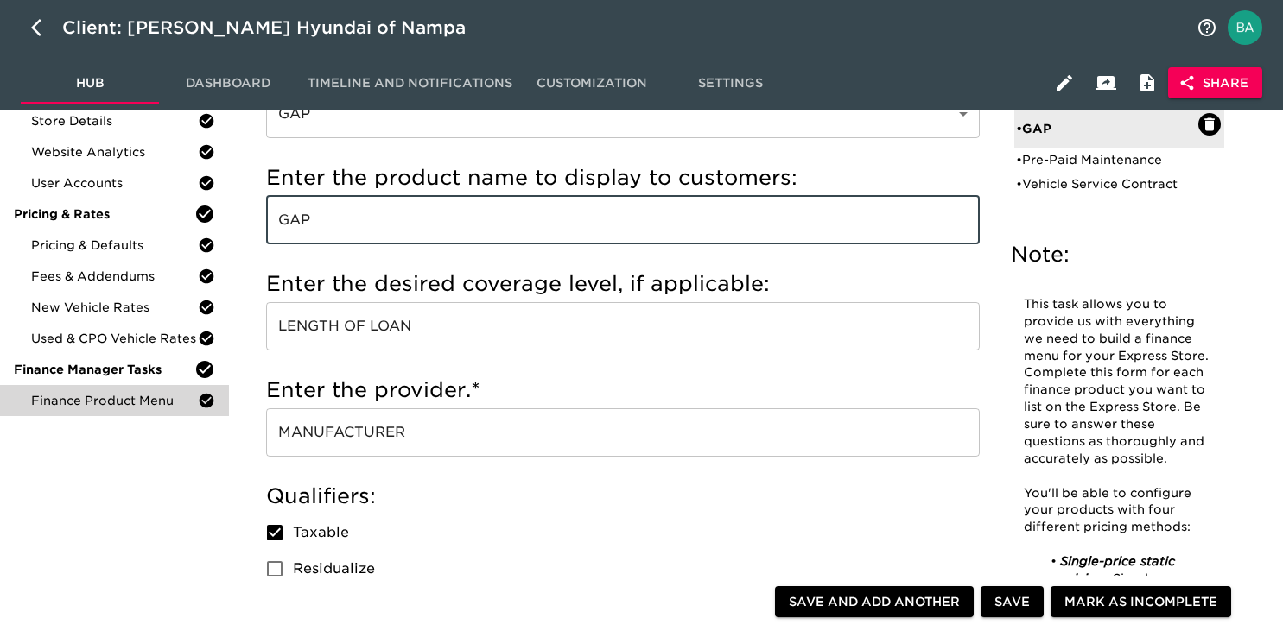
click at [364, 323] on input "LENGTH OF LOAN" at bounding box center [622, 326] width 713 height 48
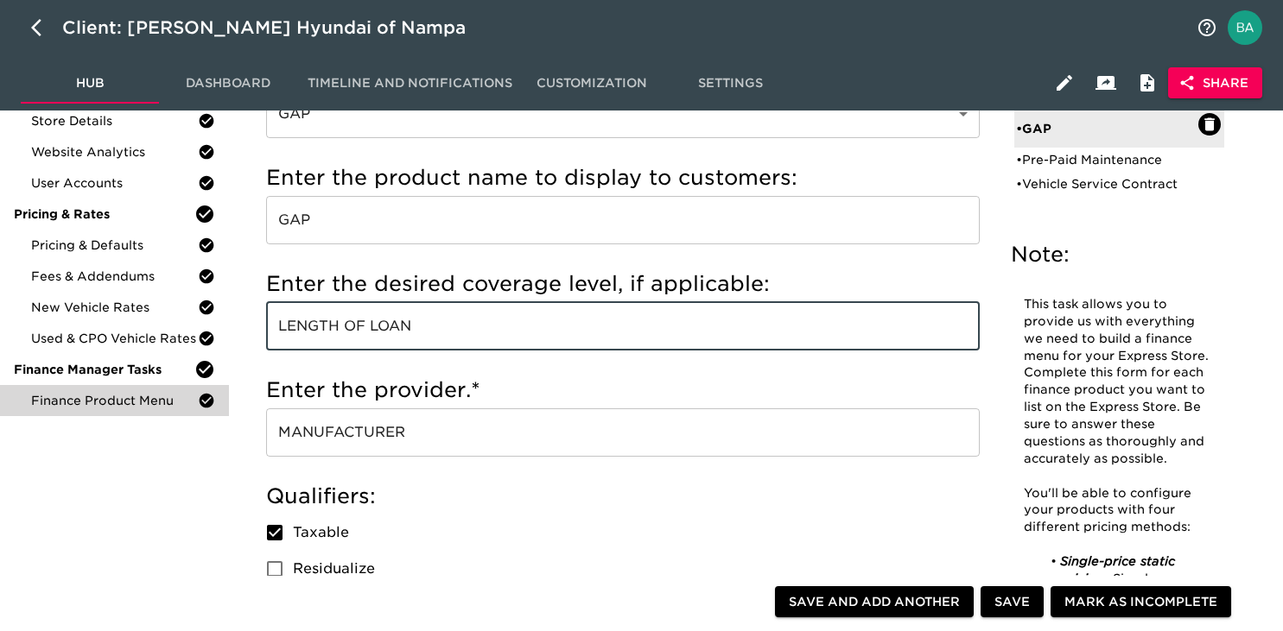
click at [364, 323] on input "LENGTH OF LOAN" at bounding box center [622, 326] width 713 height 48
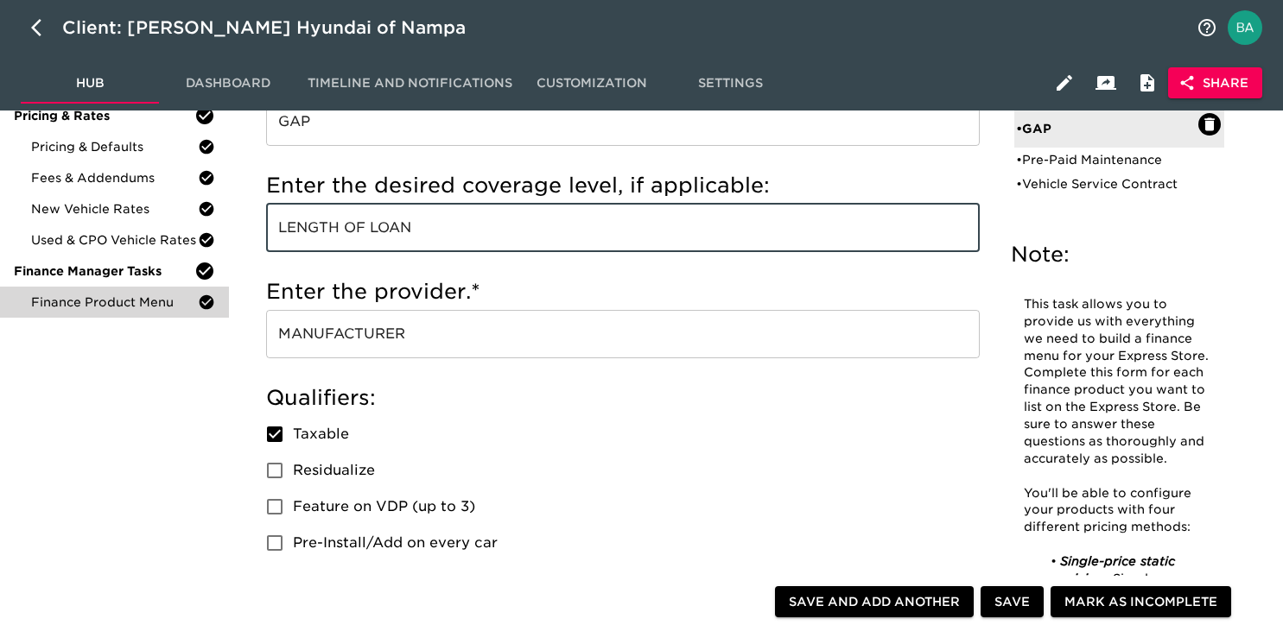
scroll to position [287, 0]
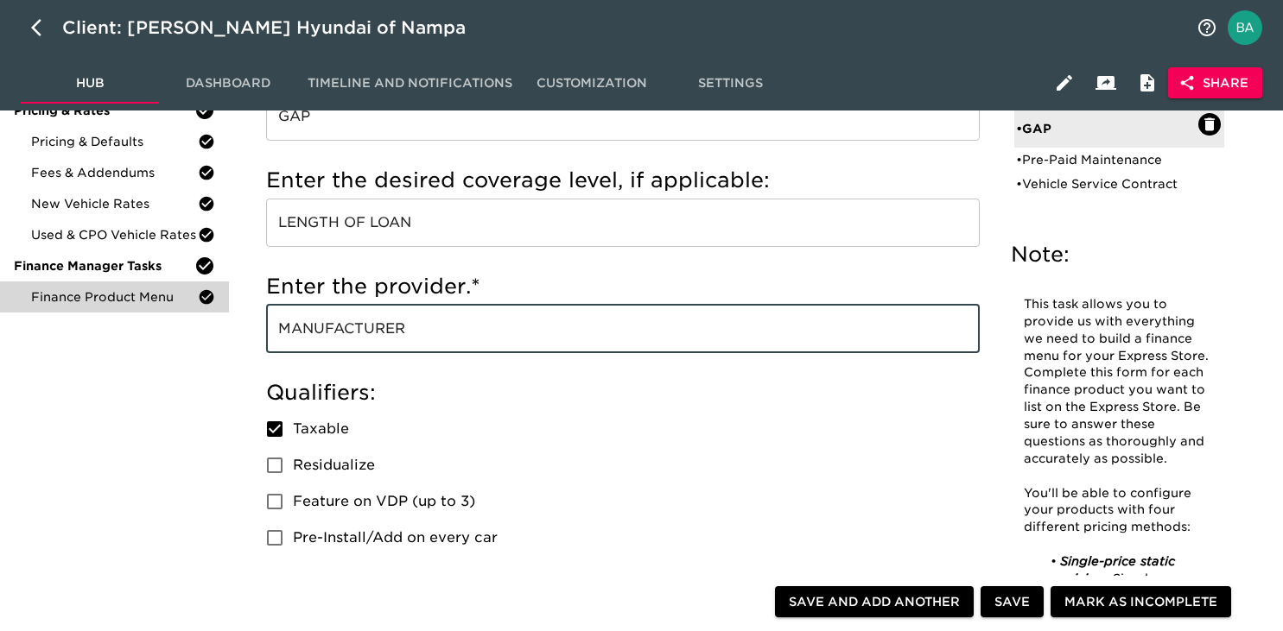
click at [344, 339] on input "MANUFACTURER" at bounding box center [622, 329] width 713 height 48
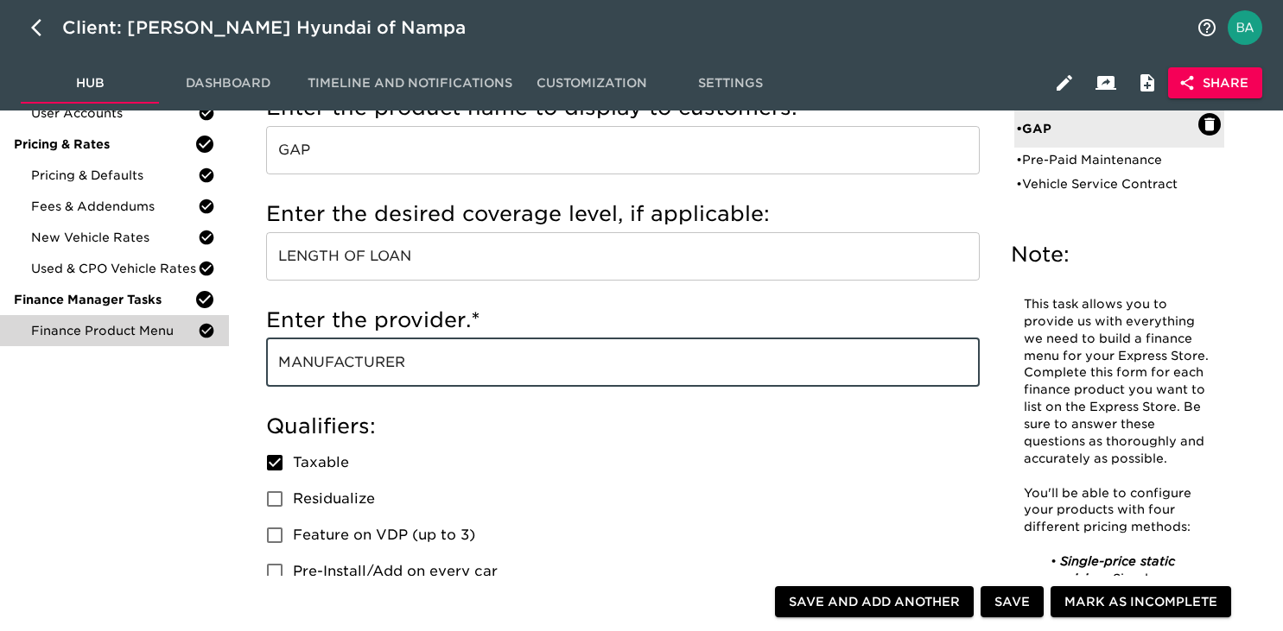
scroll to position [75, 0]
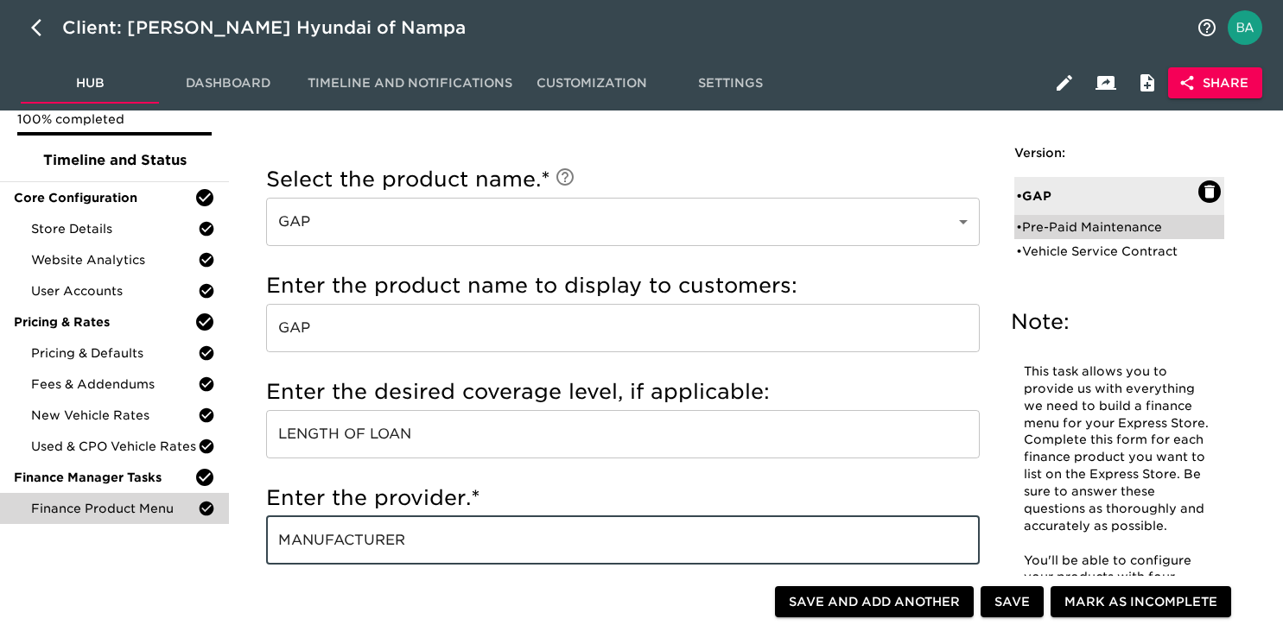
click at [1095, 225] on div "• Pre-Paid Maintenance" at bounding box center [1107, 227] width 182 height 17
type input "Pre-Paid Maintenance"
type input "PRE-PAID MAINTENANCE"
type input "HYUNDAI"
checkbox input "true"
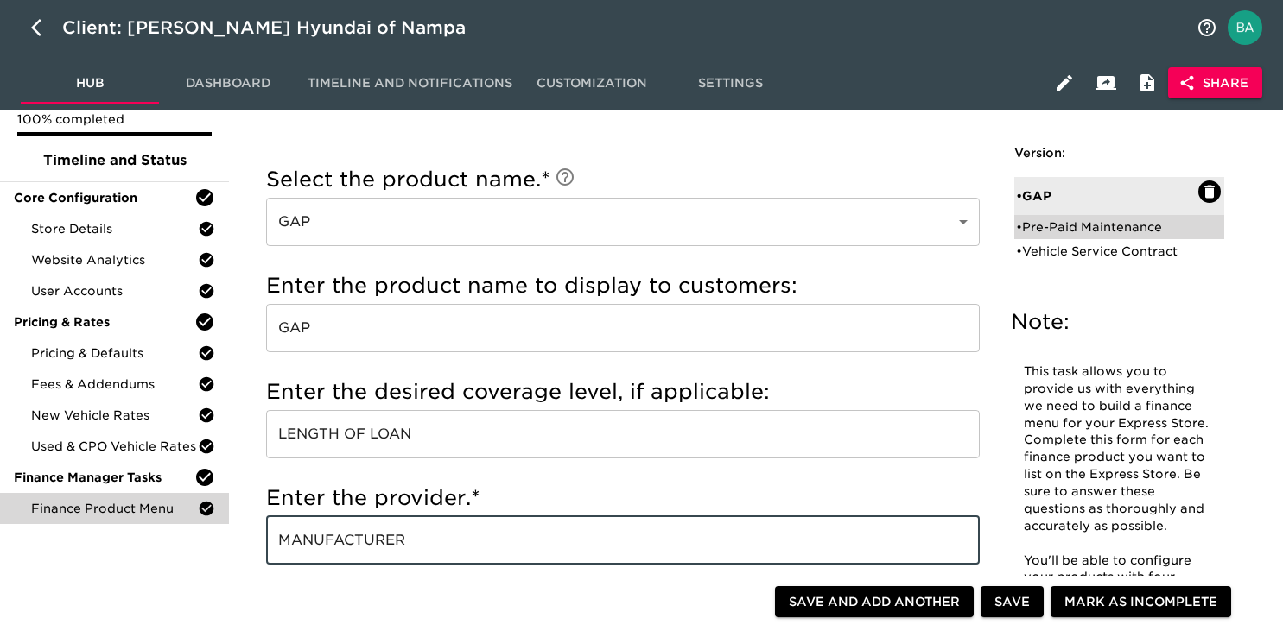
radio input "true"
radio input "false"
checkbox input "false"
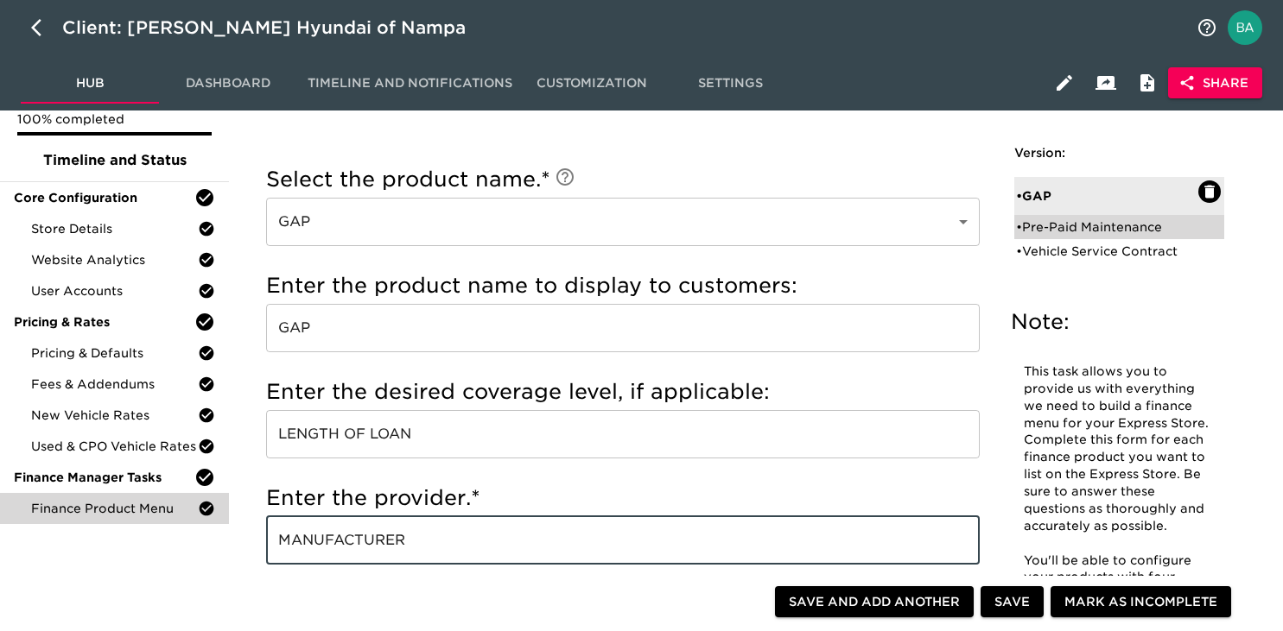
checkbox input "false"
radio input "true"
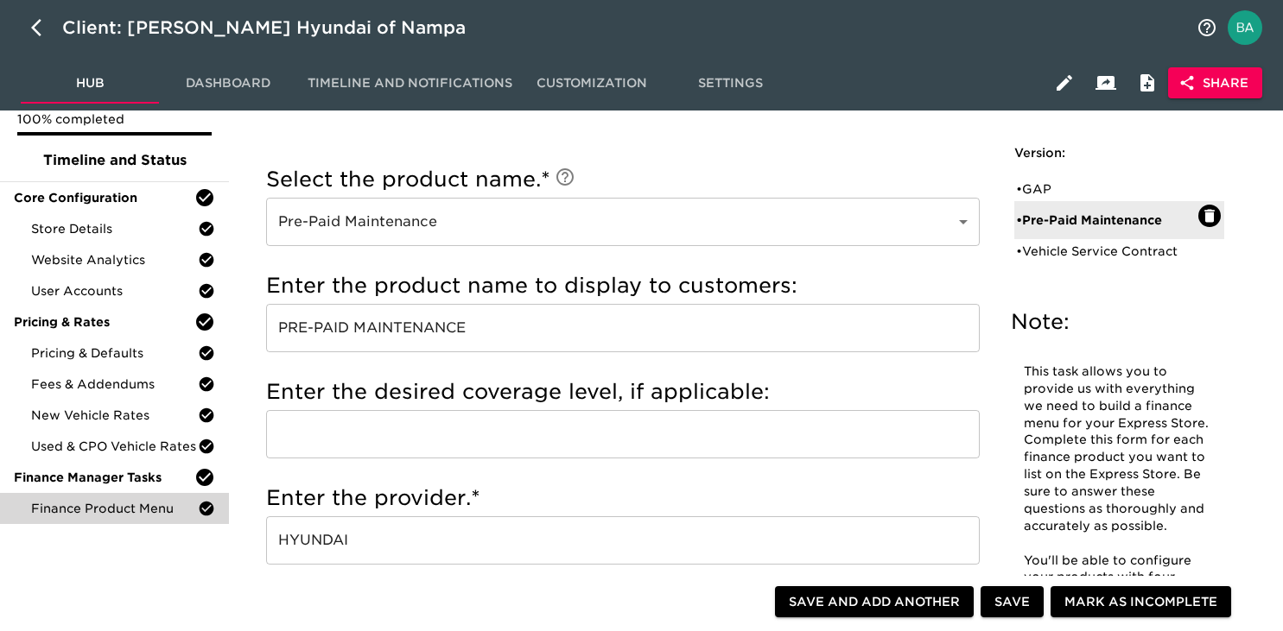
click at [412, 325] on input "PRE-PAID MAINTENANCE" at bounding box center [622, 328] width 713 height 48
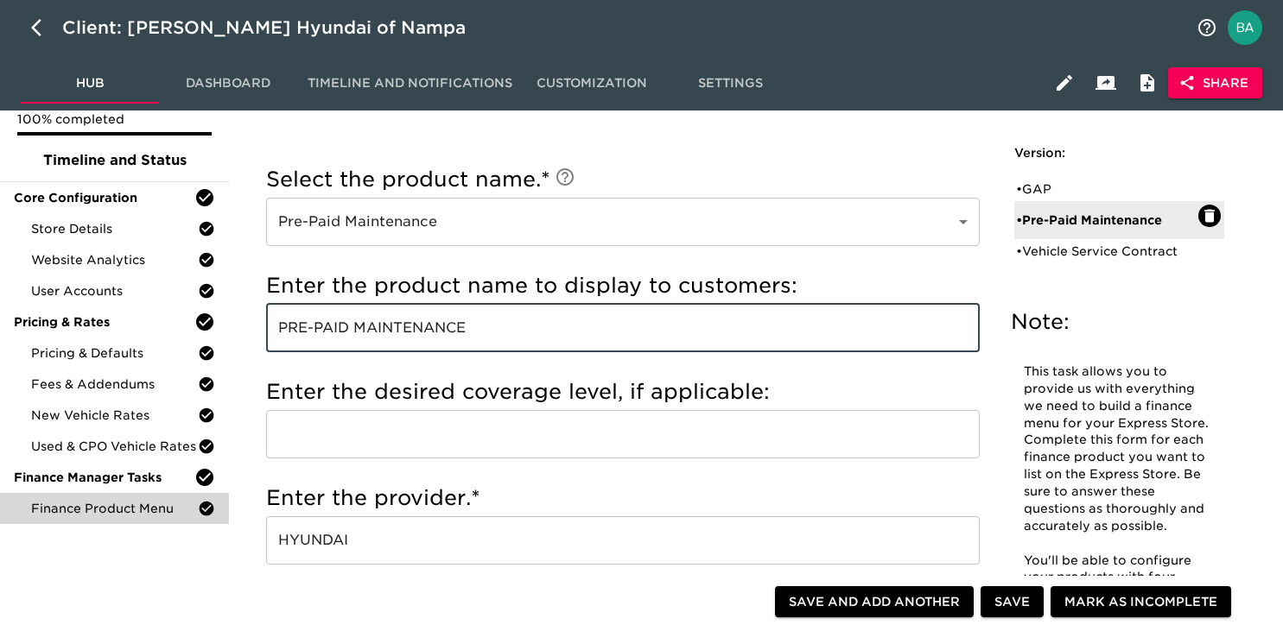
click at [412, 325] on input "PRE-PAID MAINTENANCE" at bounding box center [622, 328] width 713 height 48
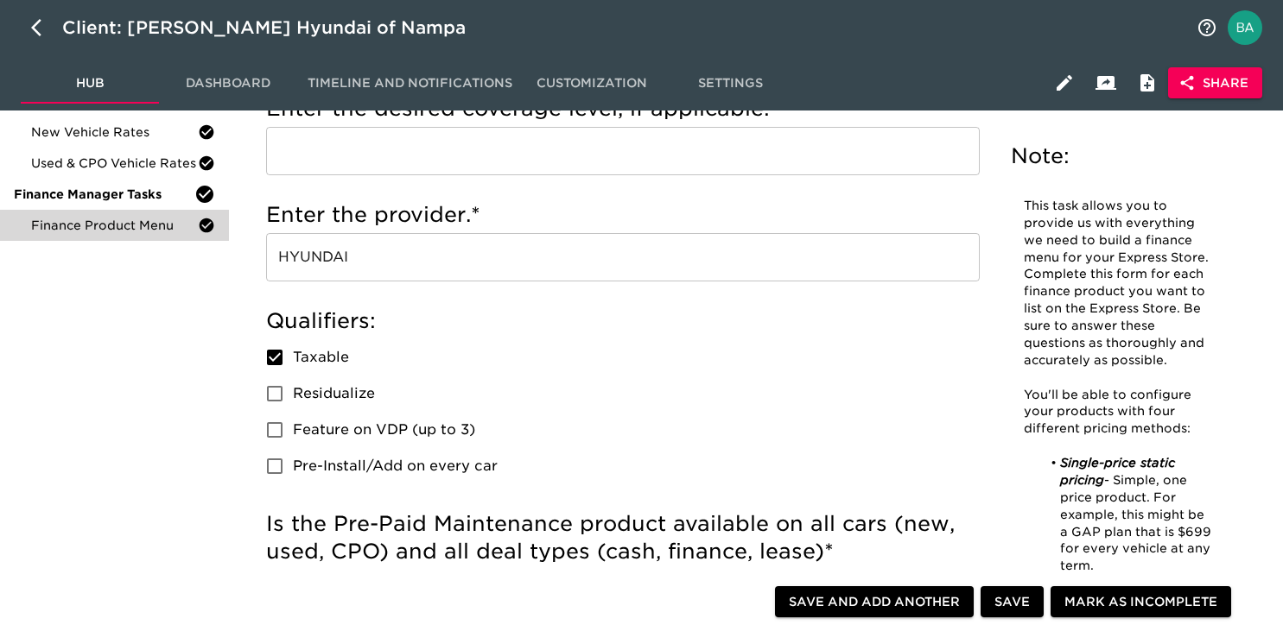
scroll to position [306, 0]
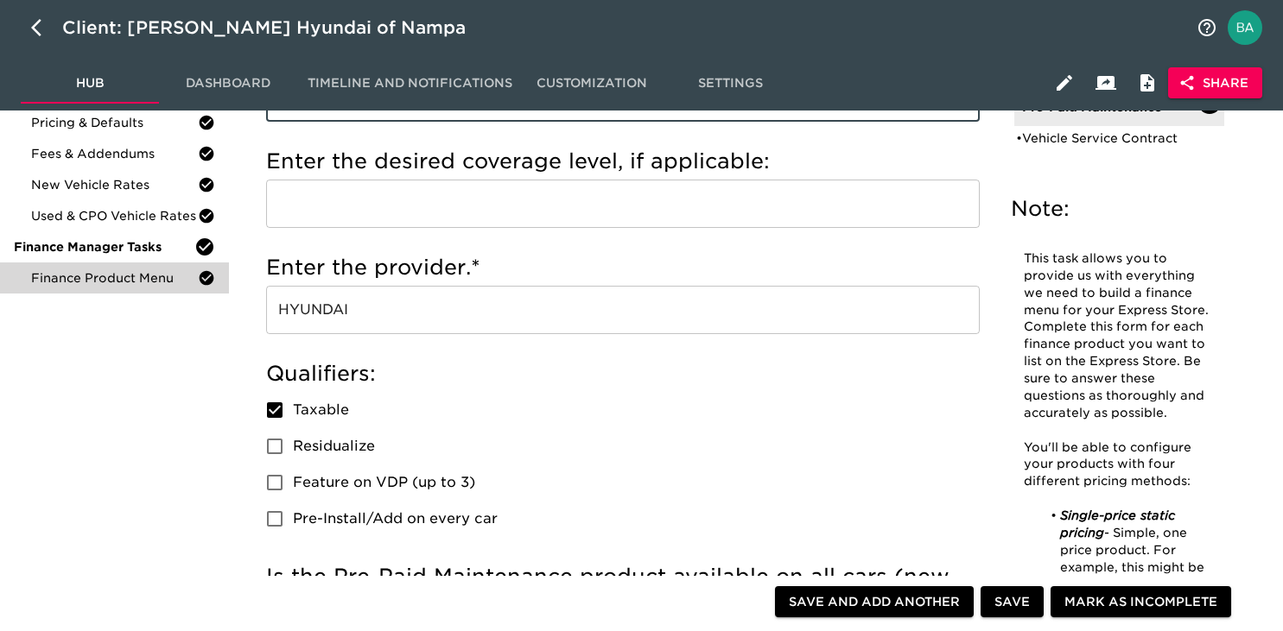
click at [326, 311] on input "HYUNDAI" at bounding box center [622, 310] width 713 height 48
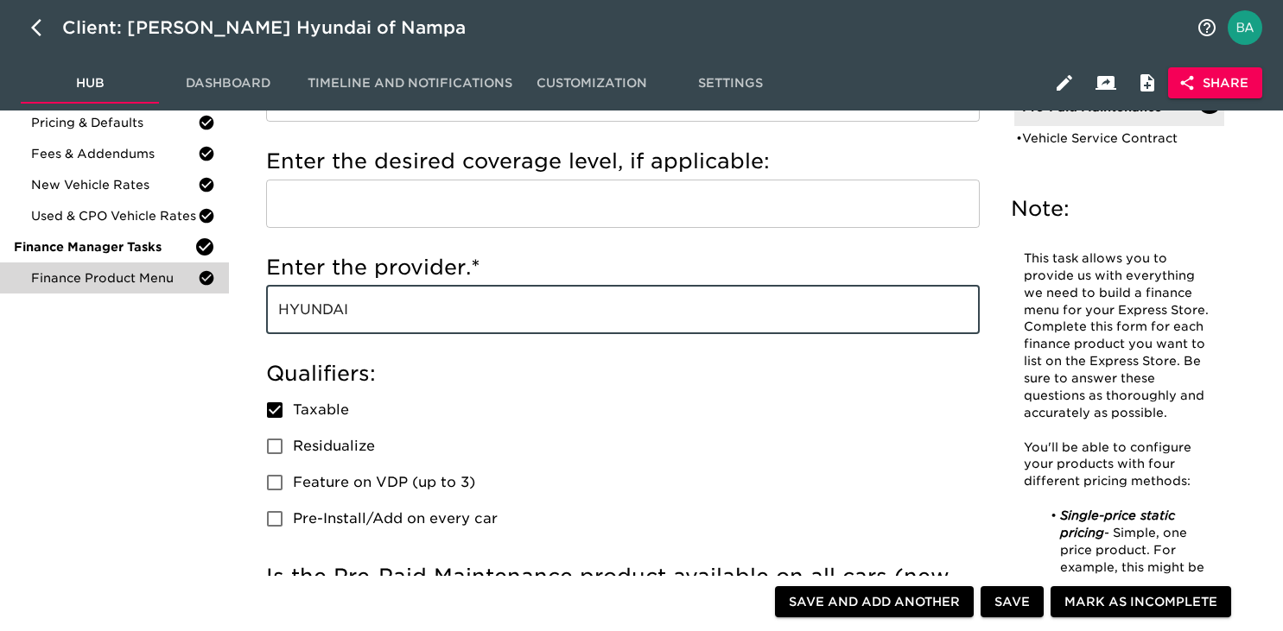
click at [326, 311] on input "HYUNDAI" at bounding box center [622, 310] width 713 height 48
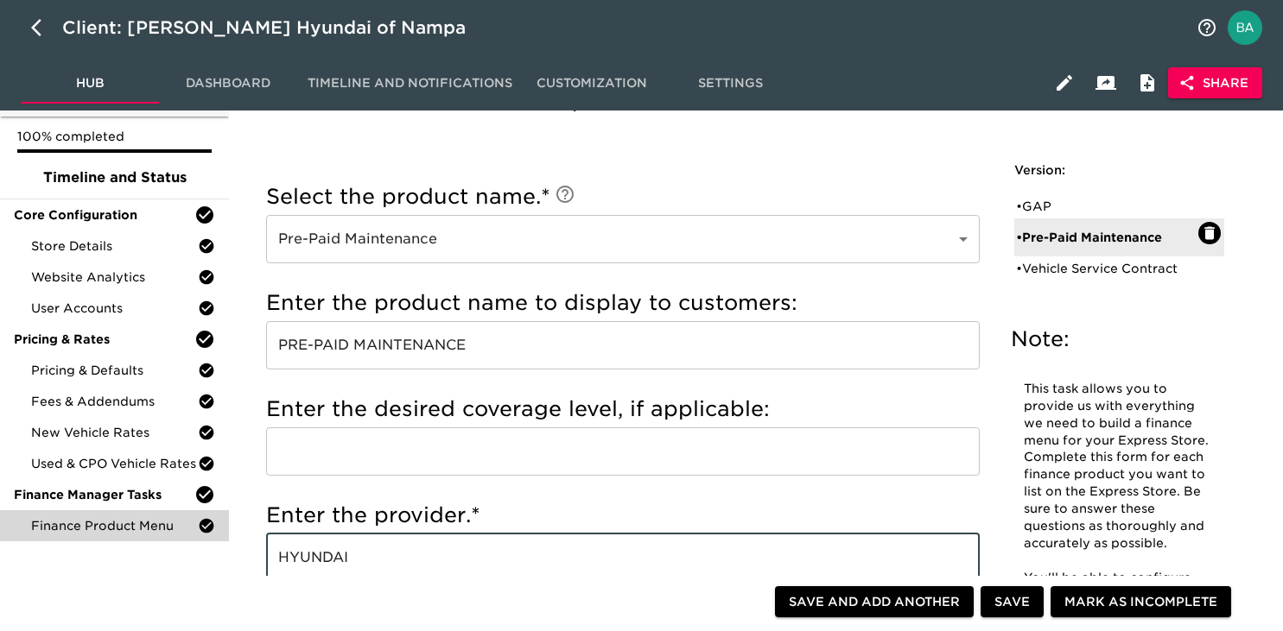
scroll to position [114, 0]
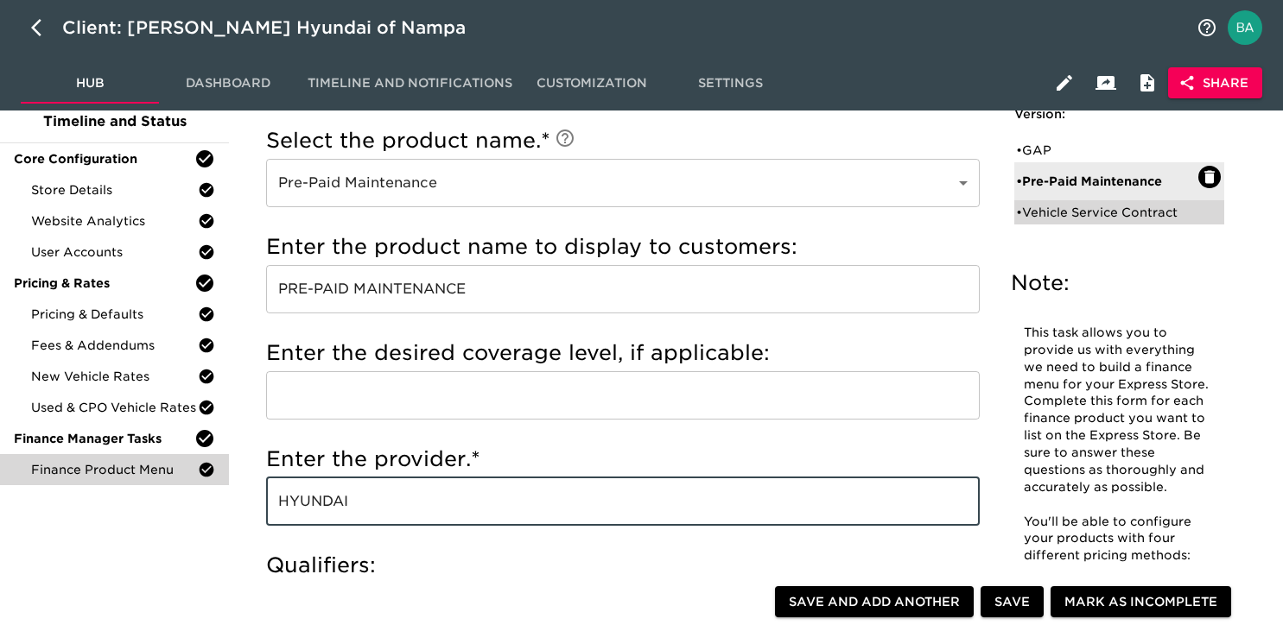
click at [1123, 214] on div "• Vehicle Service Contract" at bounding box center [1107, 212] width 182 height 17
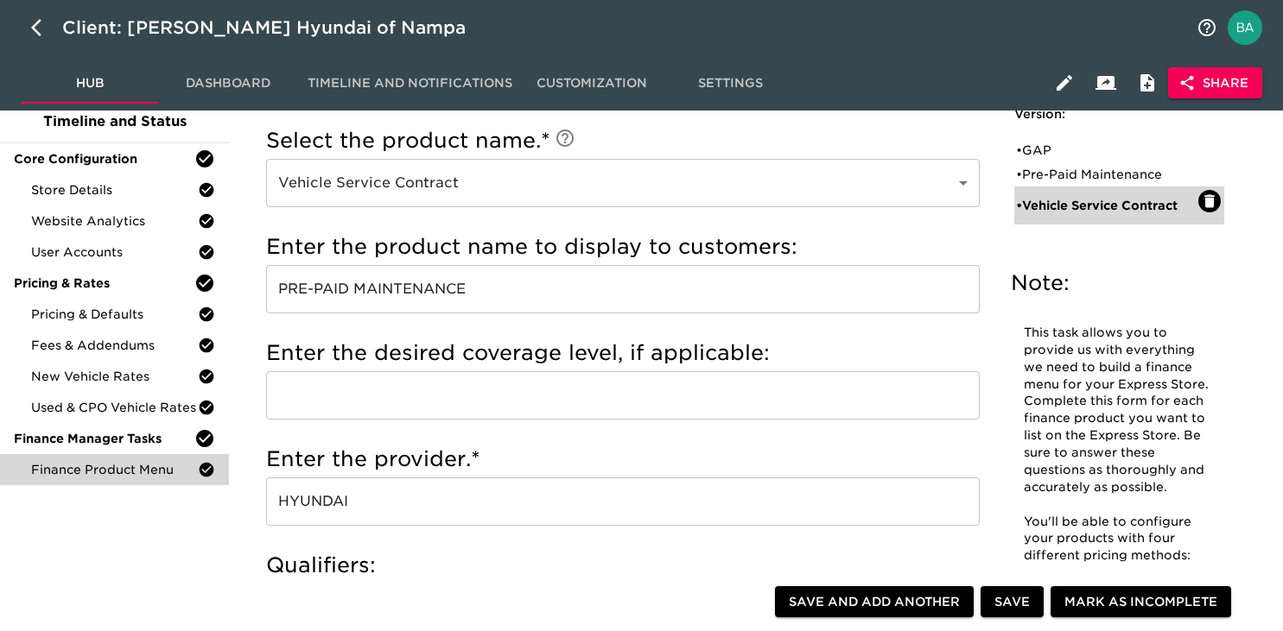
type input "Vehicle Service Contract"
type input "VEHICLE SERVICE CONTRACT"
type input "HYUNDAI"
checkbox input "false"
radio input "true"
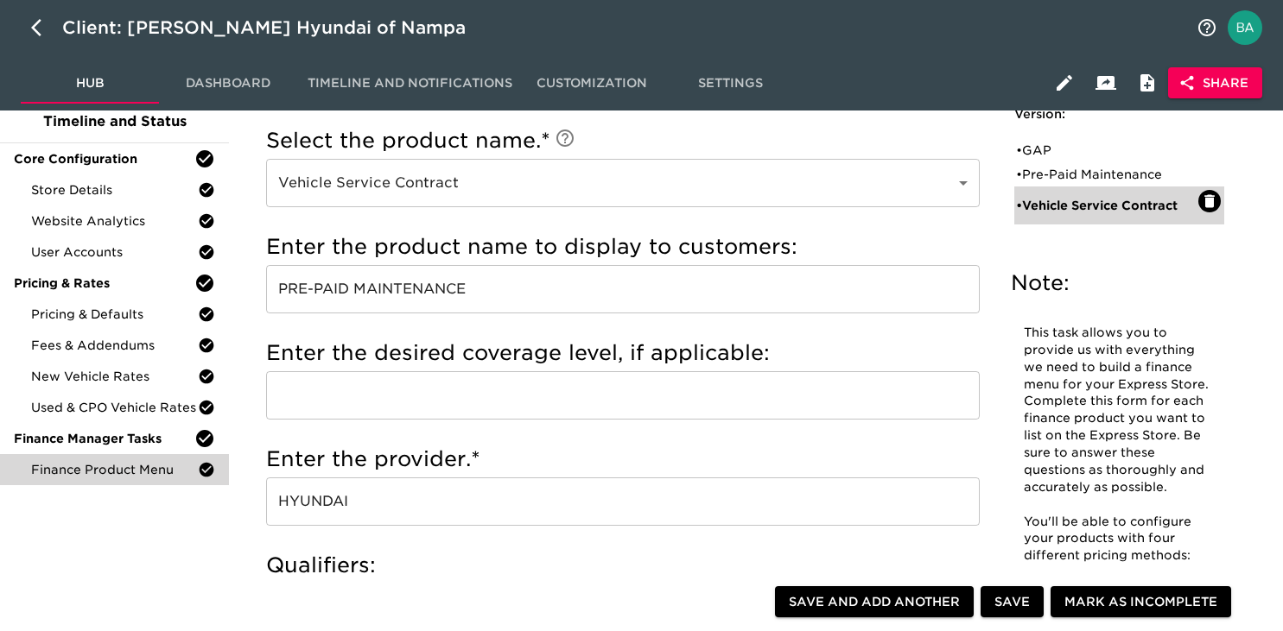
radio input "true"
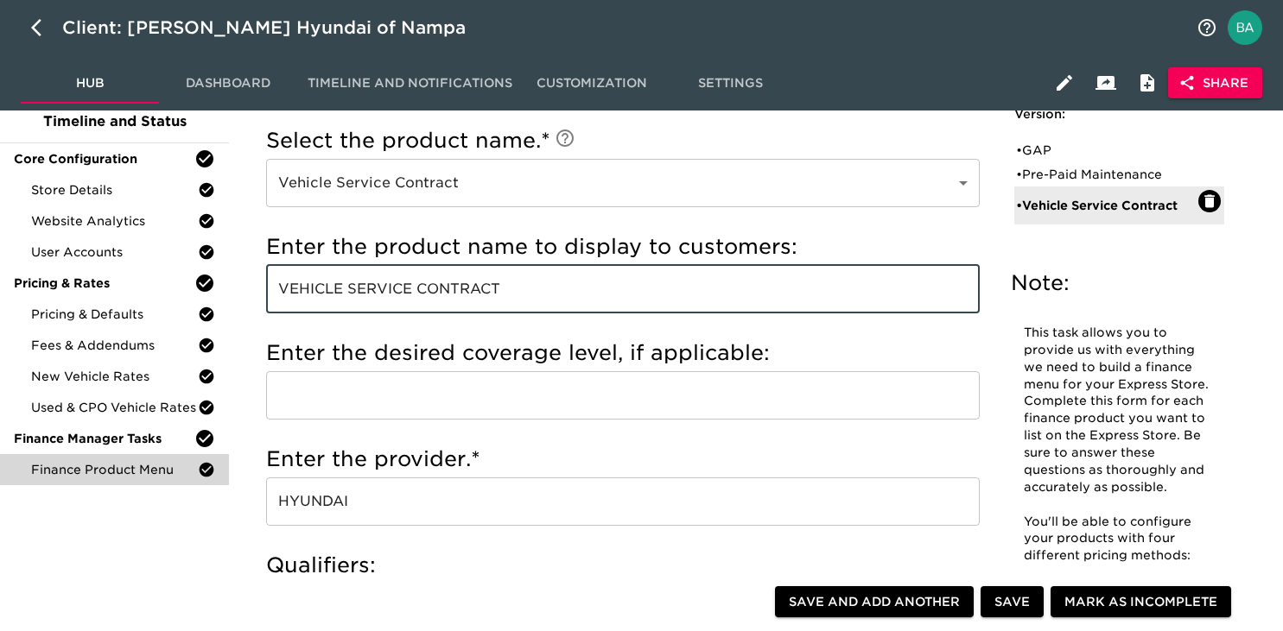
click at [459, 295] on input "VEHICLE SERVICE CONTRACT" at bounding box center [622, 289] width 713 height 48
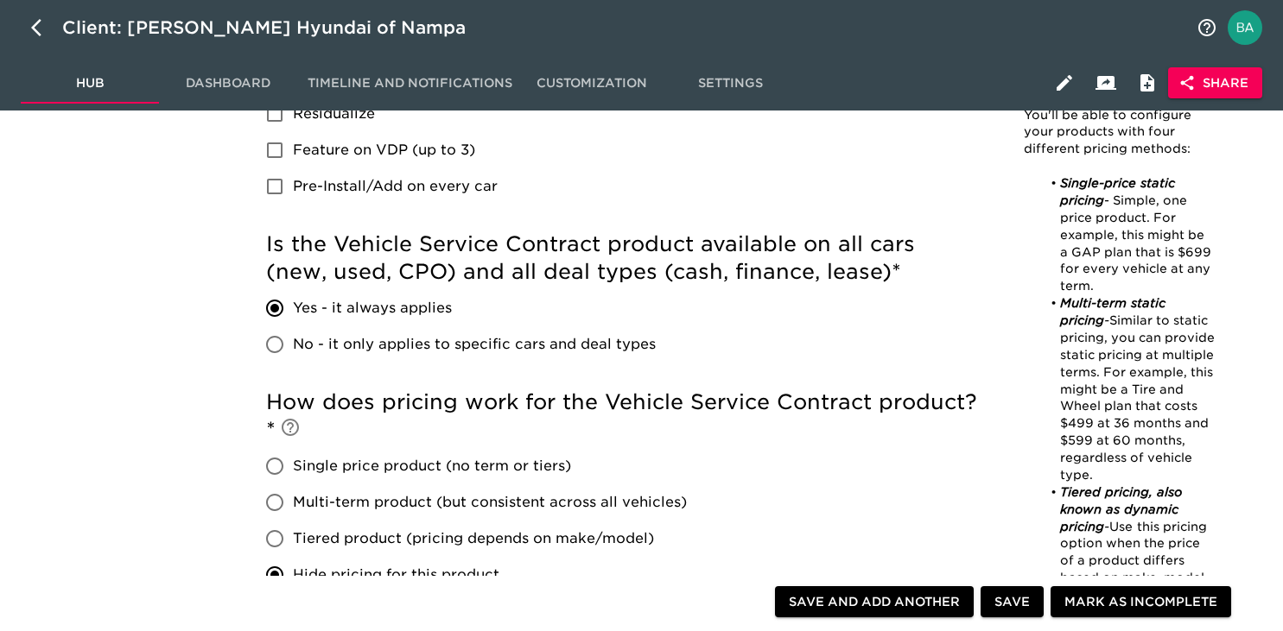
scroll to position [0, 0]
